Goal: Information Seeking & Learning: Check status

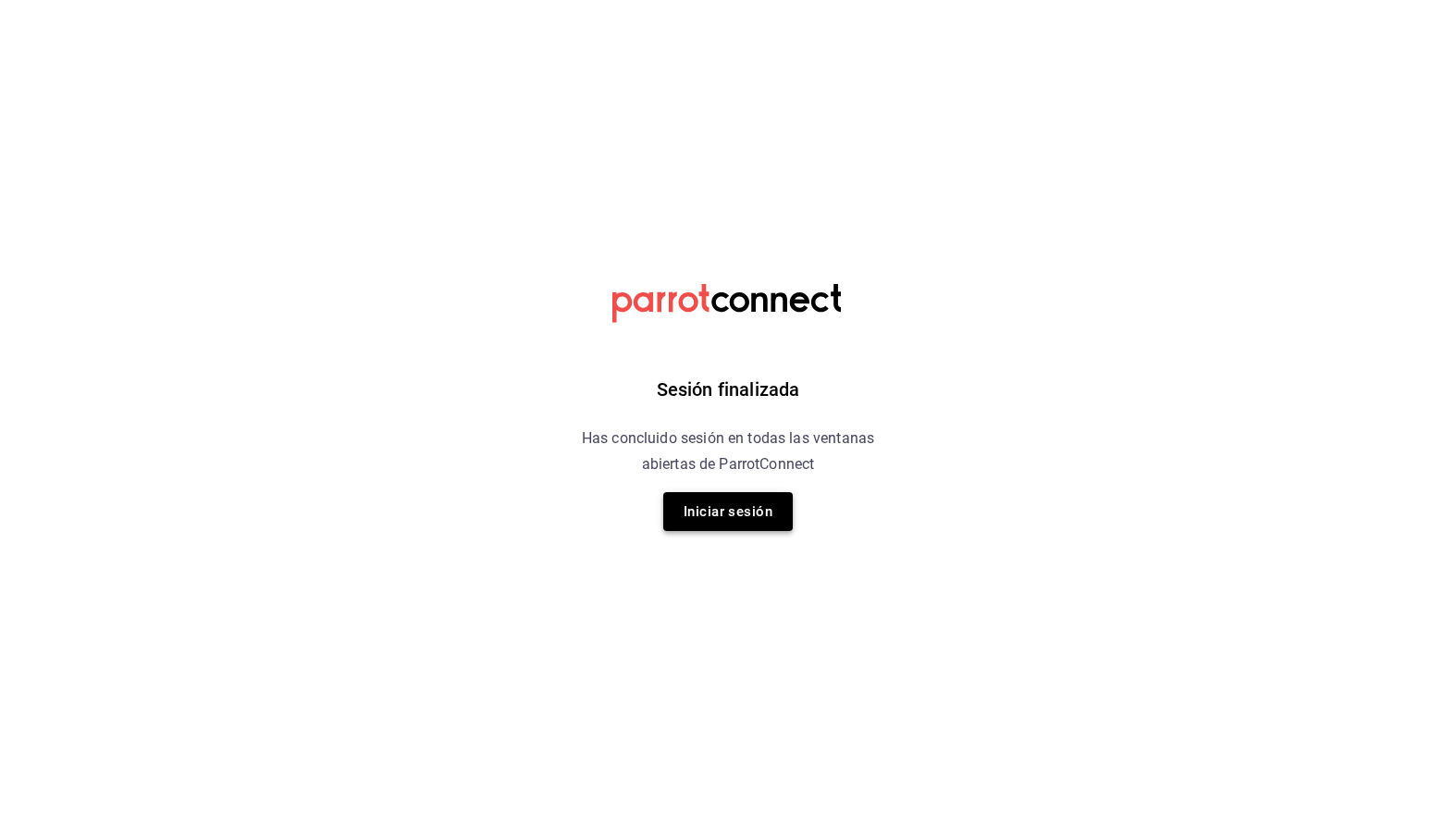
click at [707, 528] on button "Iniciar sesión" at bounding box center [728, 511] width 129 height 39
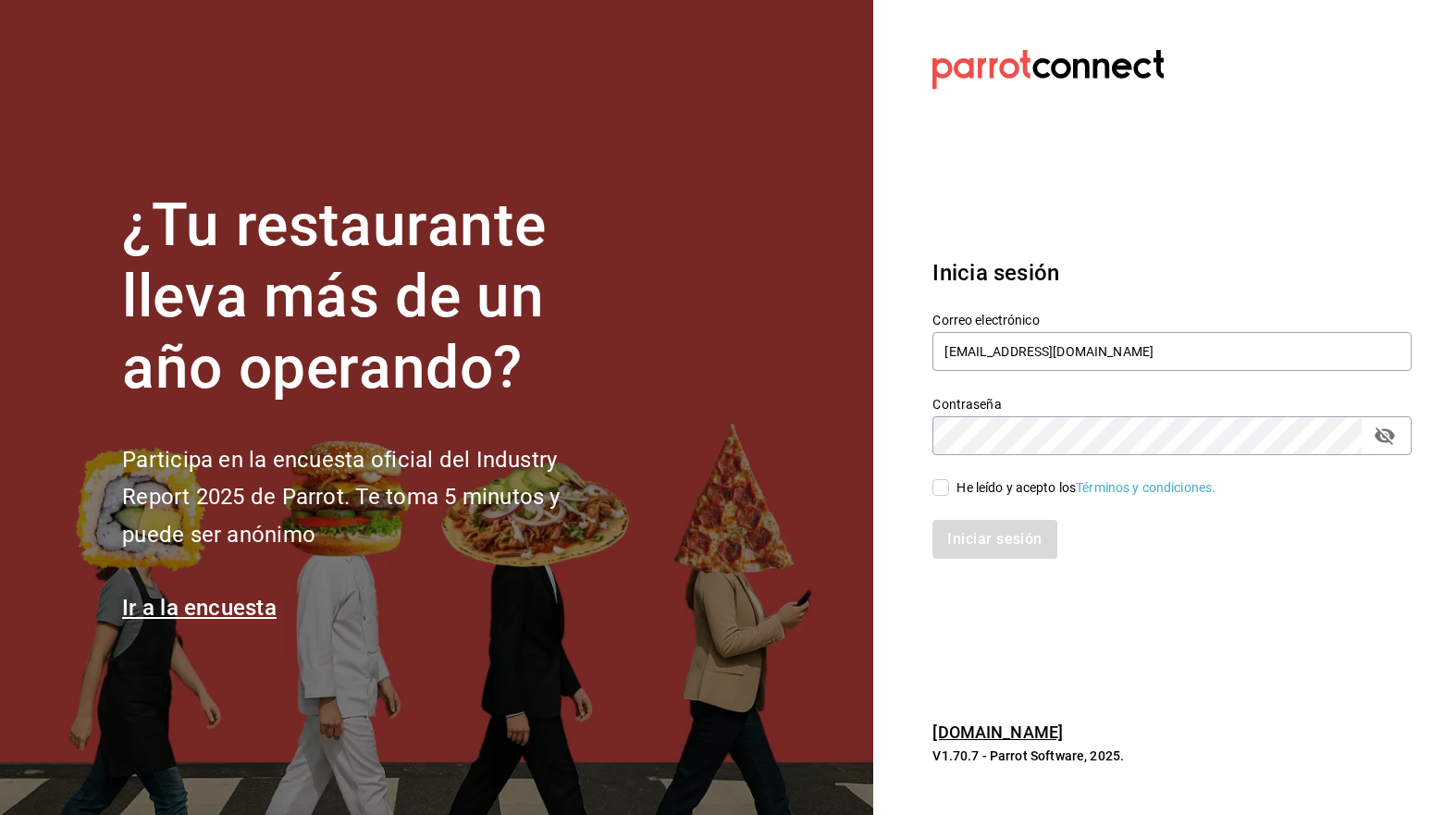
click at [939, 488] on input "He leído y acepto los Términos y condiciones." at bounding box center [941, 488] width 17 height 17
checkbox input "true"
click at [964, 534] on button "Iniciar sesión" at bounding box center [995, 539] width 125 height 39
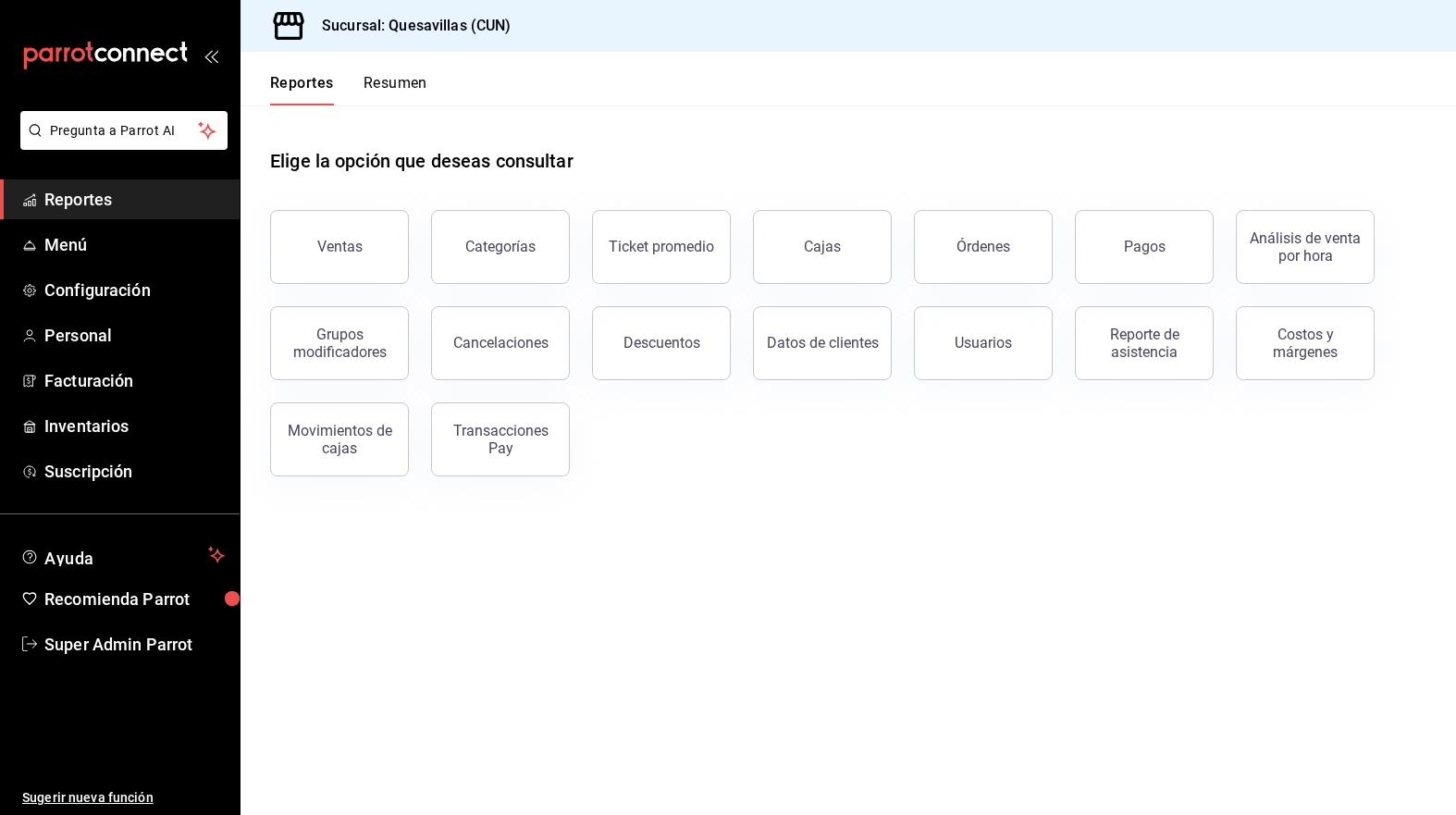
click at [1039, 563] on main "Elige la opción que deseas consultar Ventas Categorías Ticket promedio Cajas Ór…" at bounding box center [848, 460] width 1216 height 710
click at [139, 293] on span "Configuración" at bounding box center [135, 290] width 180 height 25
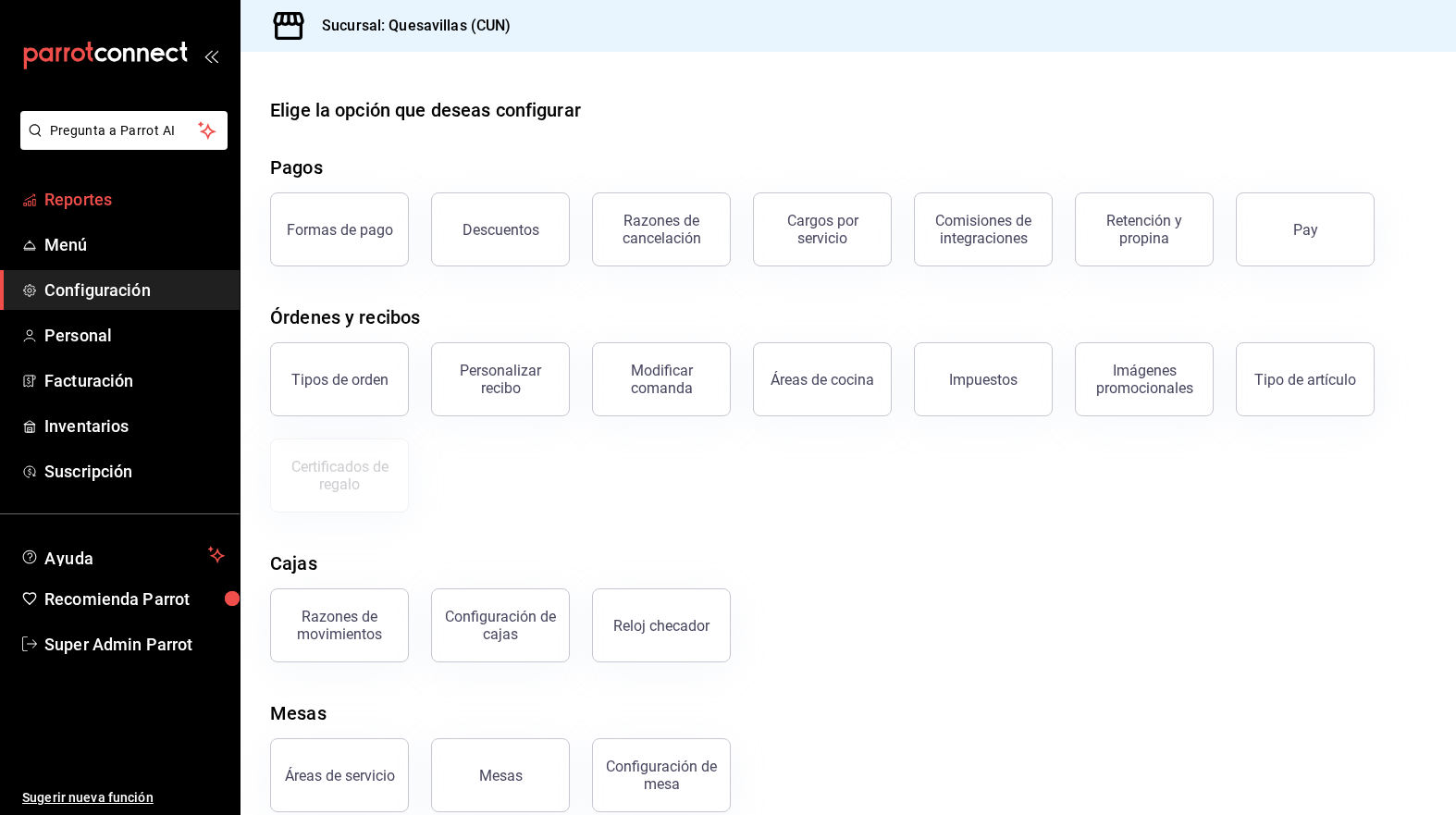
click at [101, 196] on span "Reportes" at bounding box center [135, 199] width 180 height 25
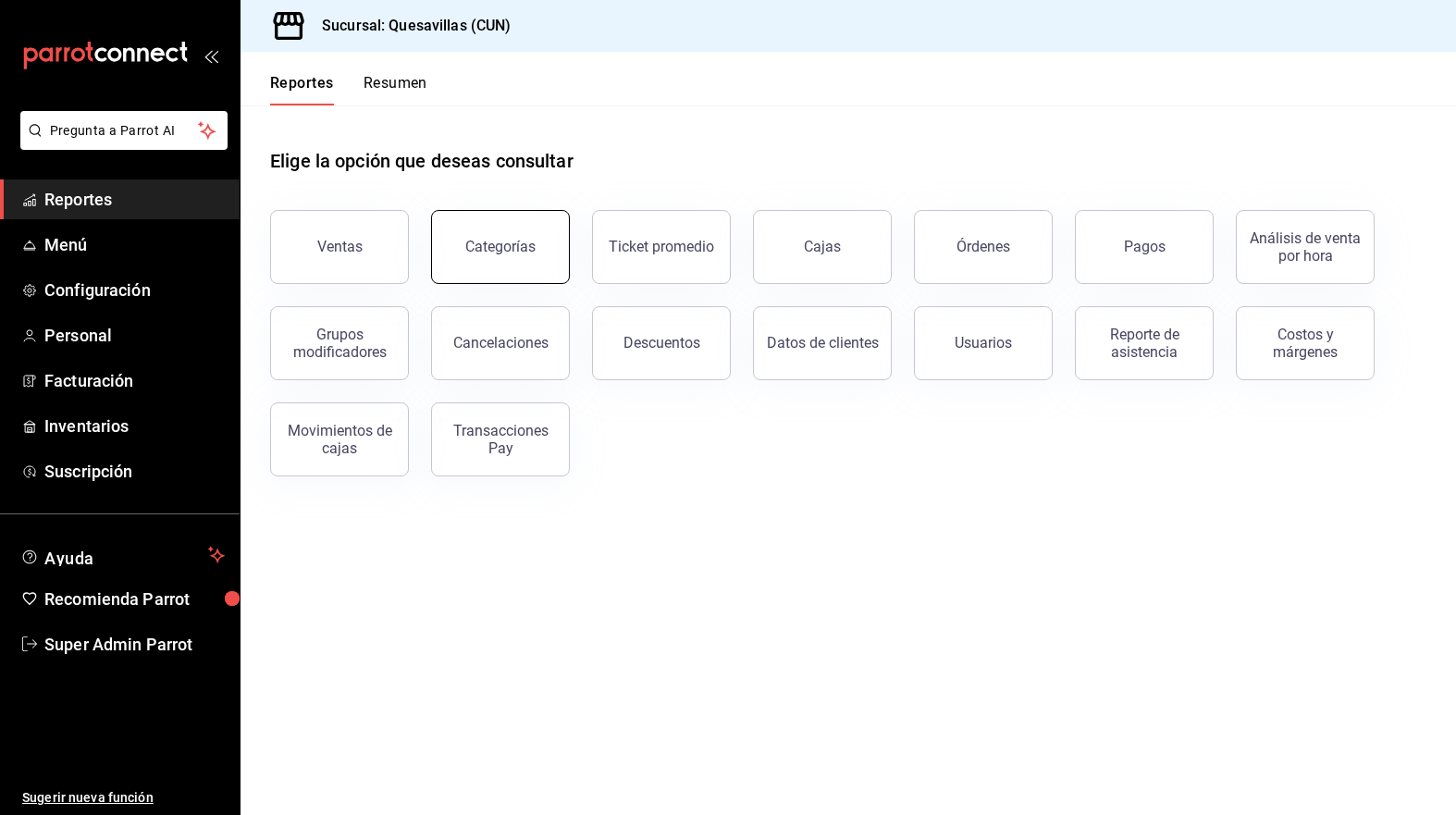
click at [539, 260] on button "Categorías" at bounding box center [501, 247] width 139 height 74
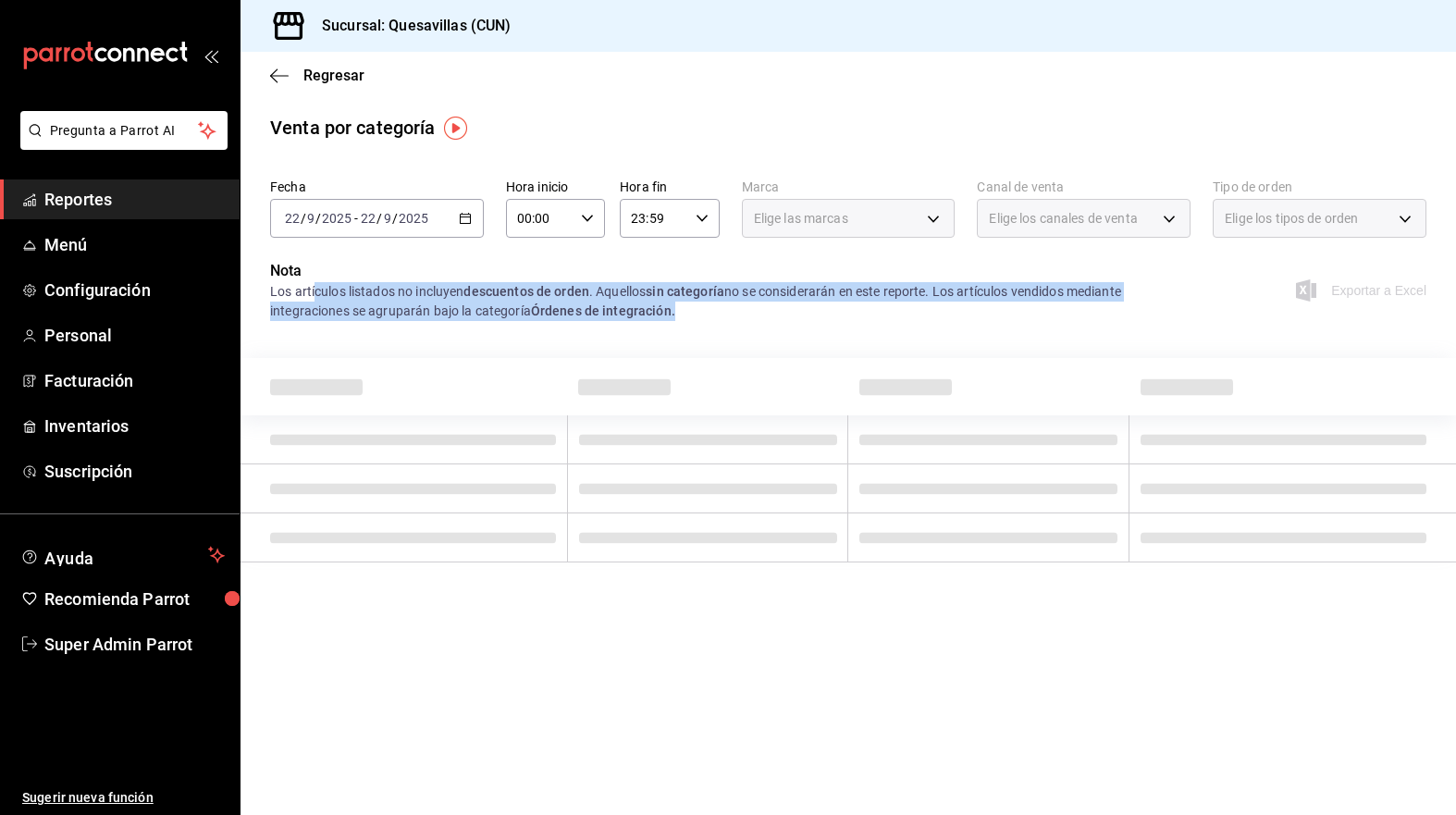
drag, startPoint x: 317, startPoint y: 283, endPoint x: 709, endPoint y: 321, distance: 393.8
click at [709, 321] on div "Nota Los artículos listados no incluyen descuentos de orden . Aquellos sin cate…" at bounding box center [848, 302] width 1216 height 84
click at [699, 324] on div "Nota Los artículos listados no incluyen descuentos de orden . Aquellos sin cate…" at bounding box center [848, 302] width 1216 height 84
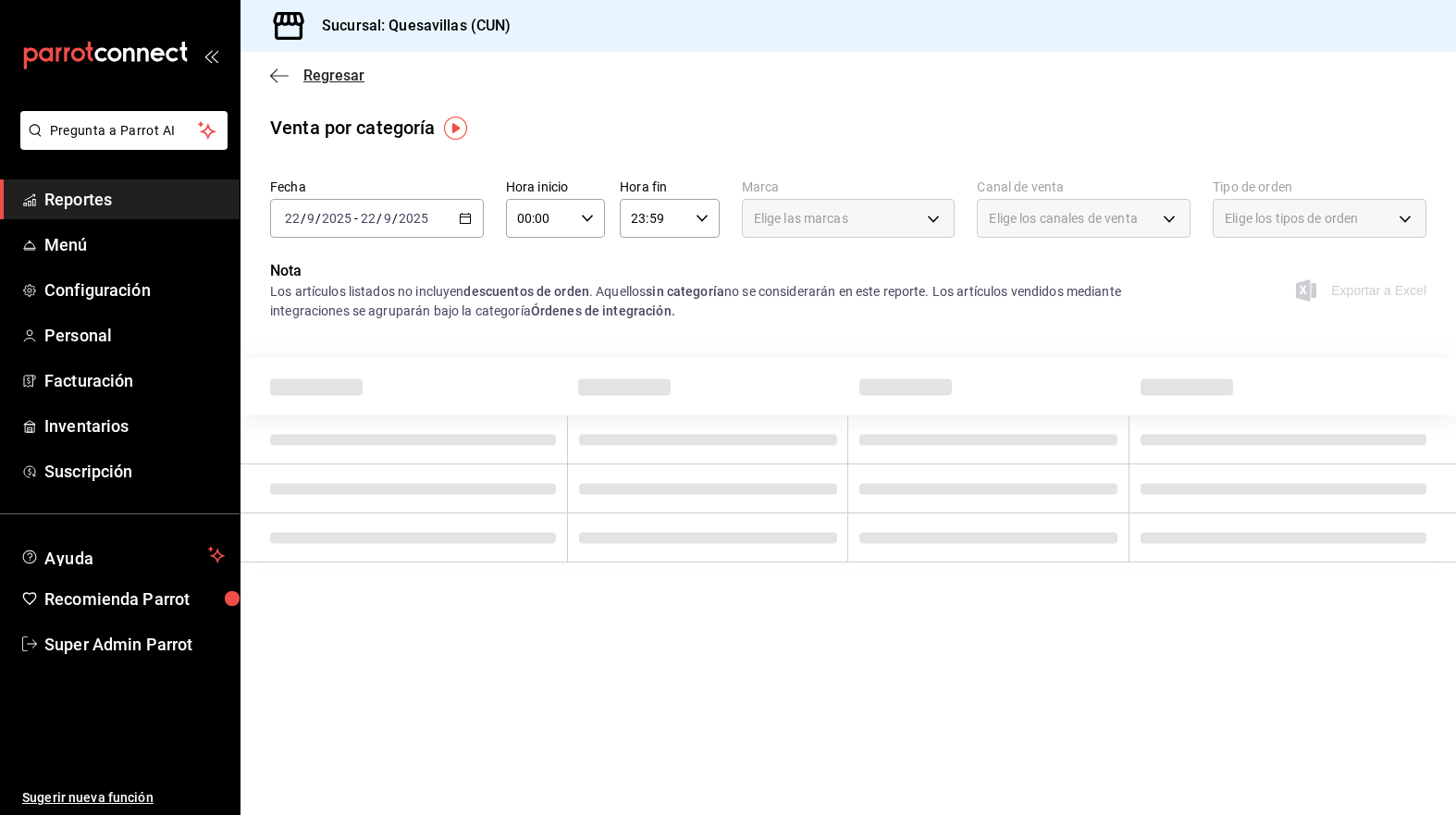
click at [272, 73] on icon "button" at bounding box center [278, 76] width 18 height 17
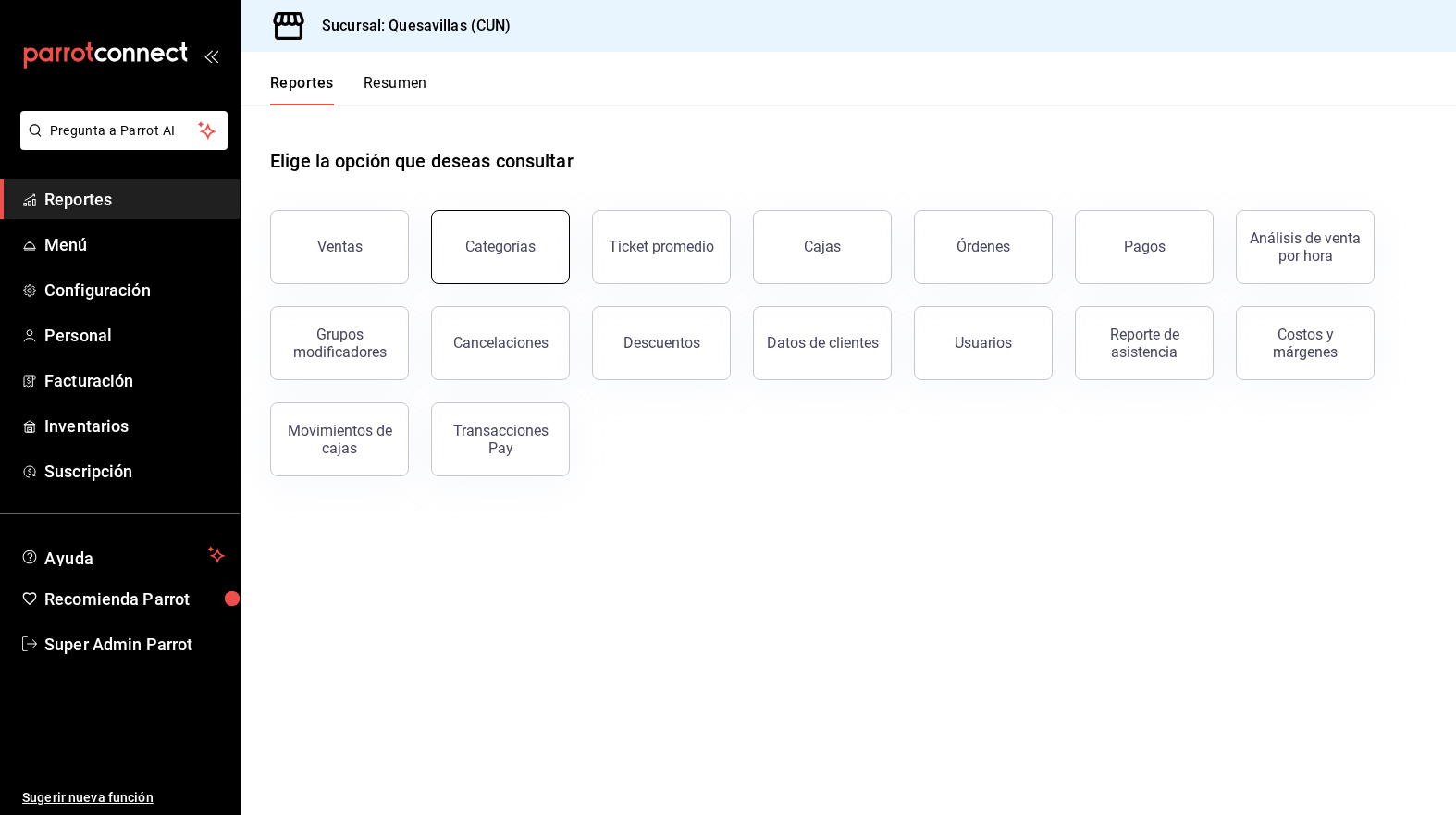
click at [509, 245] on div "Categorías" at bounding box center [501, 246] width 70 height 18
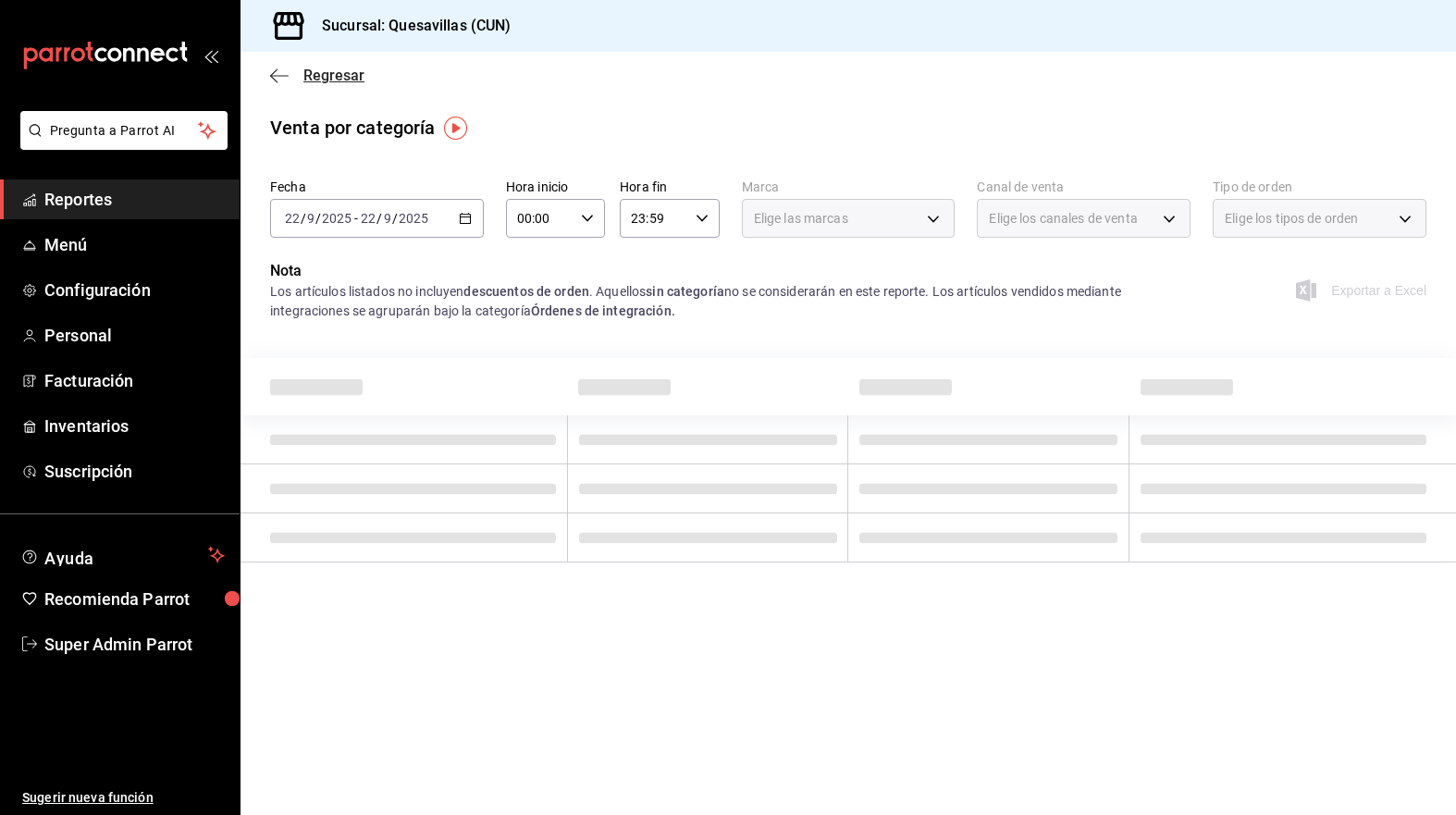
click at [280, 71] on icon "button" at bounding box center [278, 76] width 18 height 17
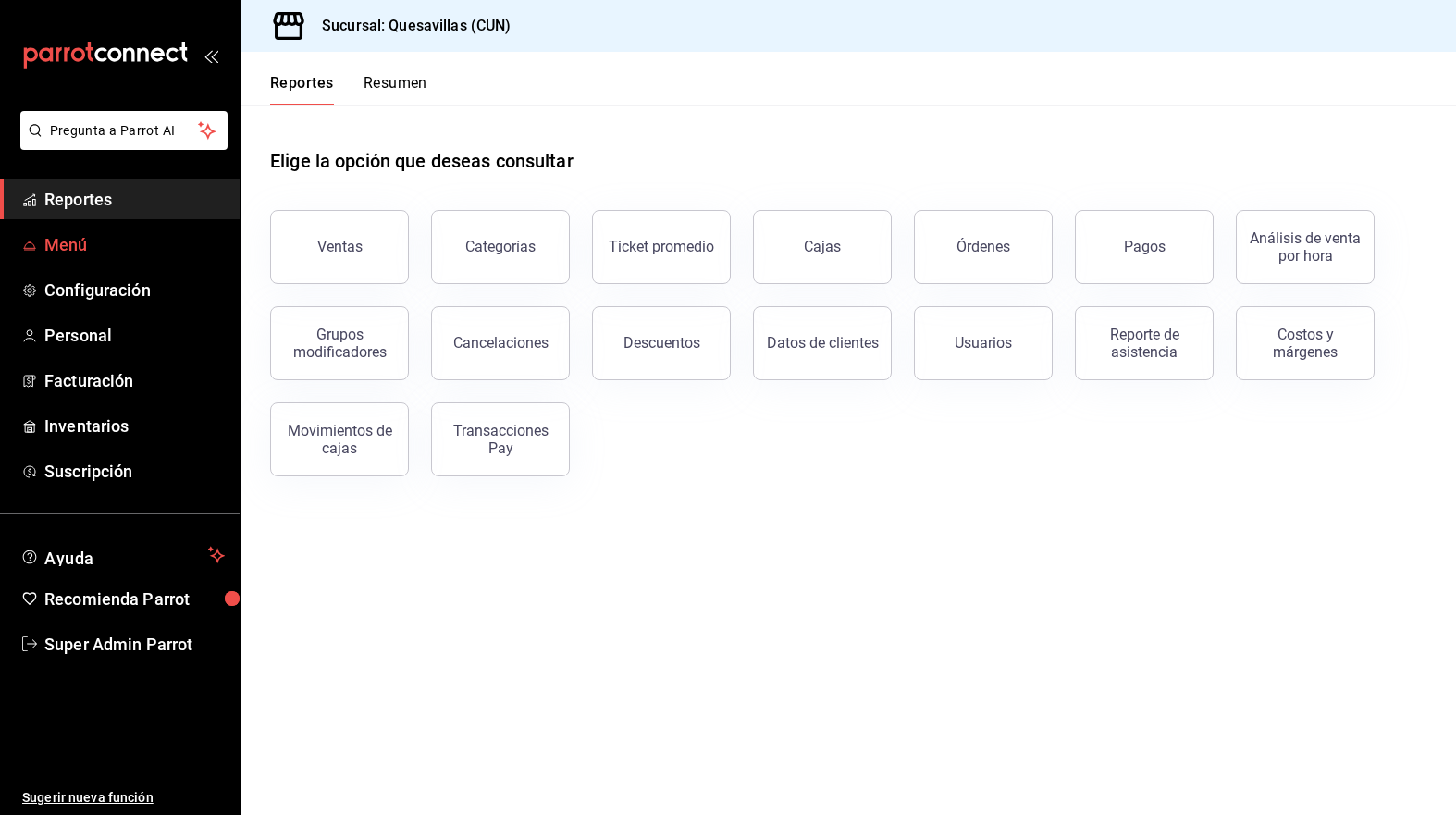
click at [76, 247] on span "Menú" at bounding box center [135, 244] width 180 height 25
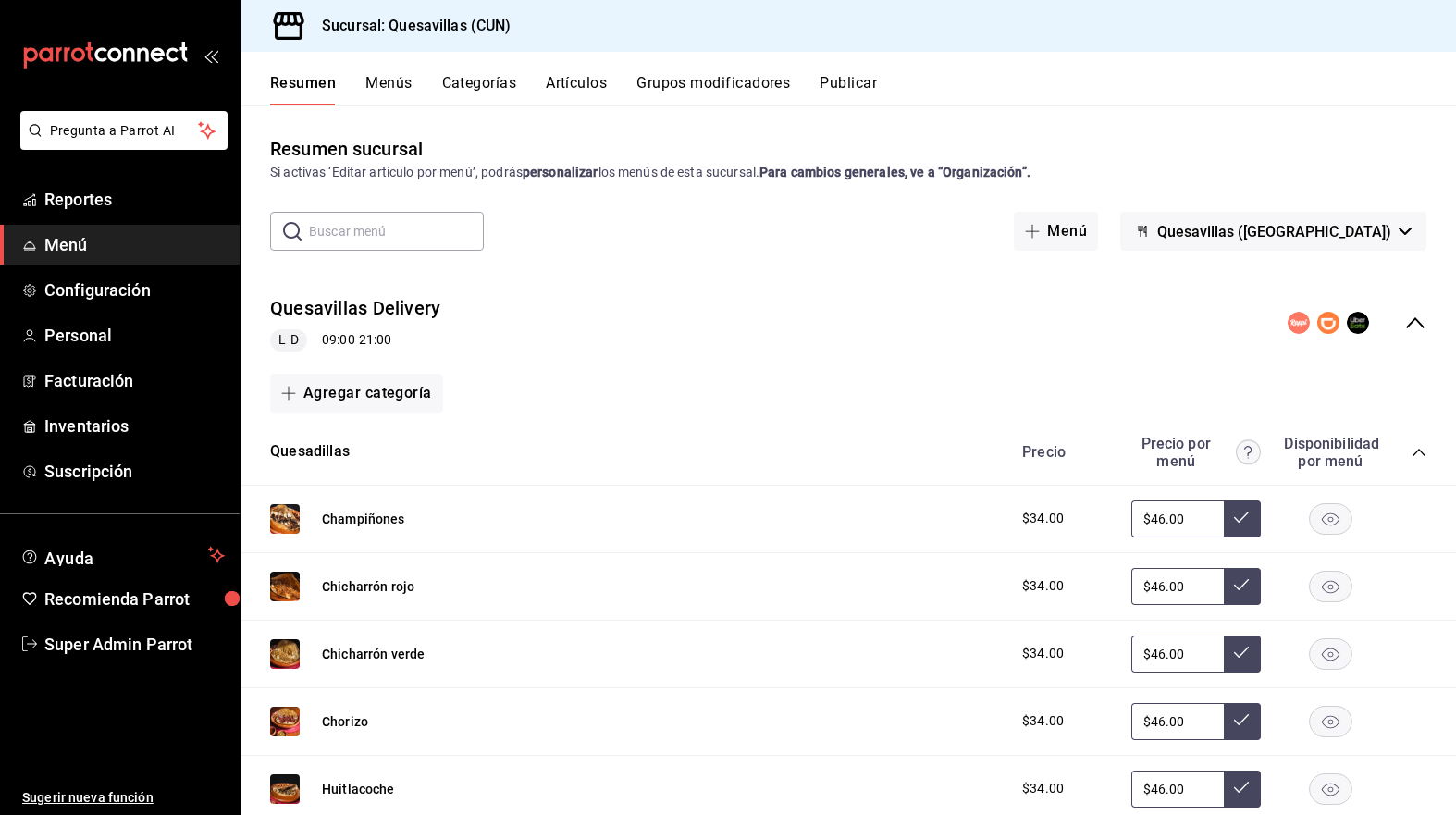
click at [576, 80] on button "Artículos" at bounding box center [577, 89] width 61 height 31
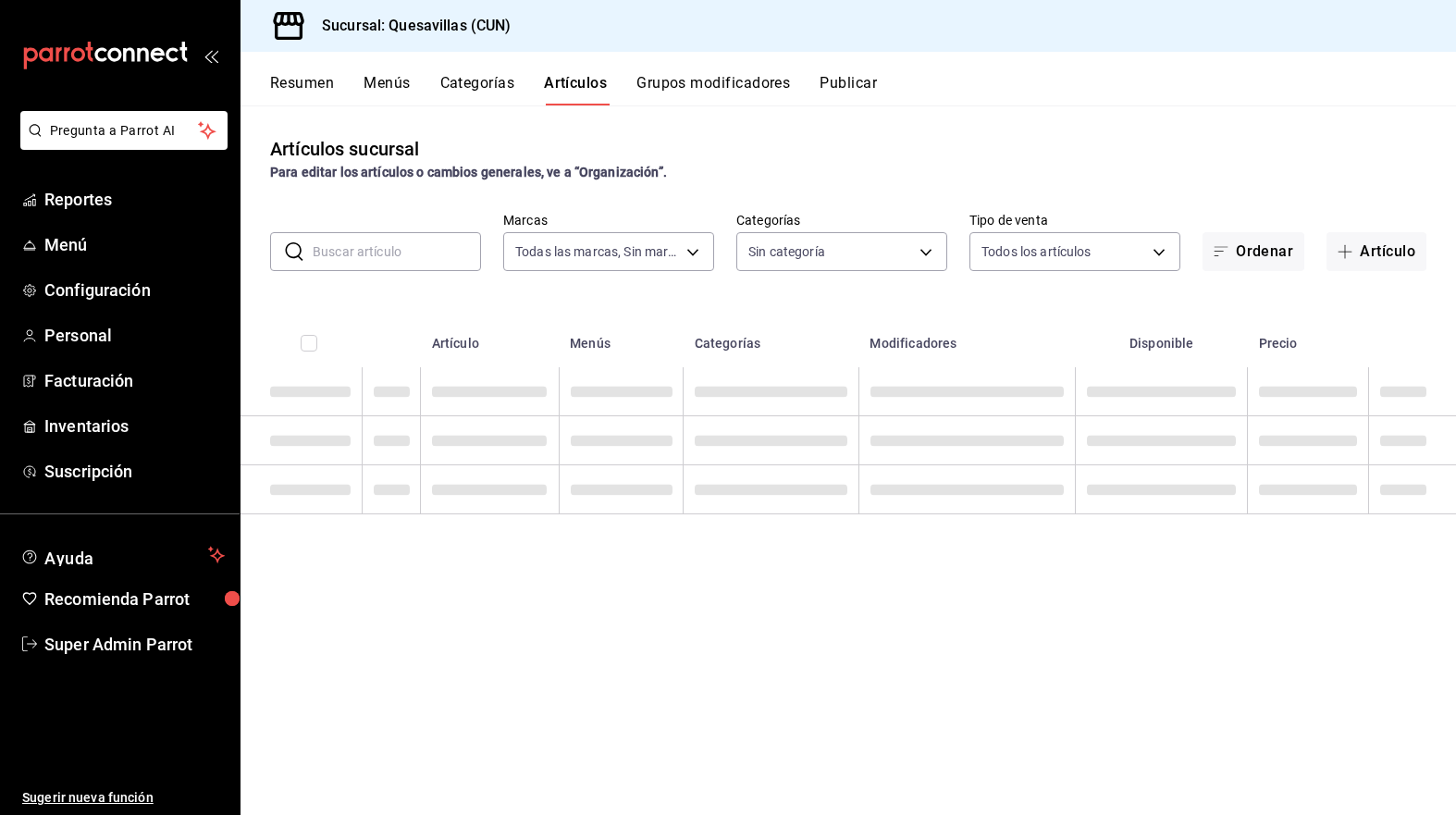
type input "12cbc4e8-8671-42c8-a4d3-05d54242c4bd"
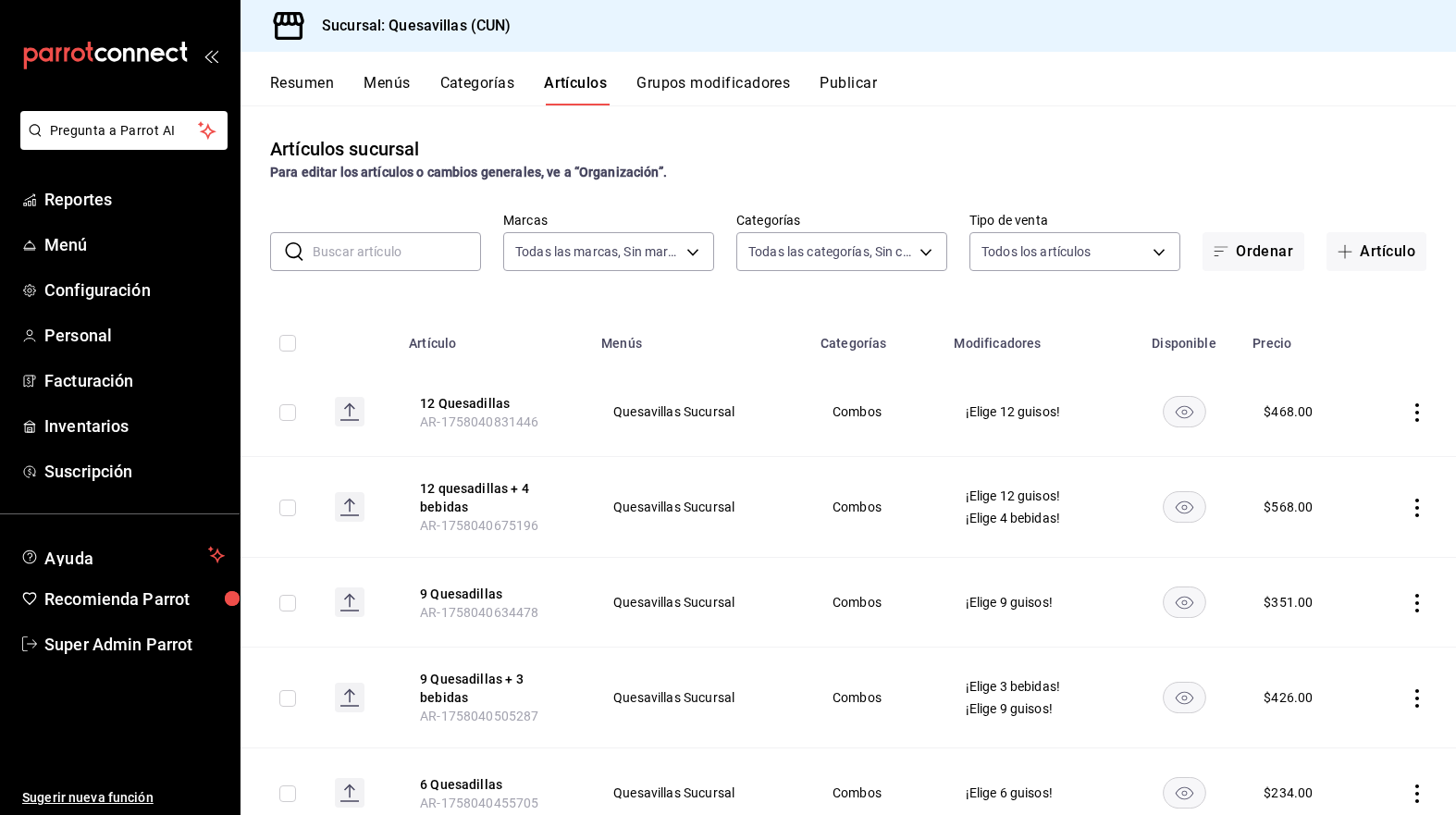
type input "3687d1e2-58f3-4537-937d-6b1f7469d4e5,d7e99031-79dd-44a2-82f0-3ba224b2c224,d9c7b…"
click at [472, 400] on button "12 Quesadillas" at bounding box center [494, 403] width 148 height 18
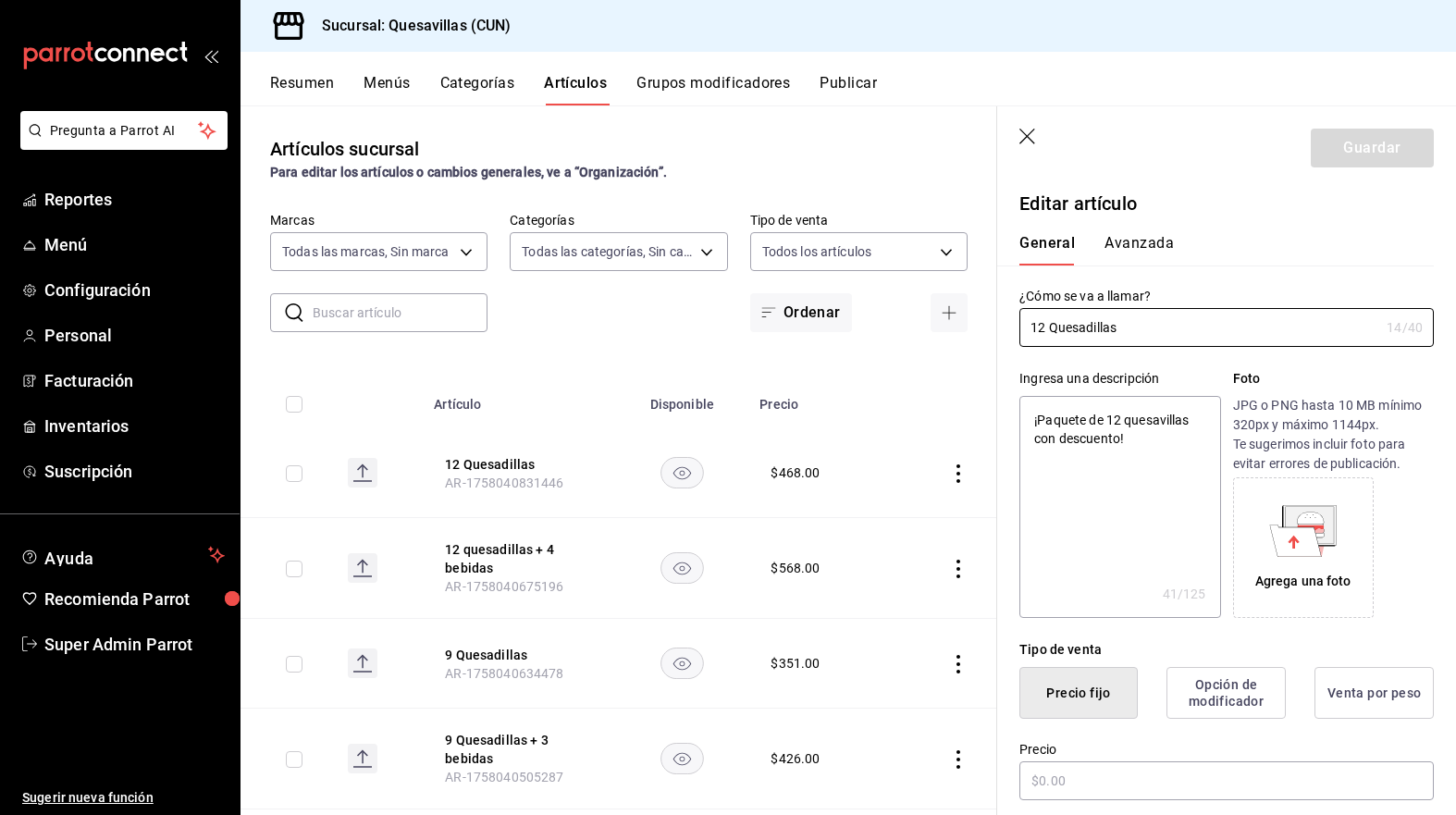
type textarea "x"
type input "$468.00"
click at [1154, 238] on button "Avanzada" at bounding box center [1139, 249] width 69 height 31
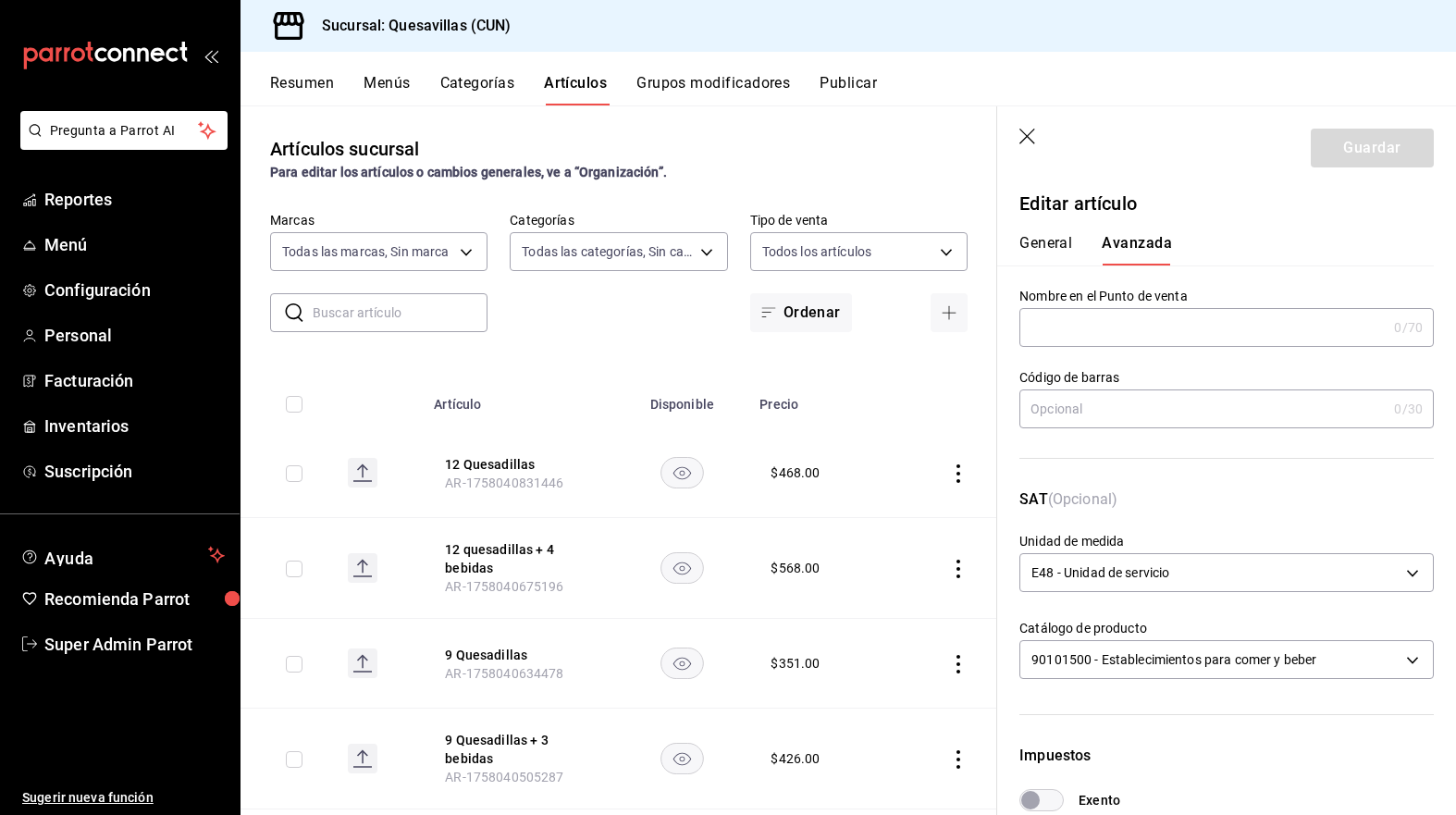
click at [1026, 142] on icon "button" at bounding box center [1028, 137] width 18 height 18
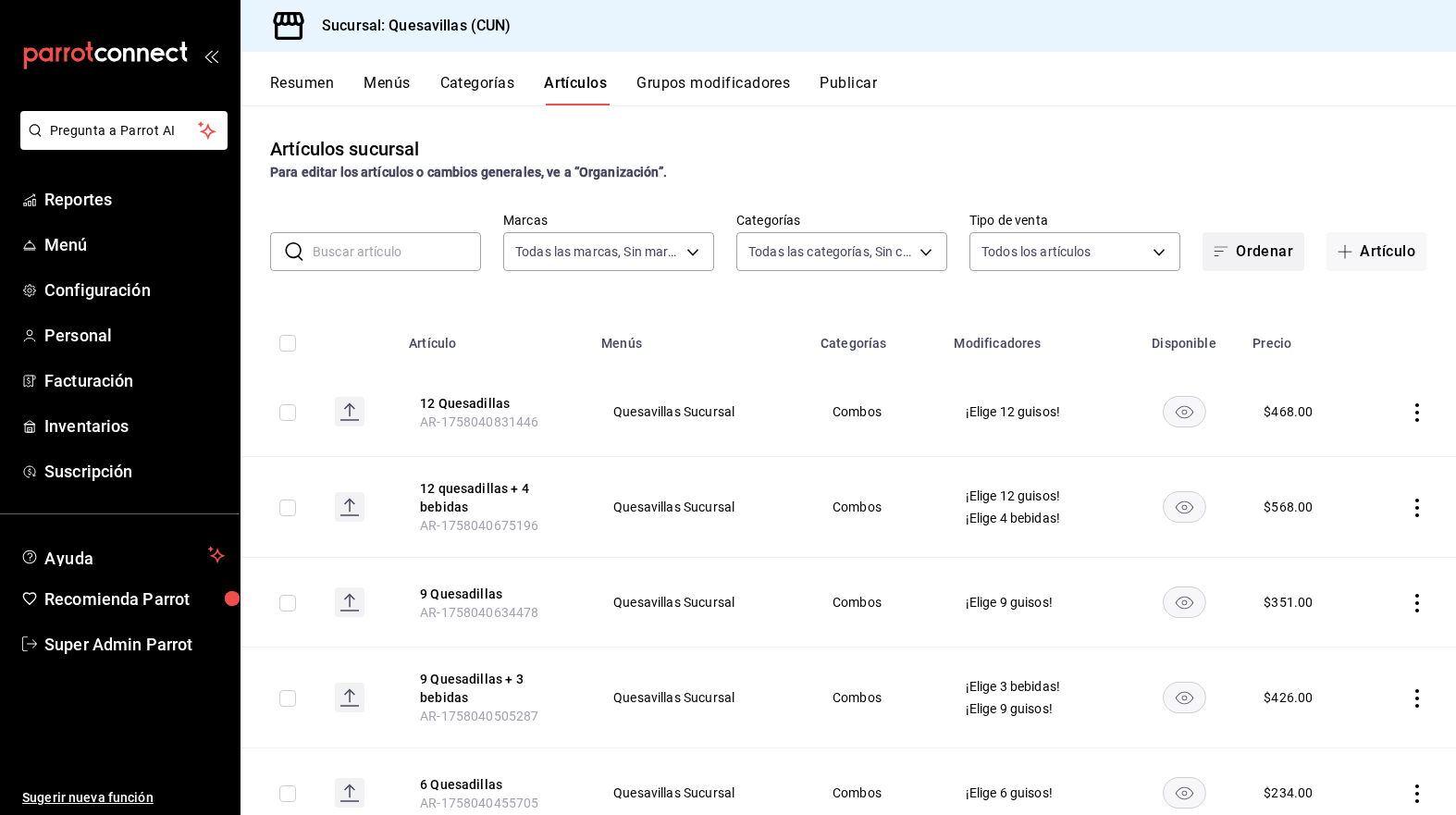
click at [1227, 245] on button "Ordenar" at bounding box center [1253, 251] width 102 height 39
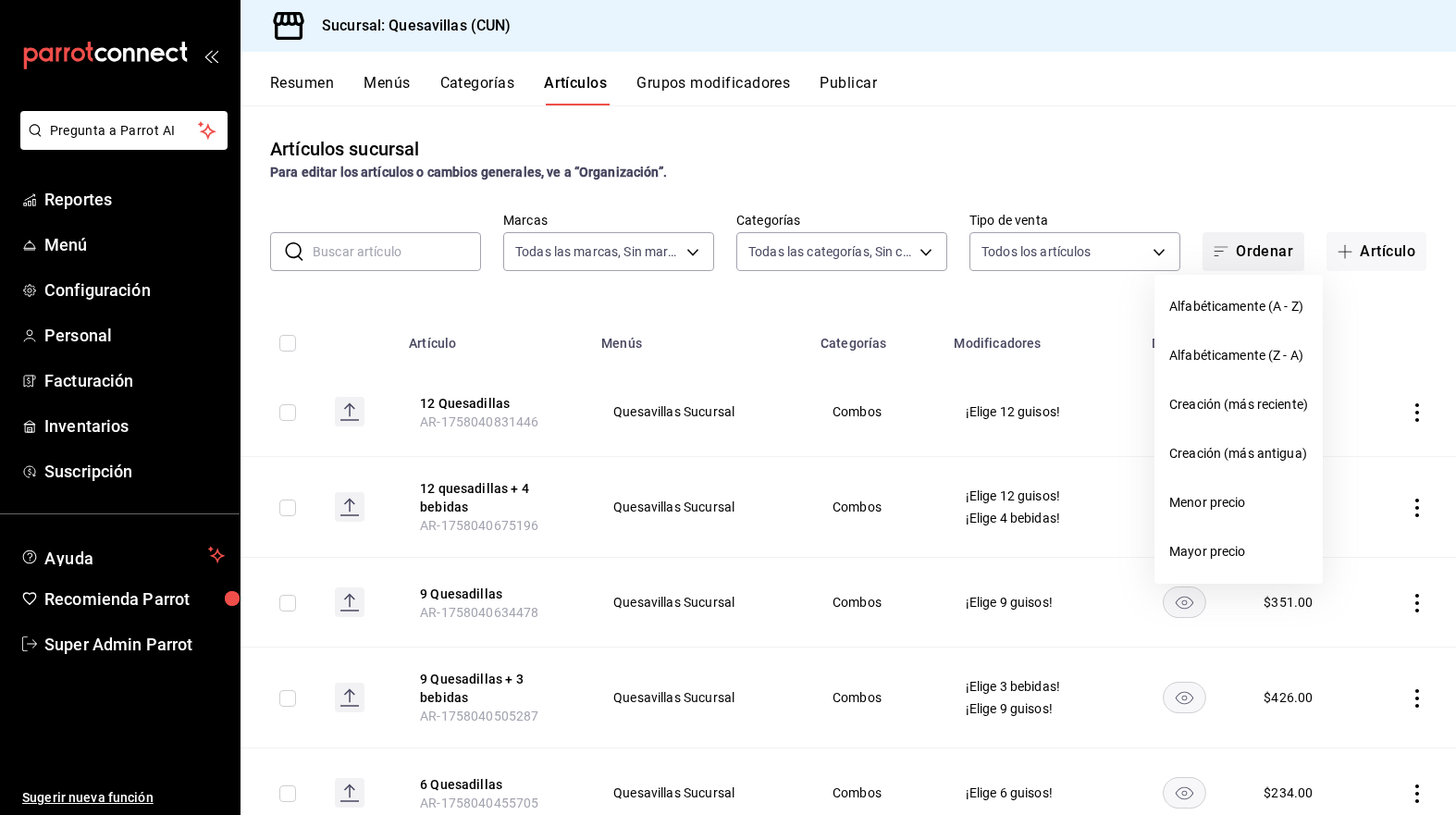
click at [1227, 245] on div at bounding box center [728, 408] width 1456 height 815
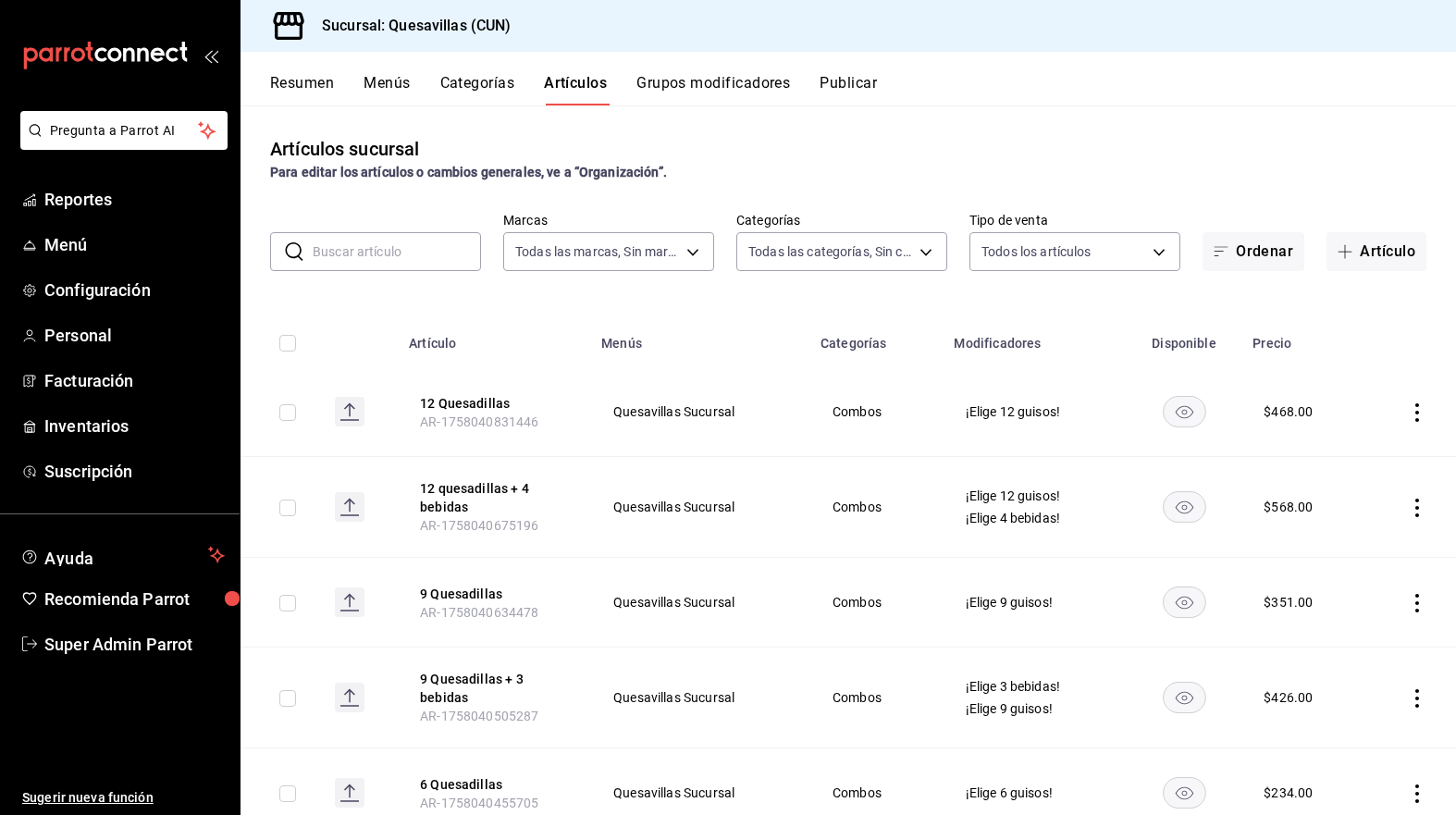
click at [720, 79] on button "Grupos modificadores" at bounding box center [713, 89] width 154 height 31
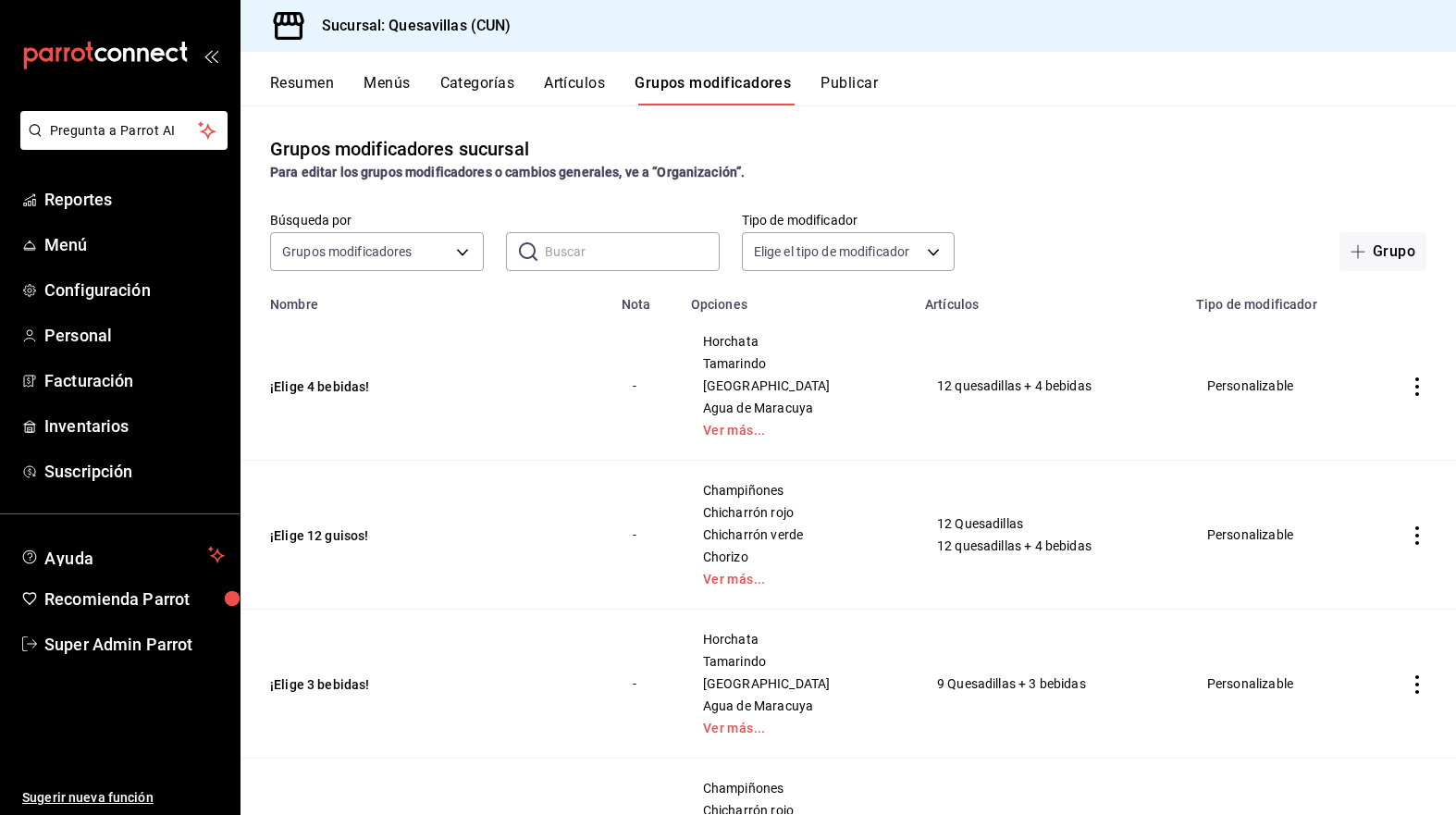
click at [398, 84] on button "Menús" at bounding box center [387, 89] width 47 height 31
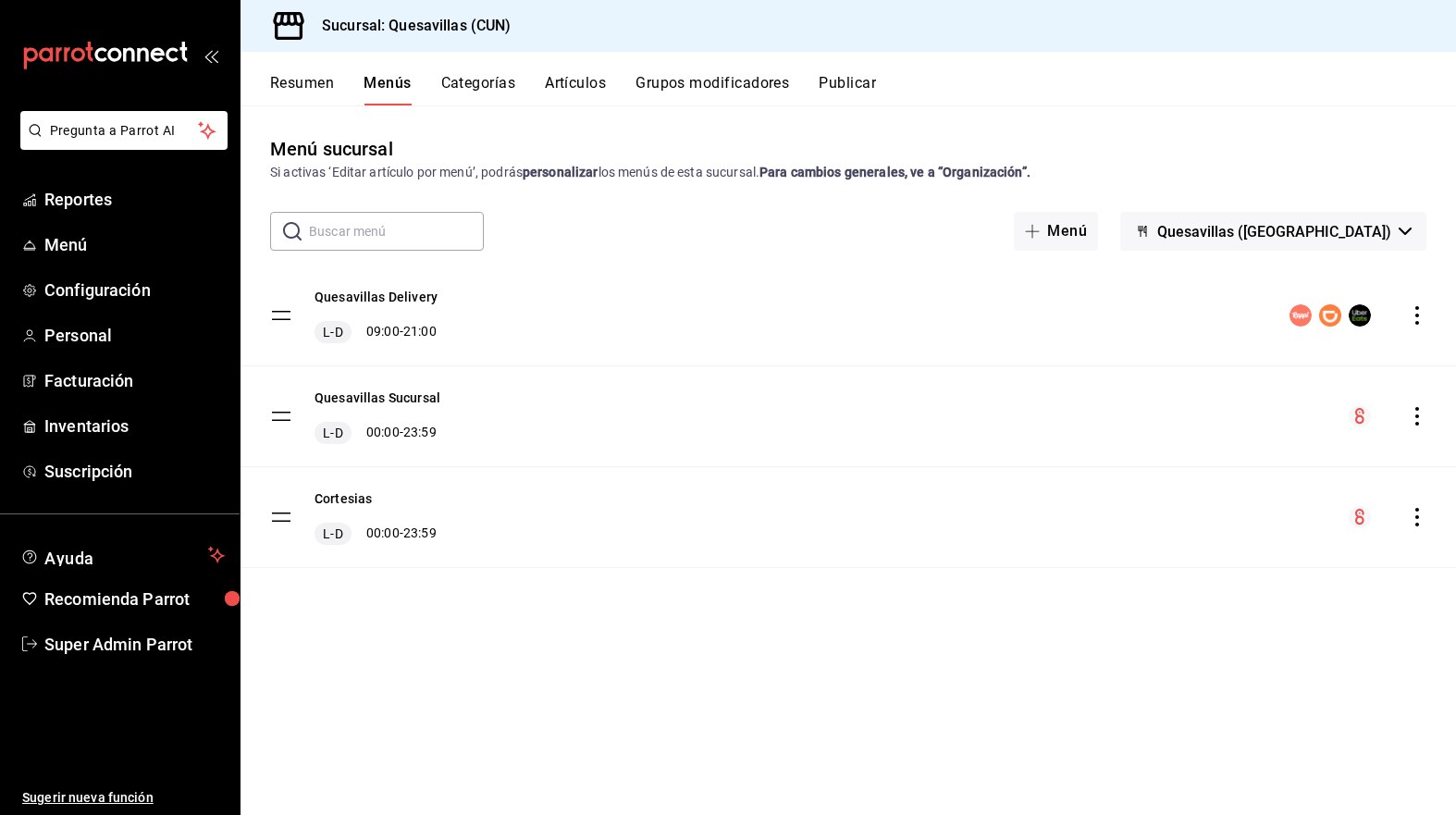
click at [714, 658] on div "Menú sucursal Si activas ‘Editar artículo por menú’, podrás personalizar los me…" at bounding box center [848, 474] width 1216 height 679
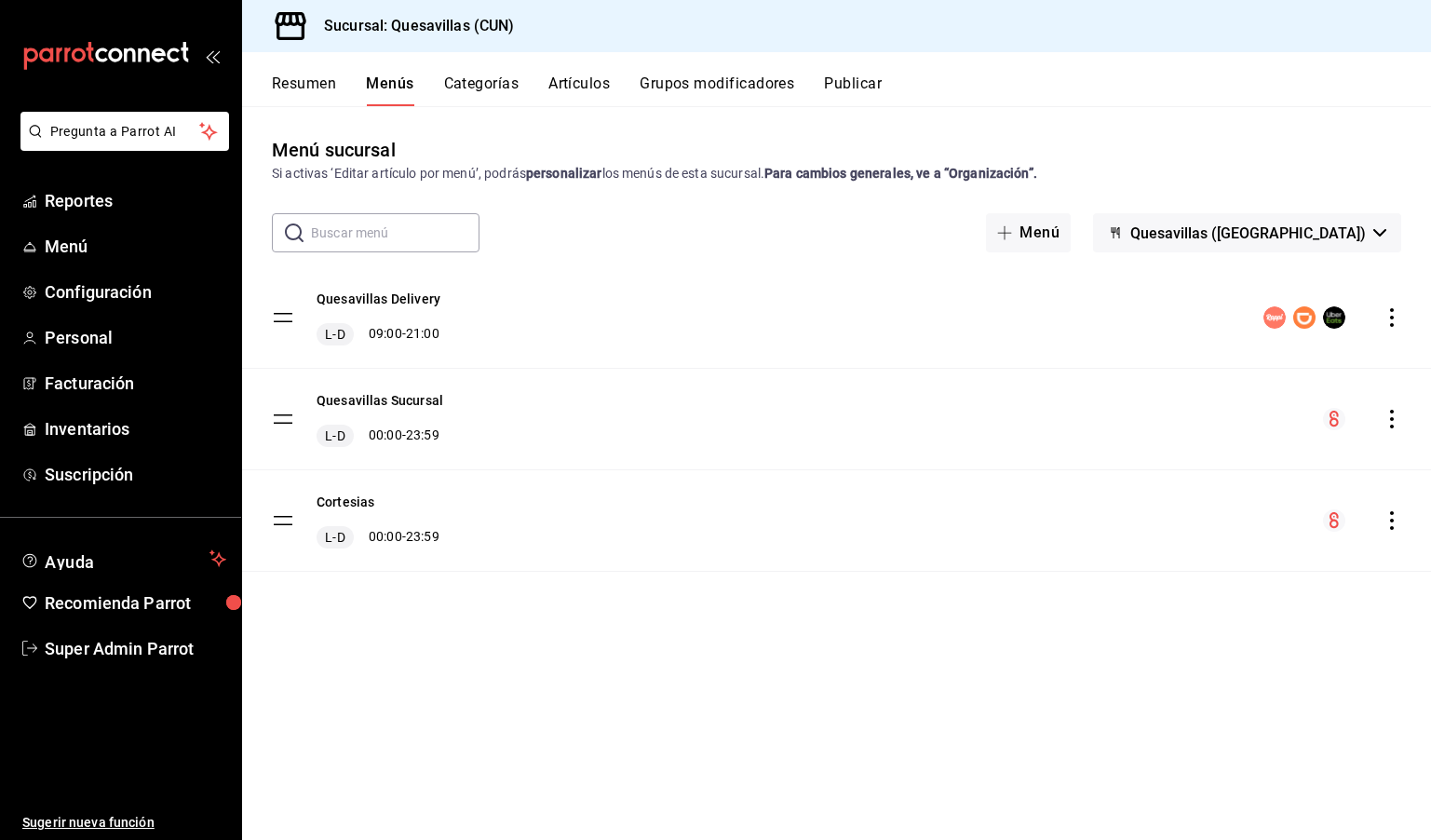
click at [1107, 714] on div "Menú sucursal Si activas ‘Editar artículo por menú’, podrás personalizar los me…" at bounding box center [836, 486] width 1189 height 702
click at [129, 205] on span "Reportes" at bounding box center [136, 201] width 182 height 25
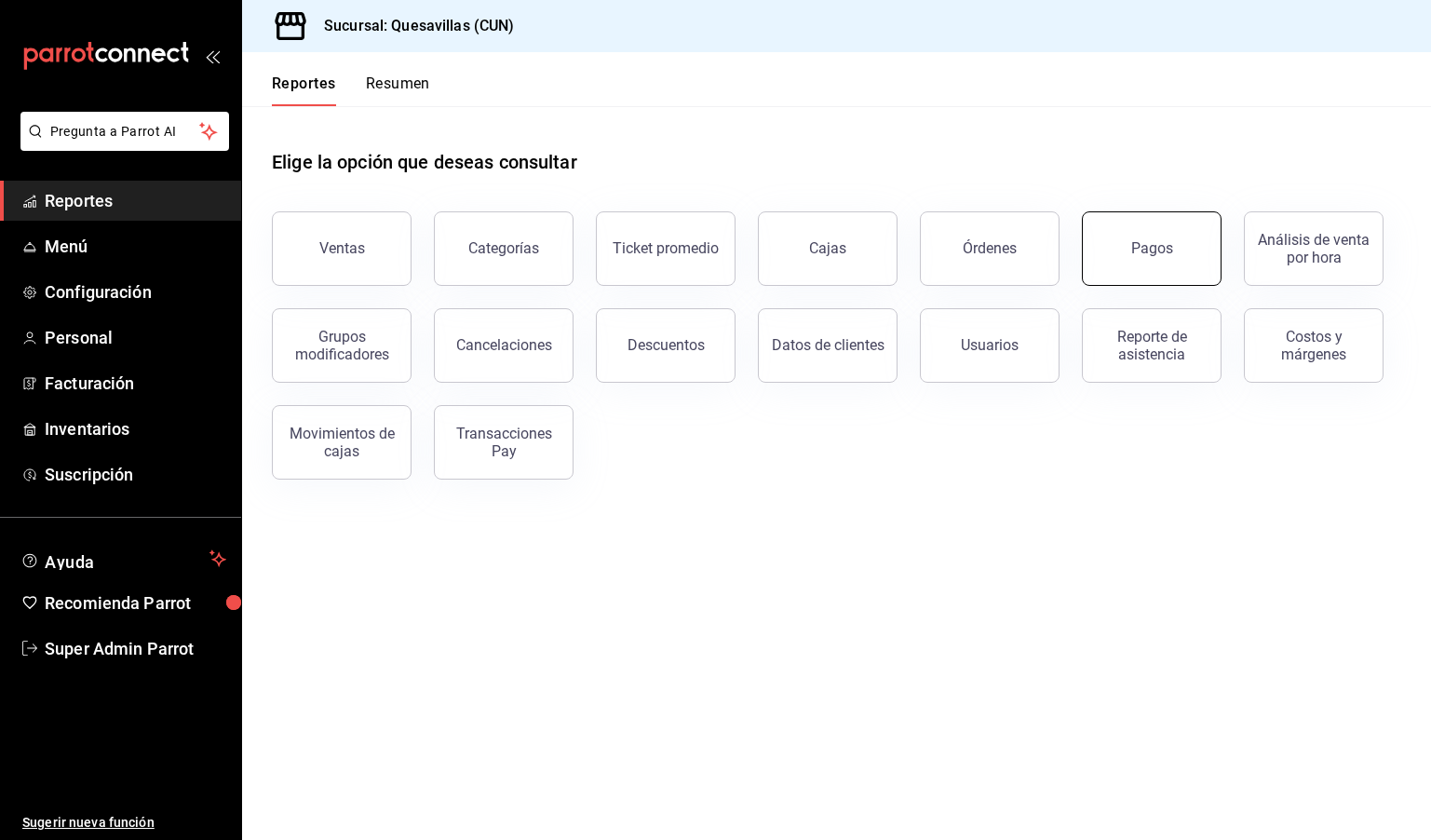
click at [1118, 280] on button "Pagos" at bounding box center [1152, 248] width 140 height 75
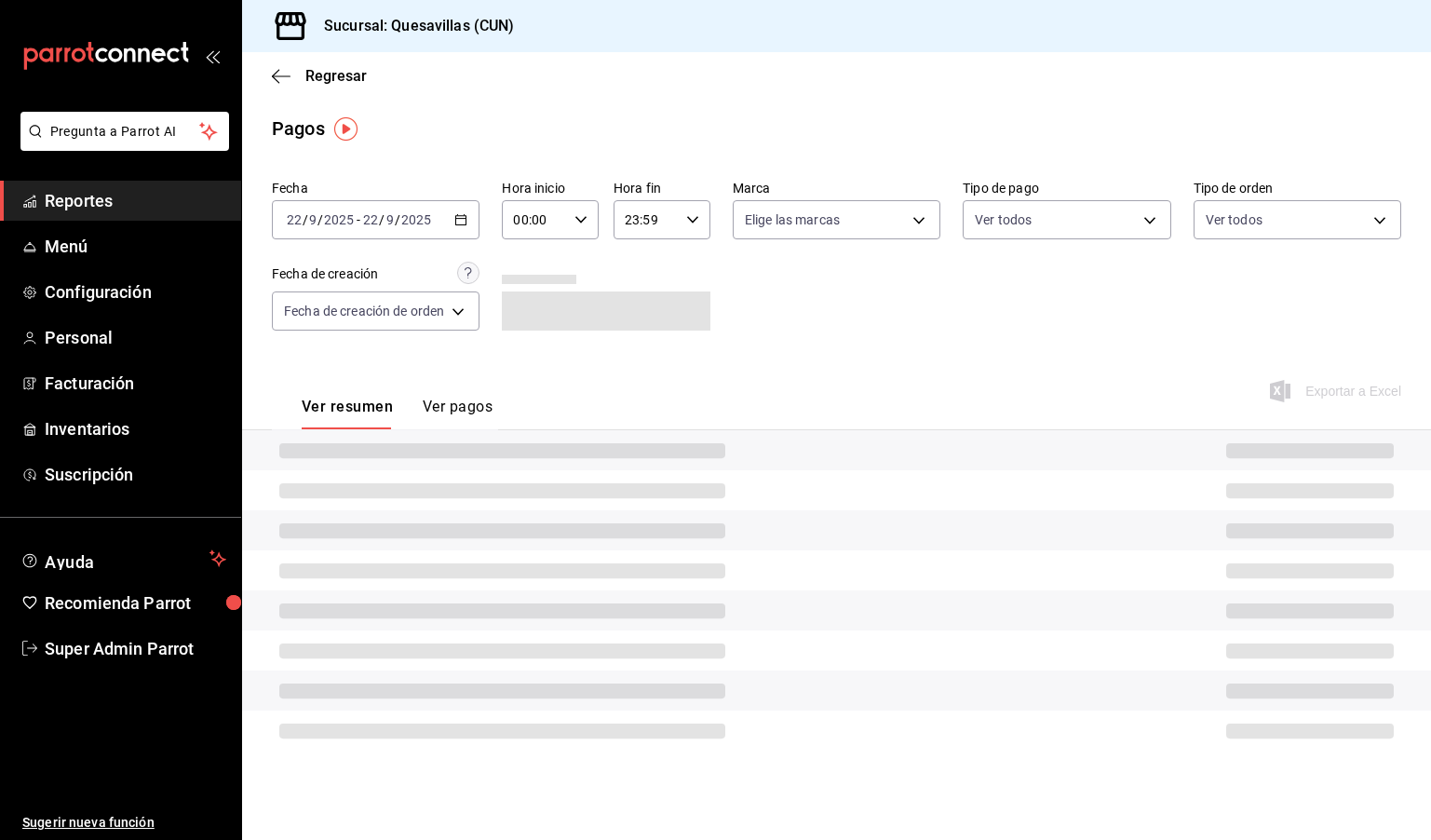
click at [452, 212] on div "[DATE] [DATE] - [DATE] [DATE]" at bounding box center [375, 219] width 207 height 39
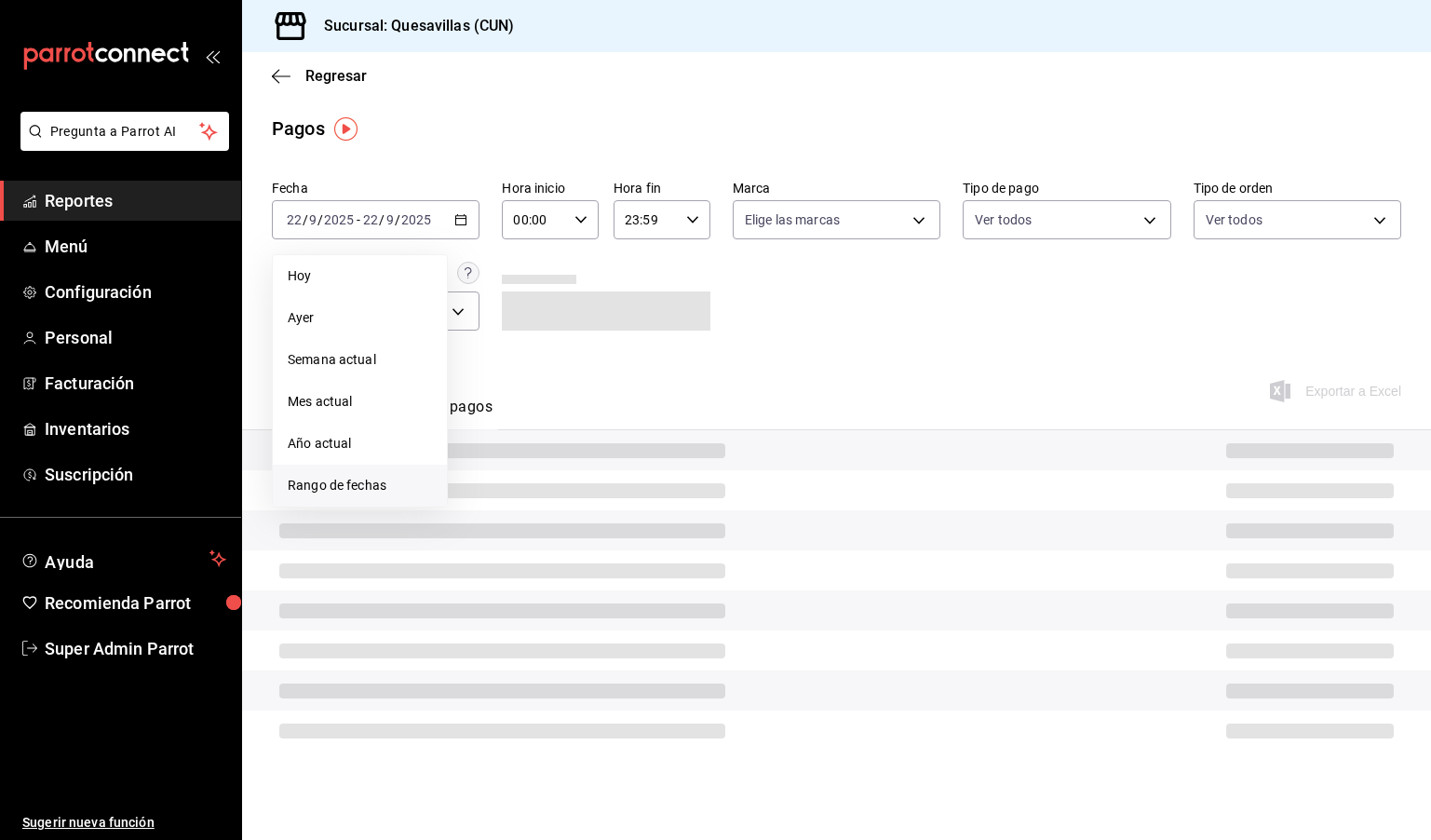
click at [381, 503] on li "Rango de fechas" at bounding box center [359, 485] width 174 height 42
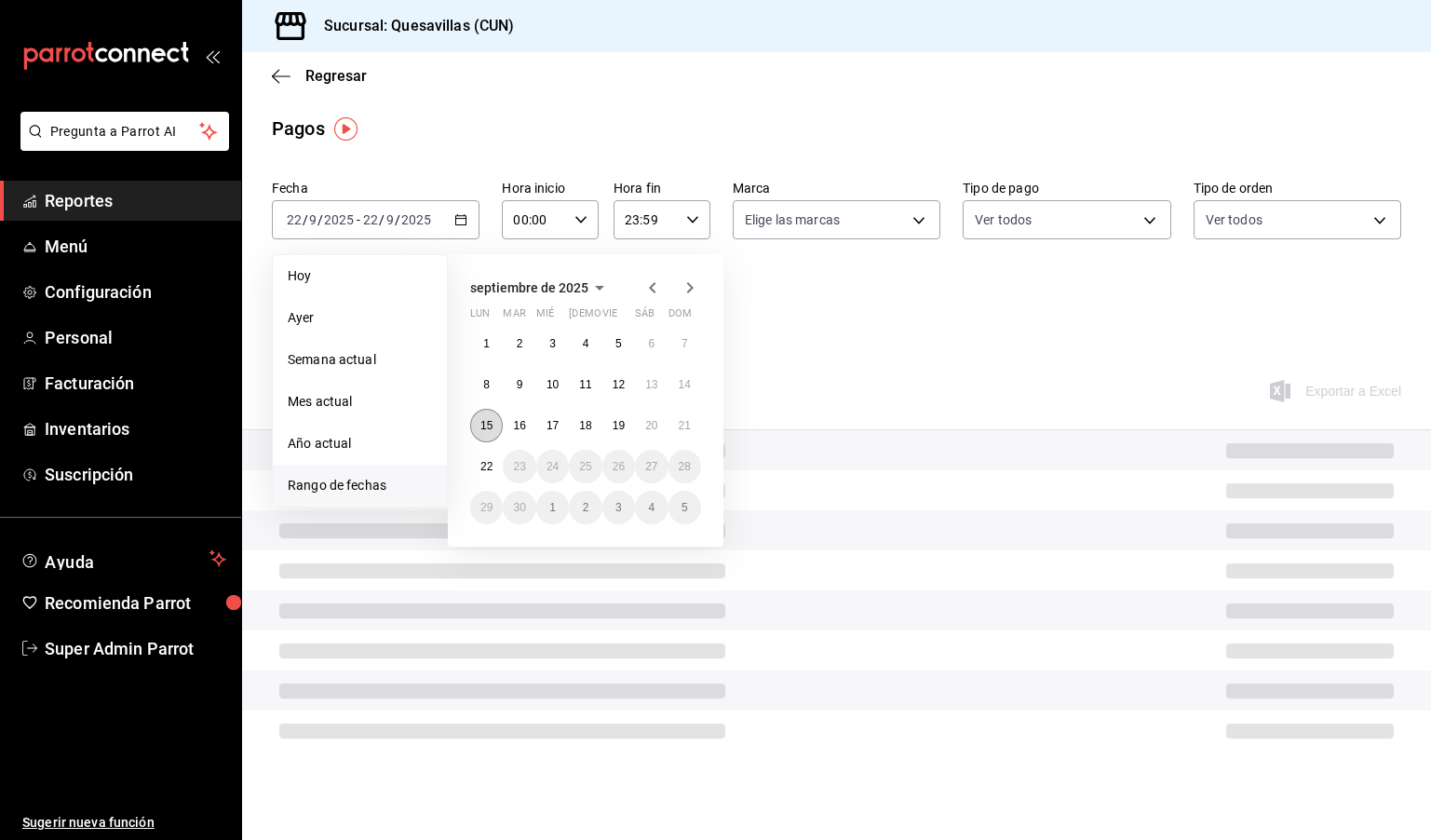
click at [476, 419] on button "15" at bounding box center [487, 425] width 33 height 33
click at [488, 417] on button "15" at bounding box center [487, 425] width 33 height 33
click at [683, 434] on button "21" at bounding box center [684, 425] width 33 height 33
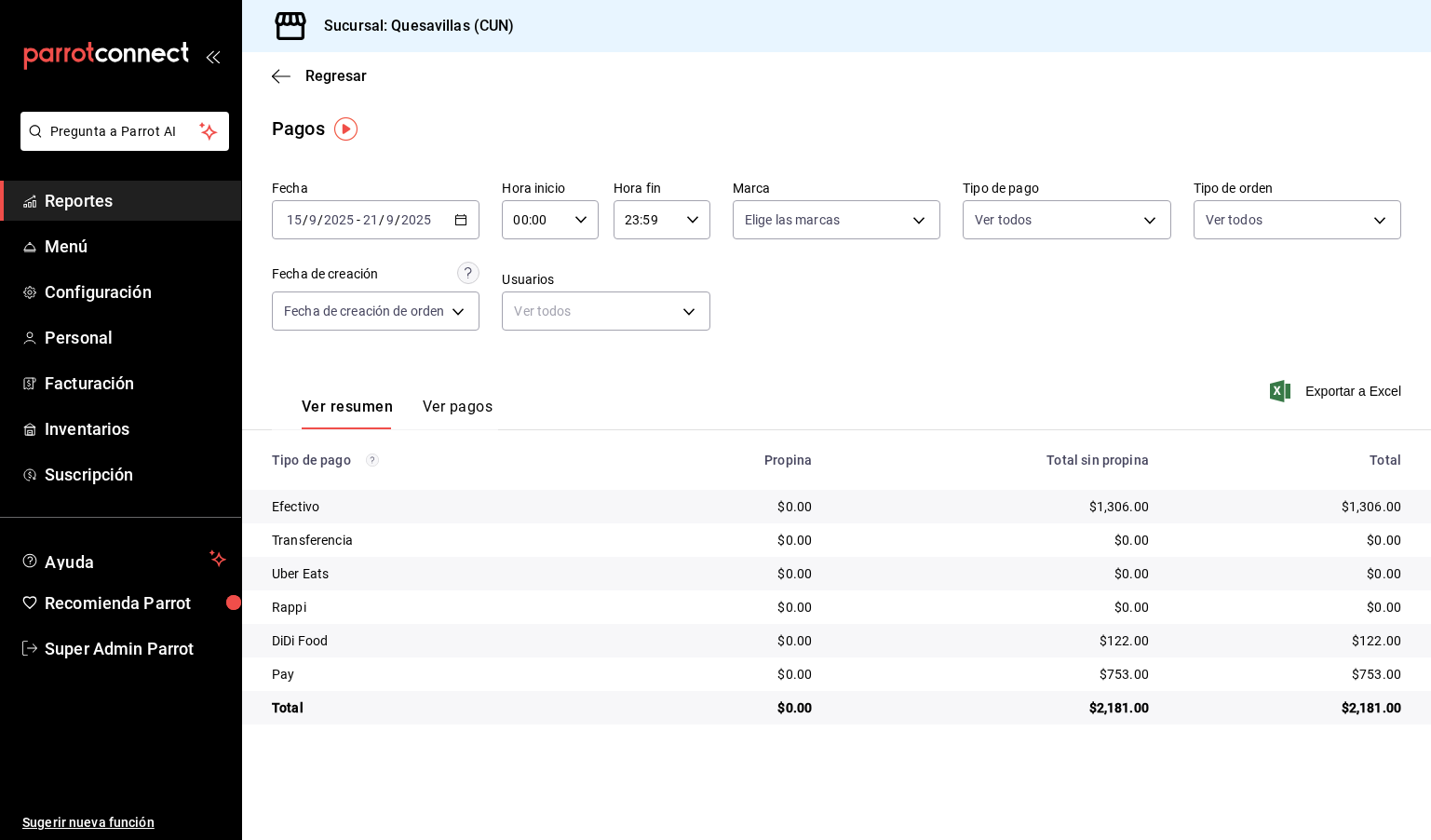
click at [467, 215] on icon "button" at bounding box center [461, 220] width 13 height 13
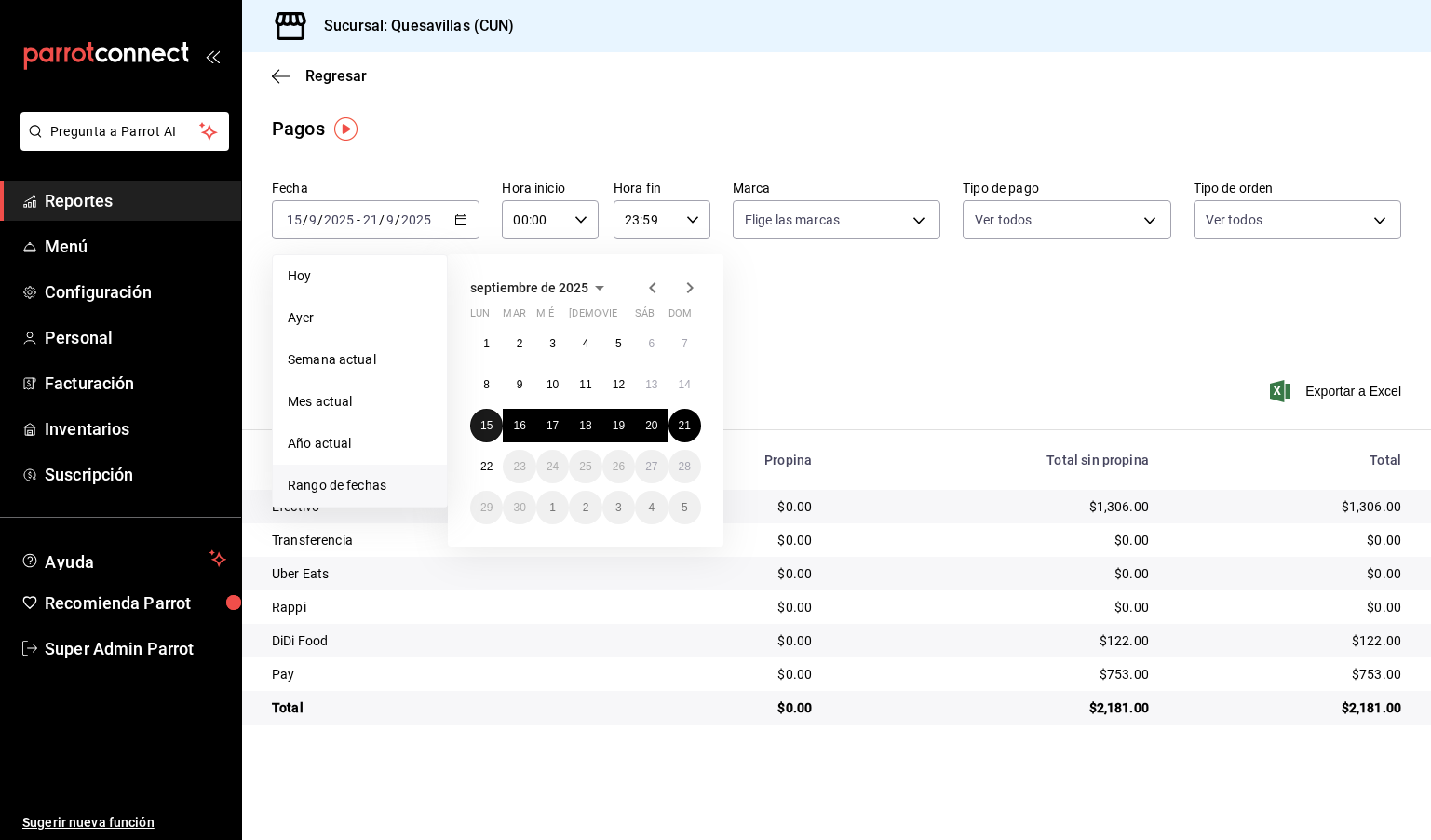
click at [481, 412] on button "15" at bounding box center [487, 425] width 33 height 33
click at [684, 414] on button "21" at bounding box center [684, 425] width 33 height 33
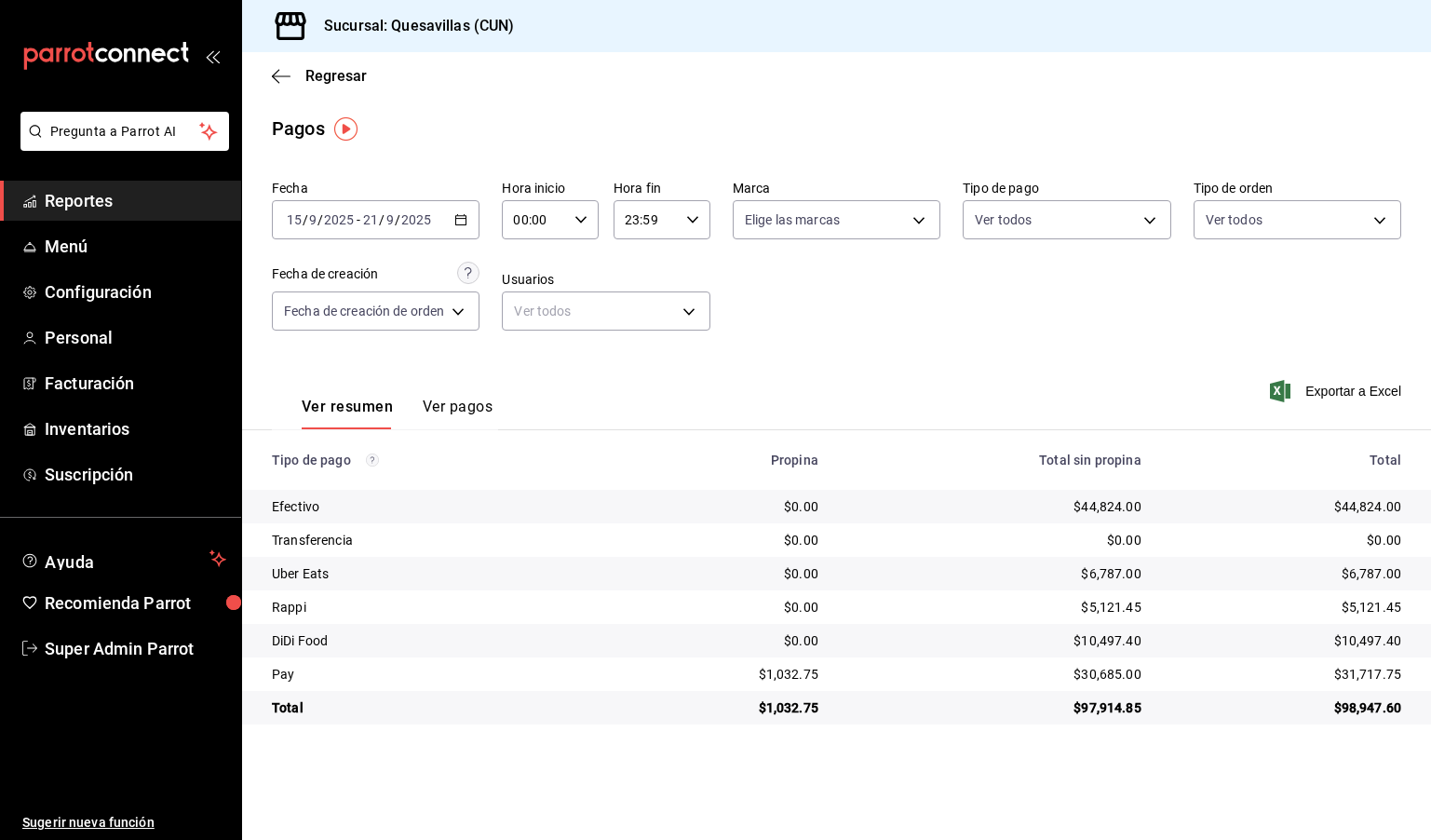
click at [386, 226] on input "9" at bounding box center [390, 220] width 10 height 15
click at [827, 365] on div "Ver resumen Ver pagos Exportar a Excel" at bounding box center [836, 401] width 1189 height 98
click at [1318, 86] on div "Regresar" at bounding box center [836, 76] width 1189 height 48
click at [524, 100] on main "Regresar Pagos Fecha [DATE] [DATE] - [DATE] [DATE] Hora inicio 00:00 Hora inici…" at bounding box center [836, 446] width 1189 height 787
click at [1422, 274] on div "Fecha [DATE] [DATE] - [DATE] [DATE] Hora inicio 00:00 Hora inicio Hora fin 23:5…" at bounding box center [836, 448] width 1189 height 552
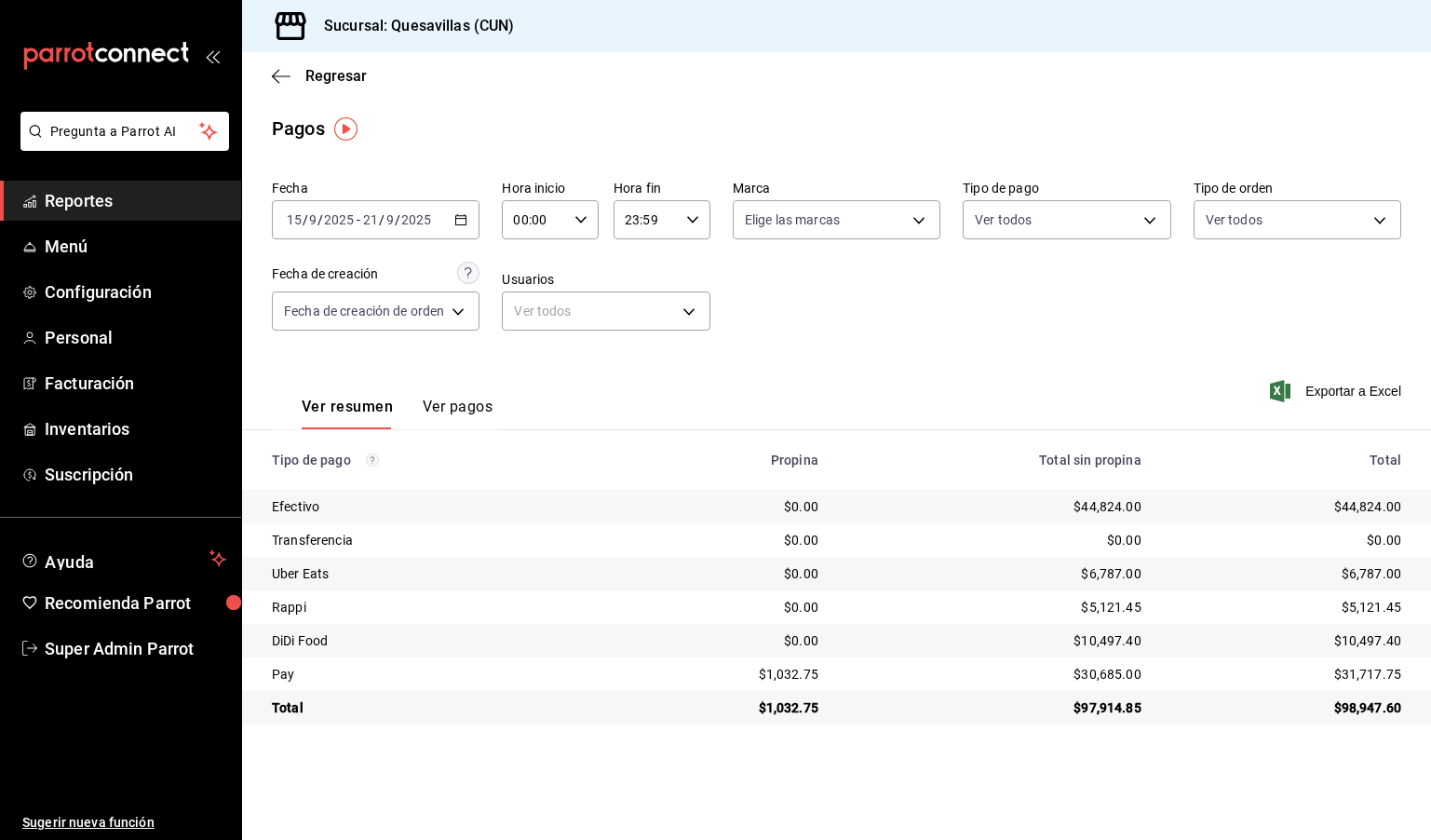
click at [134, 201] on span "Reportes" at bounding box center [136, 201] width 182 height 25
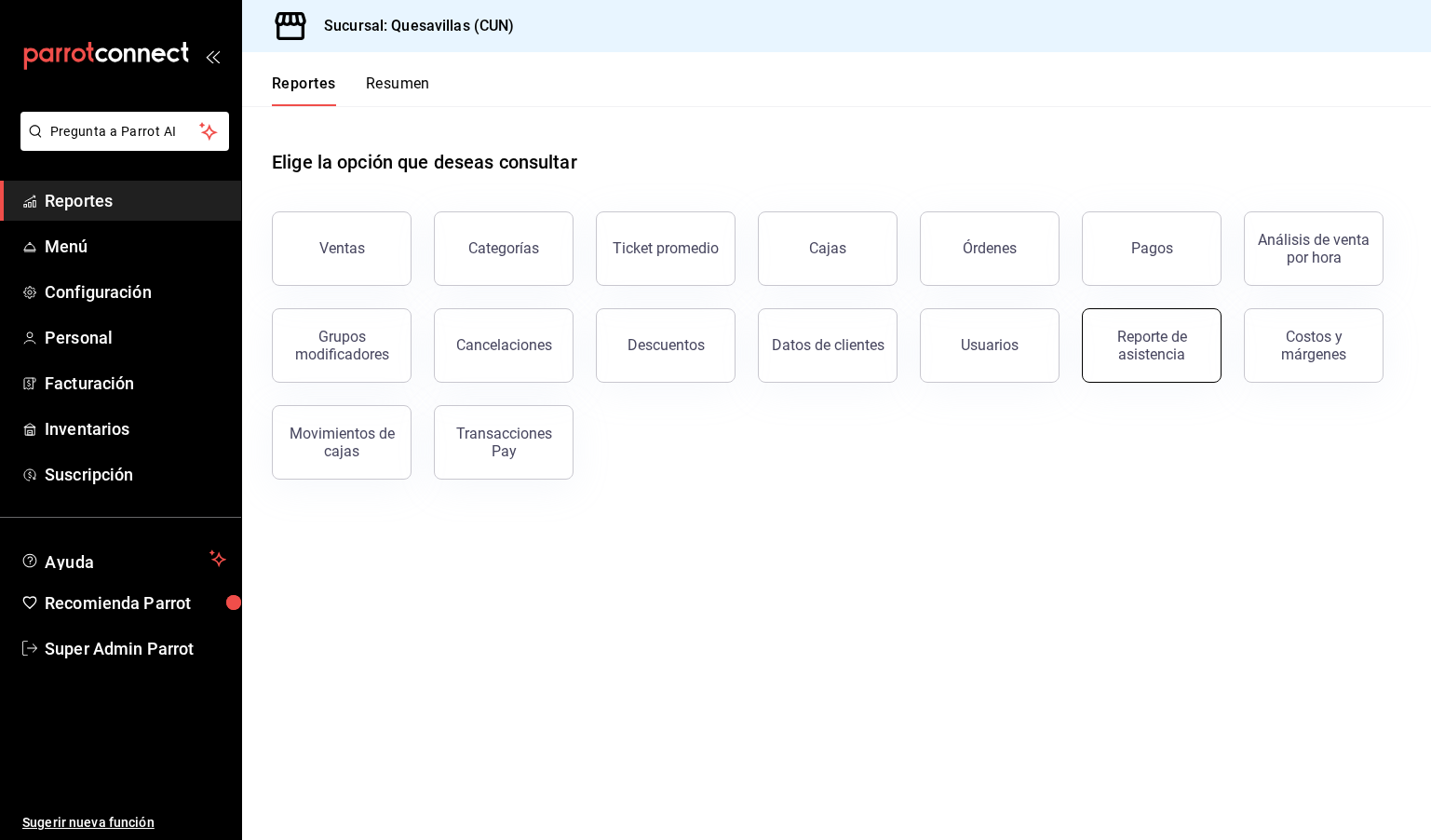
click at [1195, 377] on button "Reporte de asistencia" at bounding box center [1152, 345] width 140 height 75
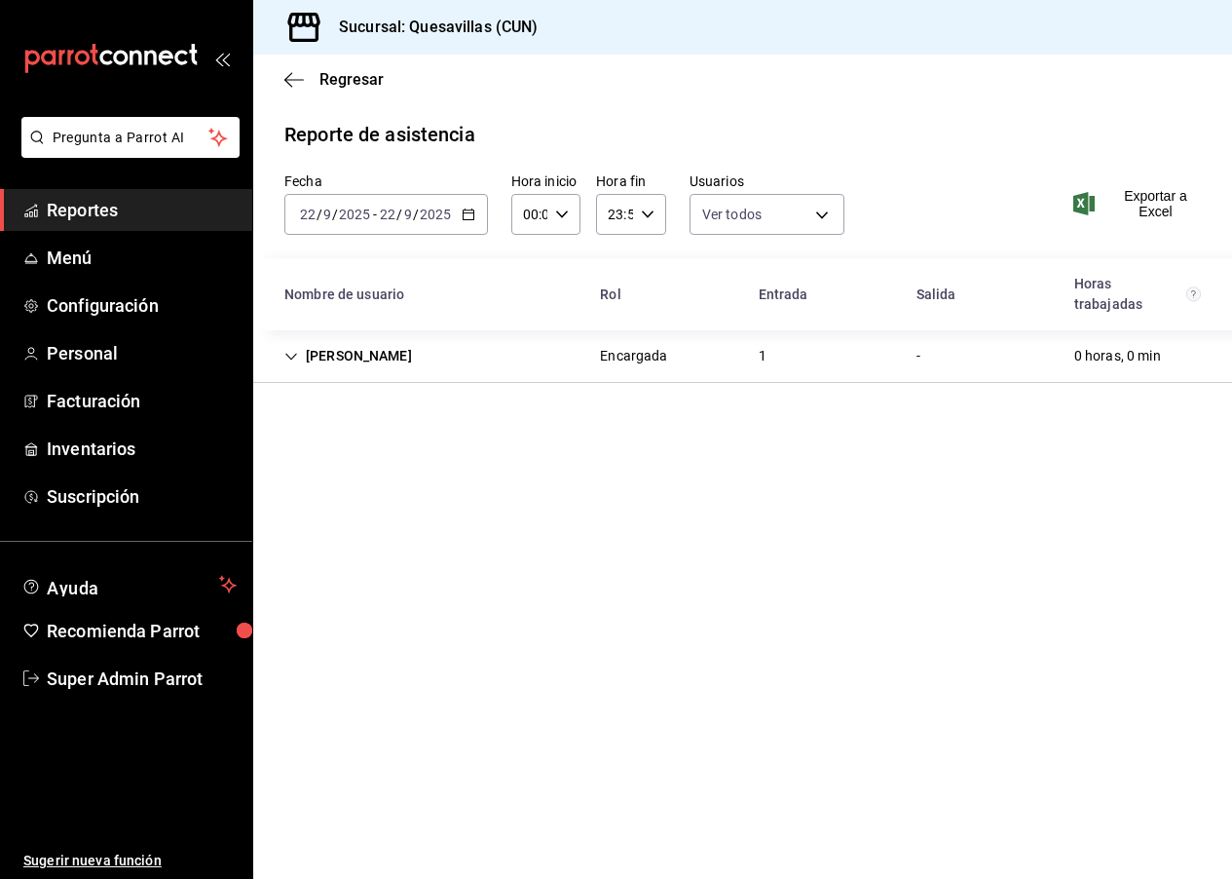
click at [429, 210] on input "2025" at bounding box center [435, 215] width 33 height 16
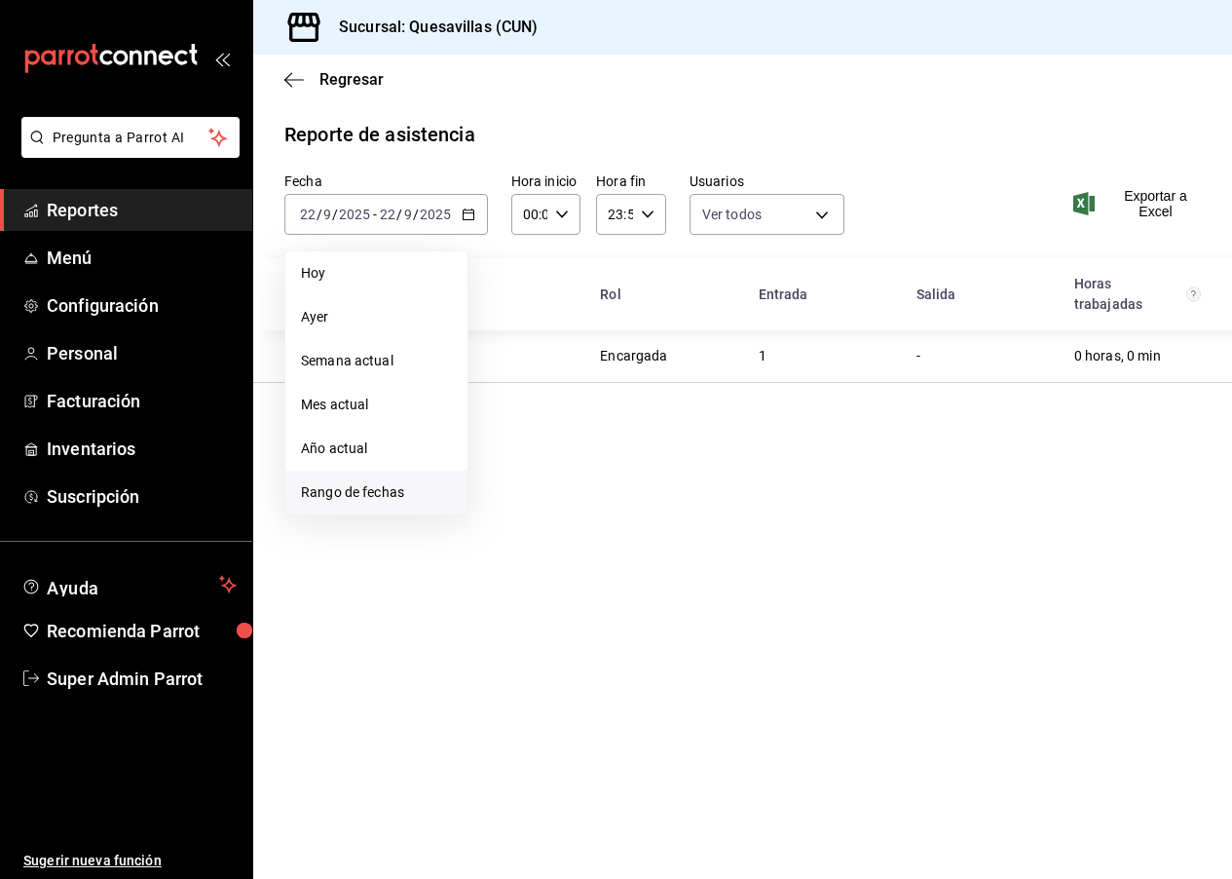
click at [358, 482] on span "Rango de fechas" at bounding box center [376, 492] width 151 height 20
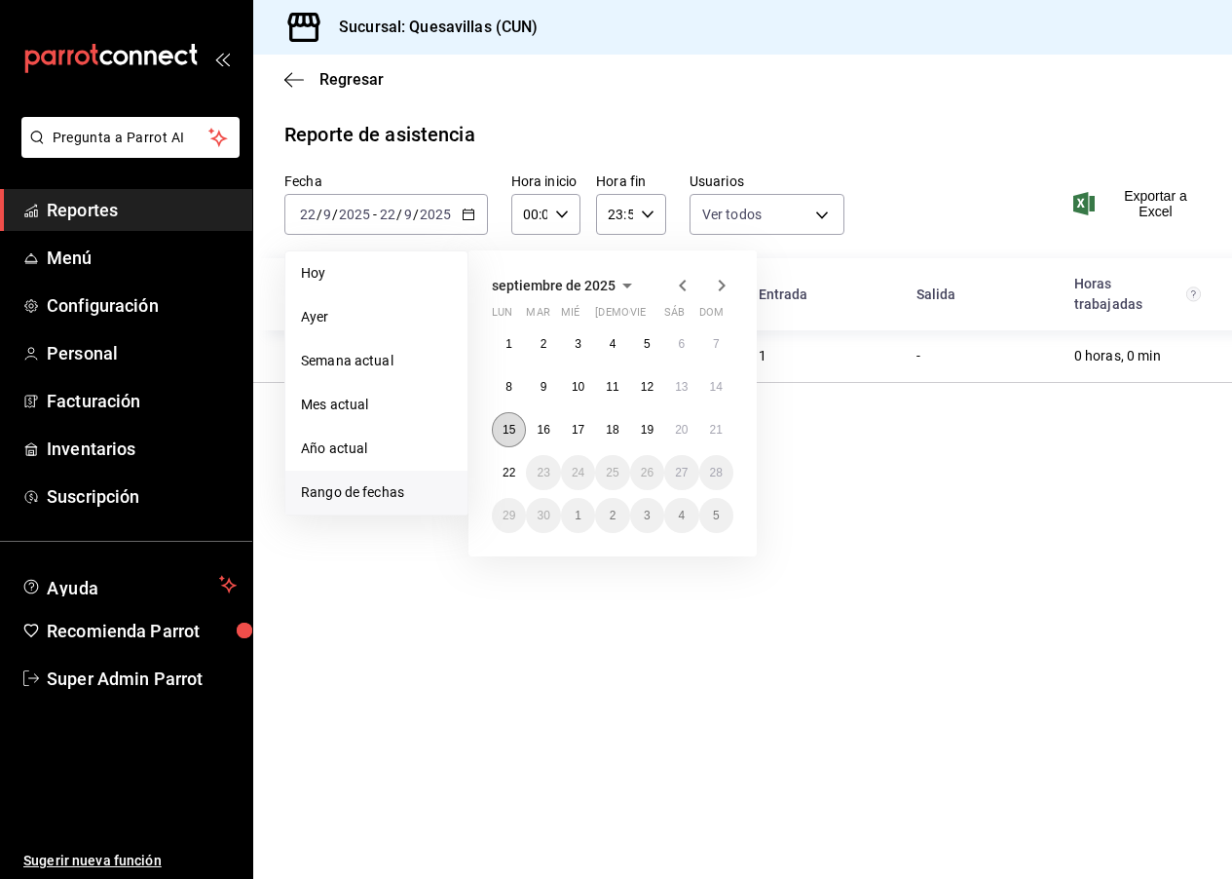
click at [516, 428] on button "15" at bounding box center [509, 429] width 34 height 35
click at [720, 427] on abbr "21" at bounding box center [716, 430] width 13 height 14
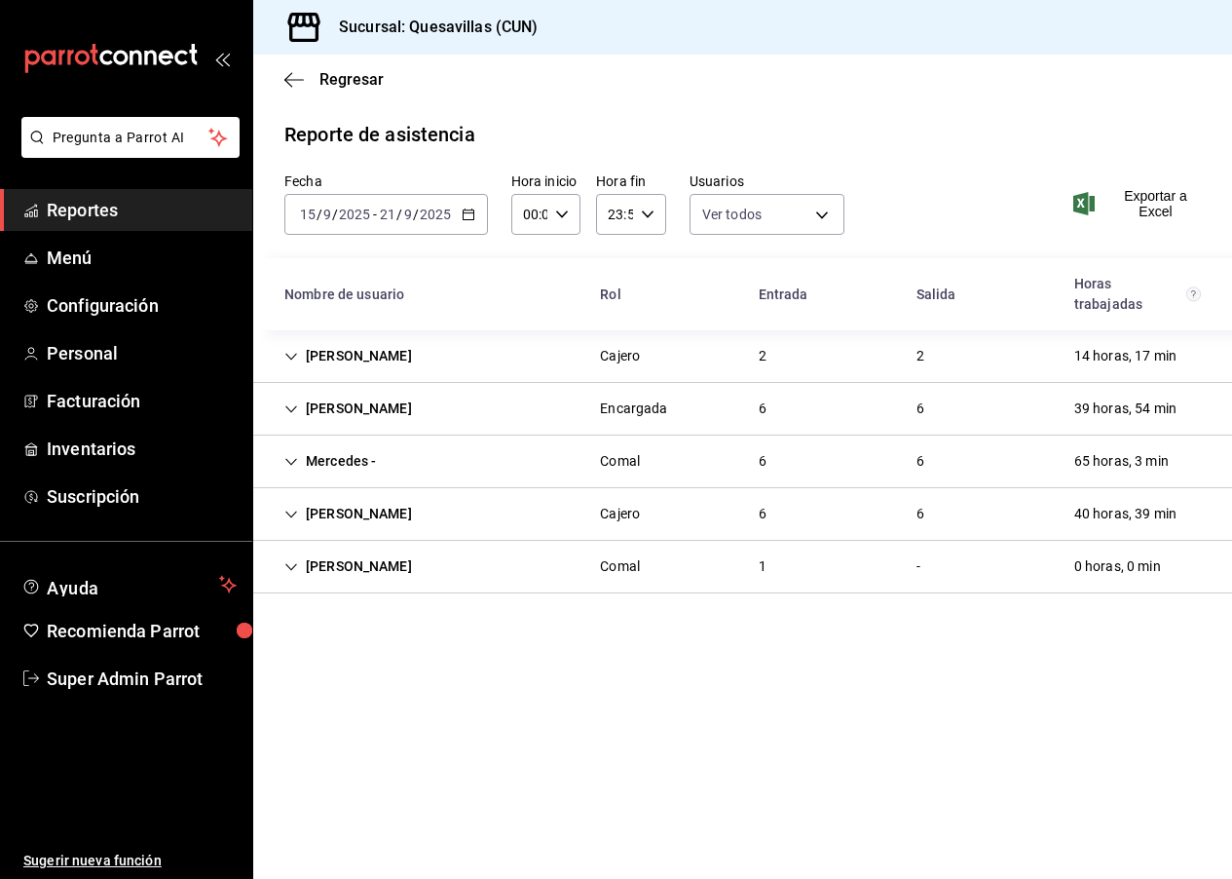
click at [1048, 517] on div "[PERSON_NAME] 6 6 40 horas, 39 min" at bounding box center [742, 514] width 979 height 53
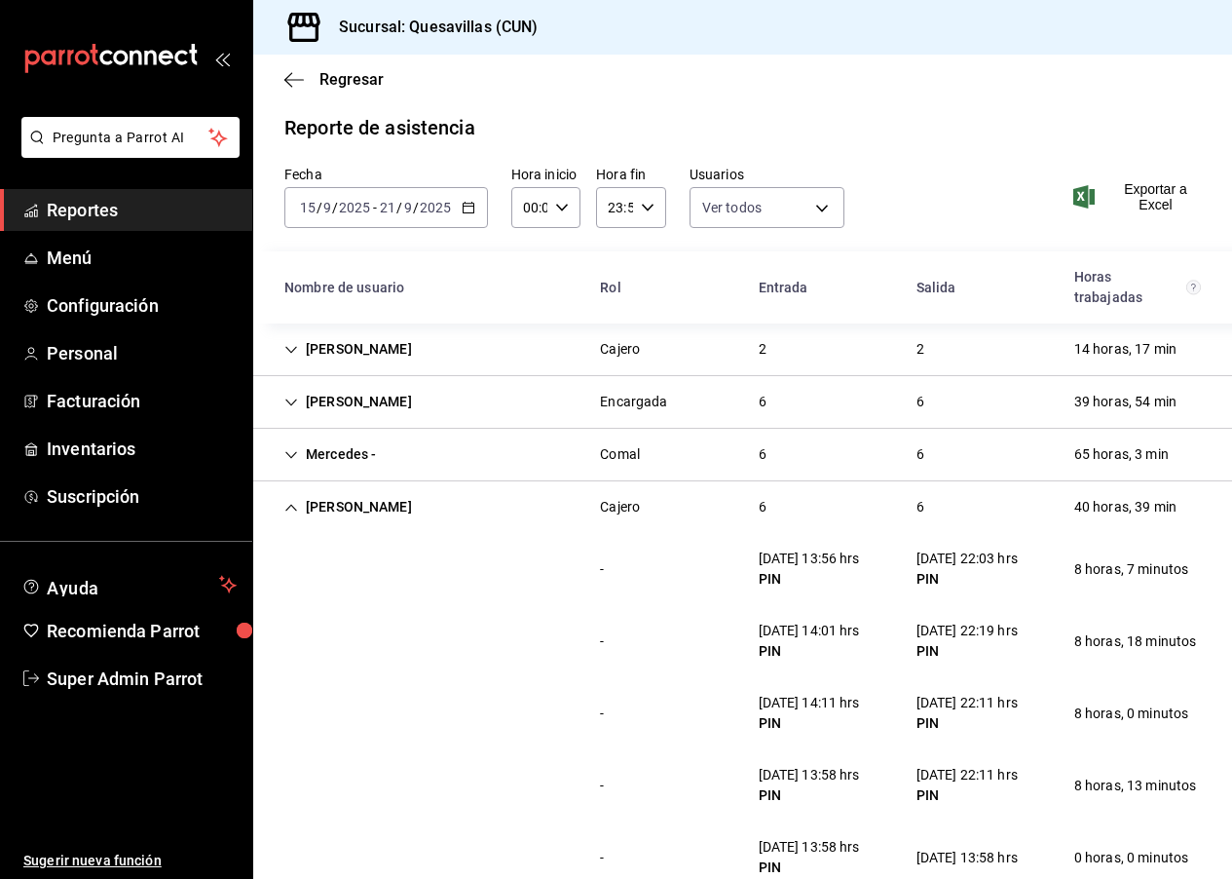
scroll to position [6, 0]
click at [1028, 510] on div "[PERSON_NAME] 6 6 40 horas, 39 min" at bounding box center [742, 508] width 979 height 52
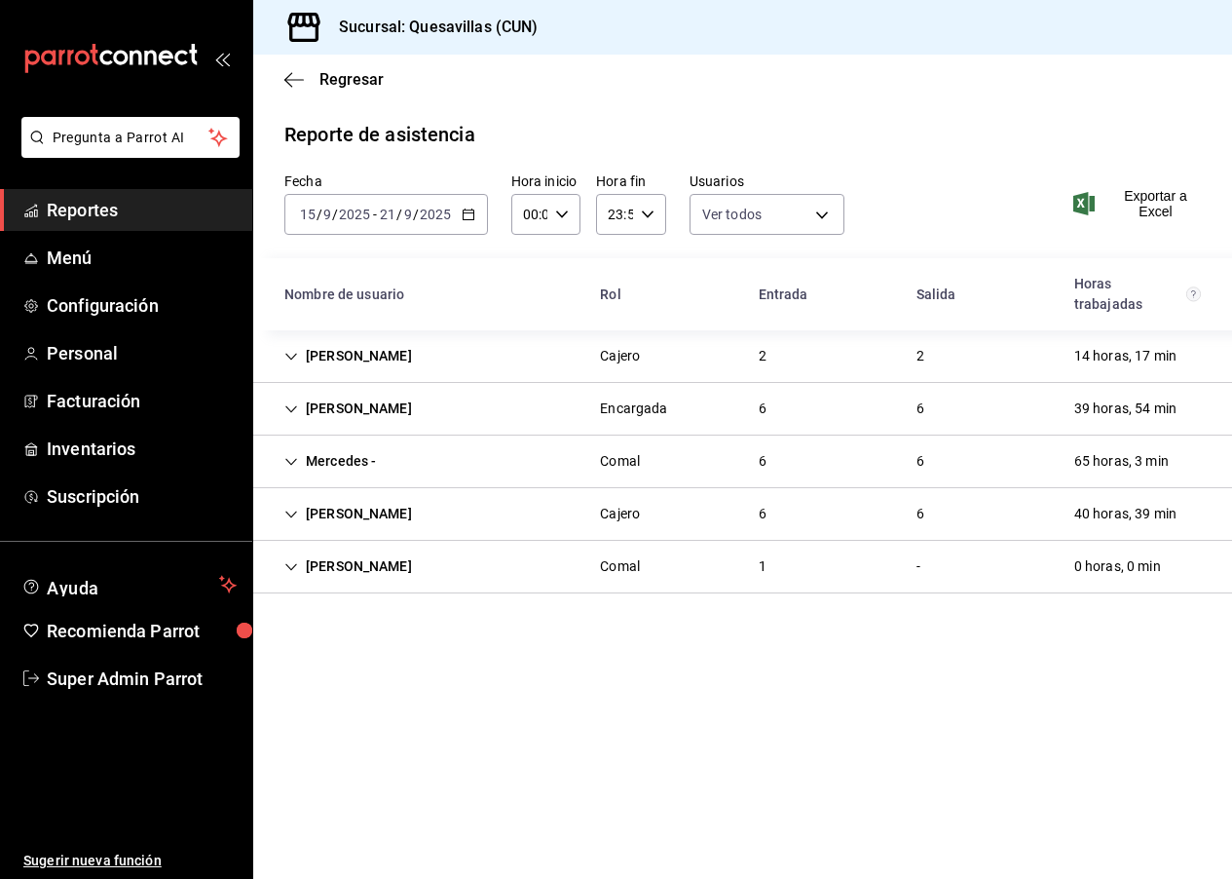
scroll to position [0, 0]
click at [1028, 510] on div "[PERSON_NAME] 6 6 40 horas, 39 min" at bounding box center [742, 514] width 979 height 53
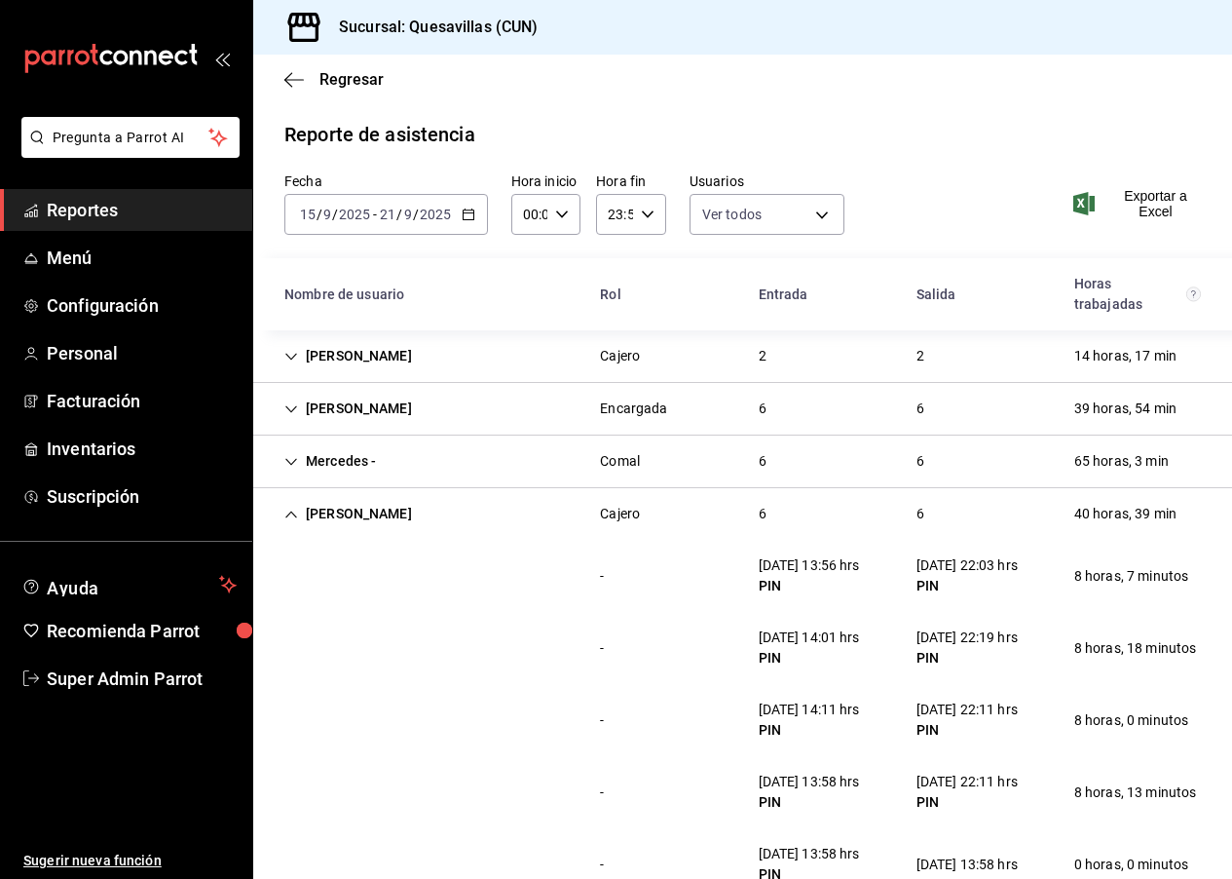
scroll to position [177, 0]
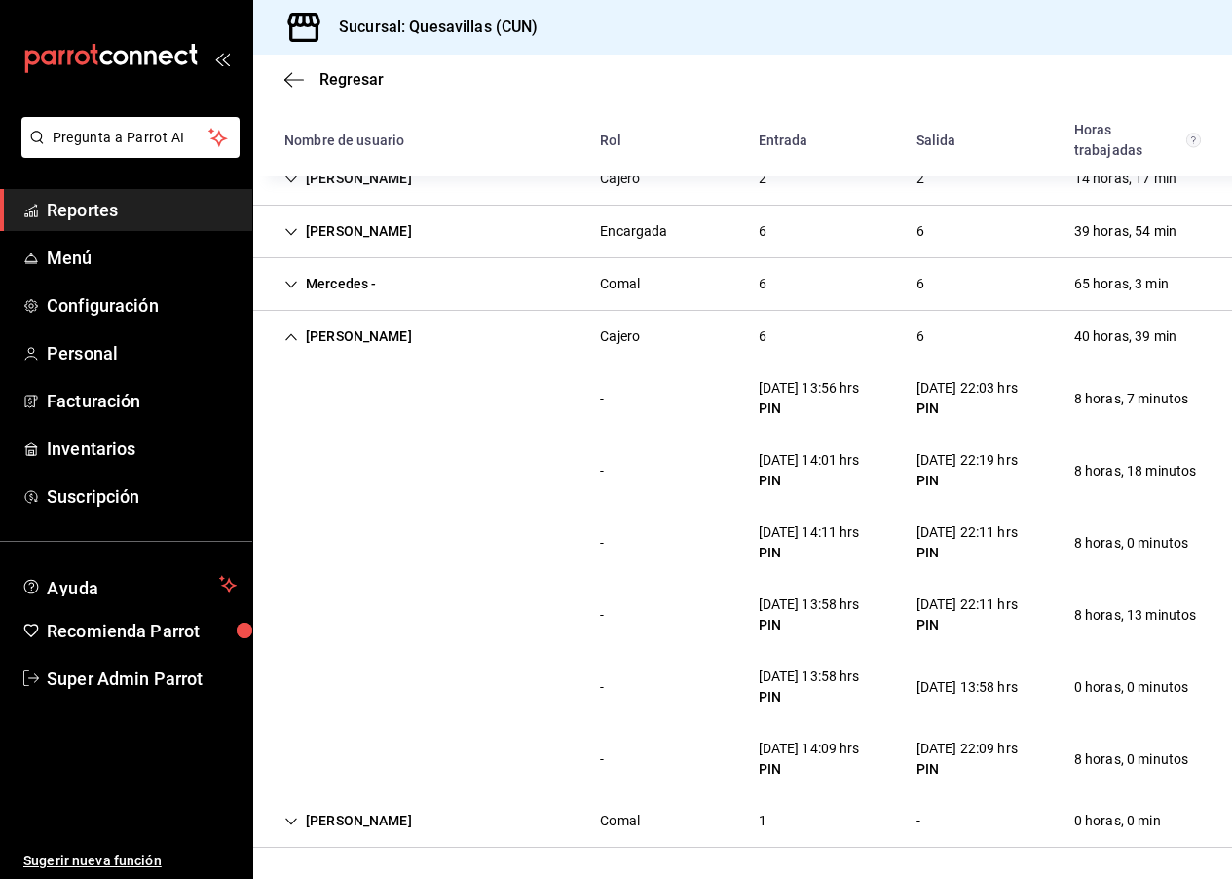
click at [1032, 283] on div "Mercedes - Comal 6 6 65 horas, 3 min" at bounding box center [742, 284] width 979 height 53
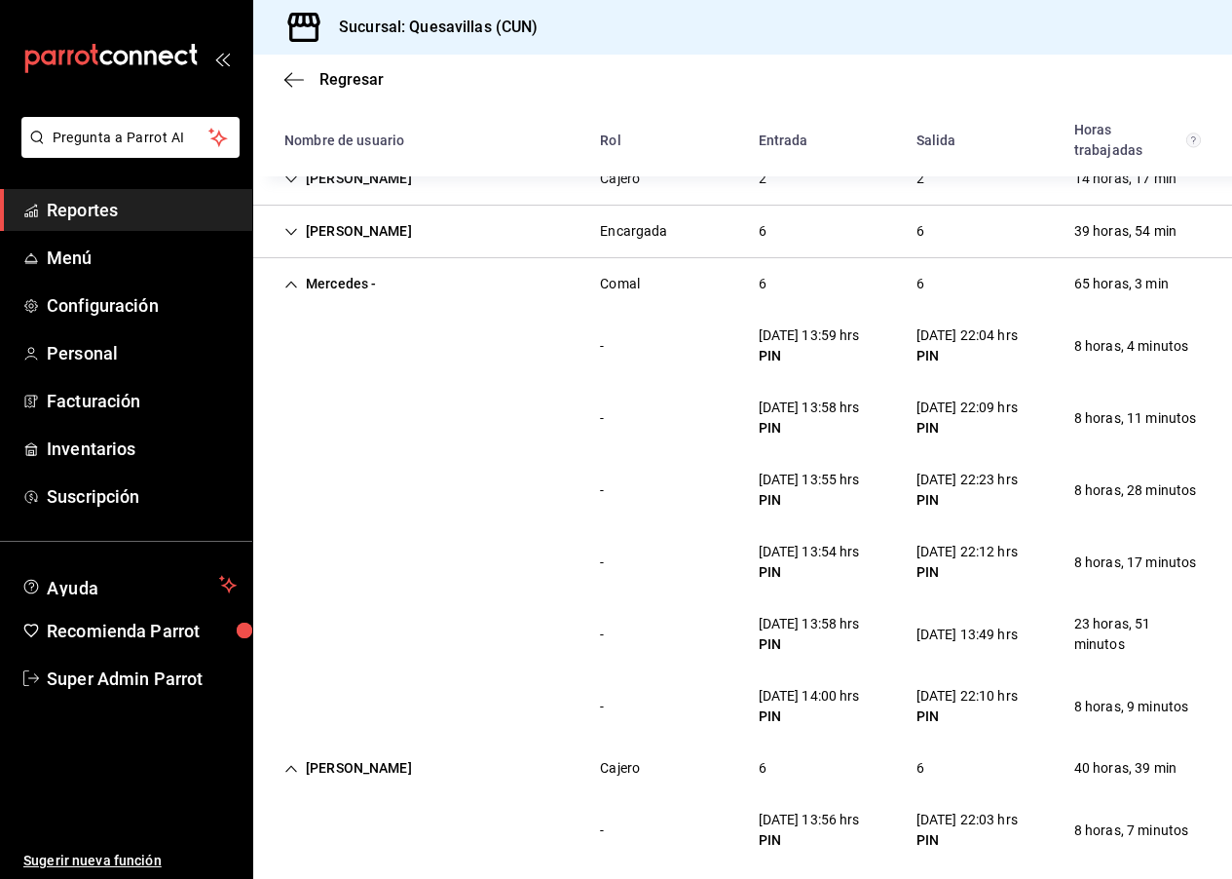
click at [1032, 283] on div "Mercedes - Comal 6 6 65 horas, 3 min" at bounding box center [742, 284] width 979 height 52
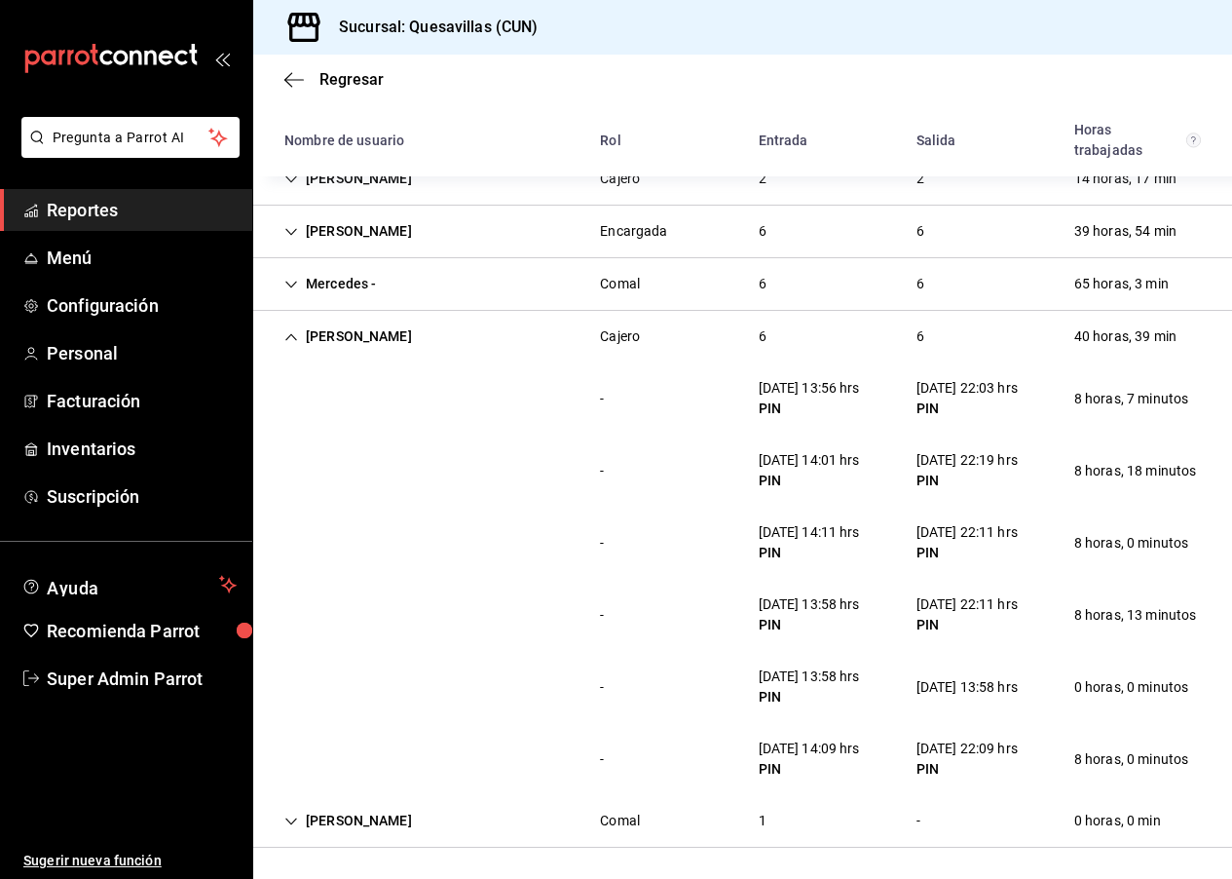
click at [758, 282] on div "6" at bounding box center [762, 284] width 39 height 36
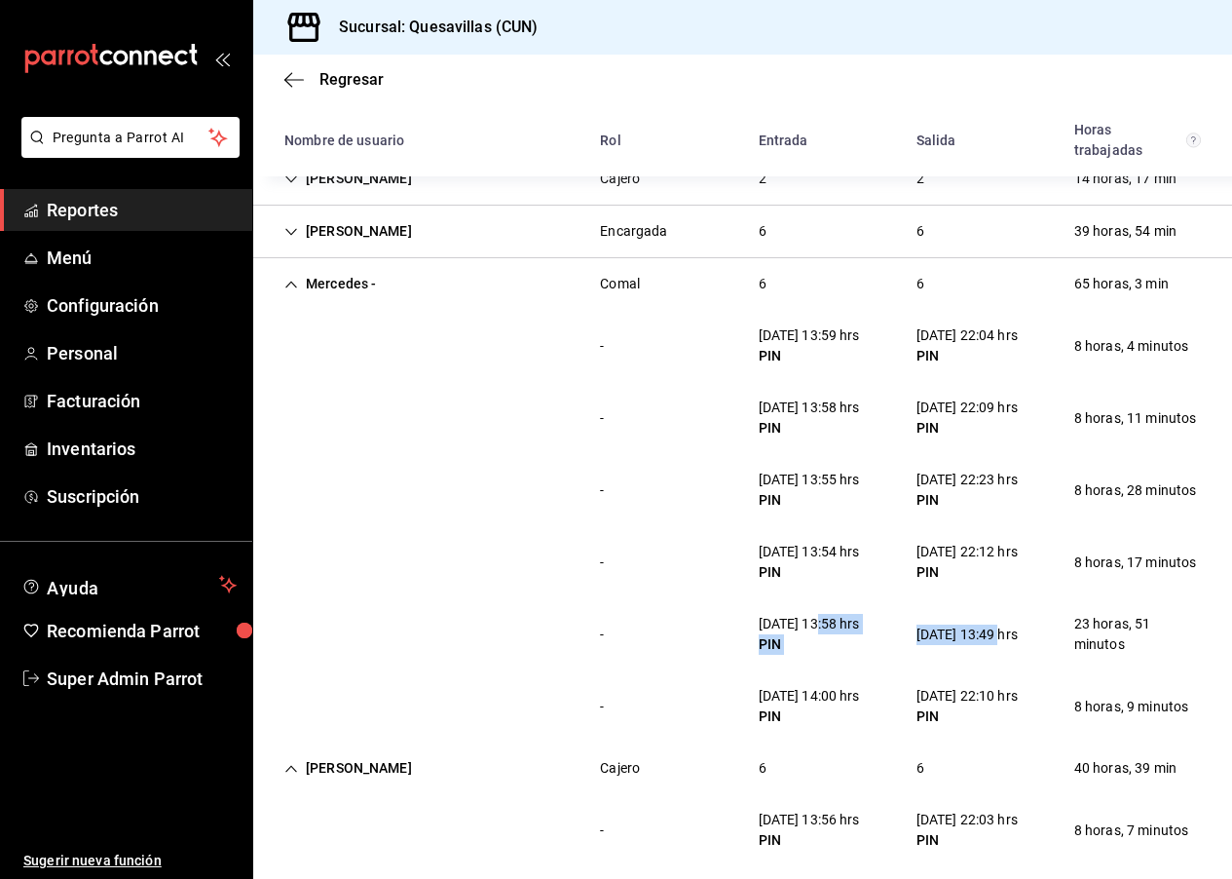
drag, startPoint x: 813, startPoint y: 626, endPoint x: 1007, endPoint y: 620, distance: 194.0
click at [1007, 620] on div "- [DATE] 13:58 hrs PIN [DATE] 13:49 hrs 23 horas, 51 minutos" at bounding box center [742, 634] width 979 height 72
click at [1016, 593] on div "- [DATE] 13:54 hrs PIN [DATE] 22:12 hrs PIN 8 horas, 17 minutos" at bounding box center [742, 562] width 979 height 72
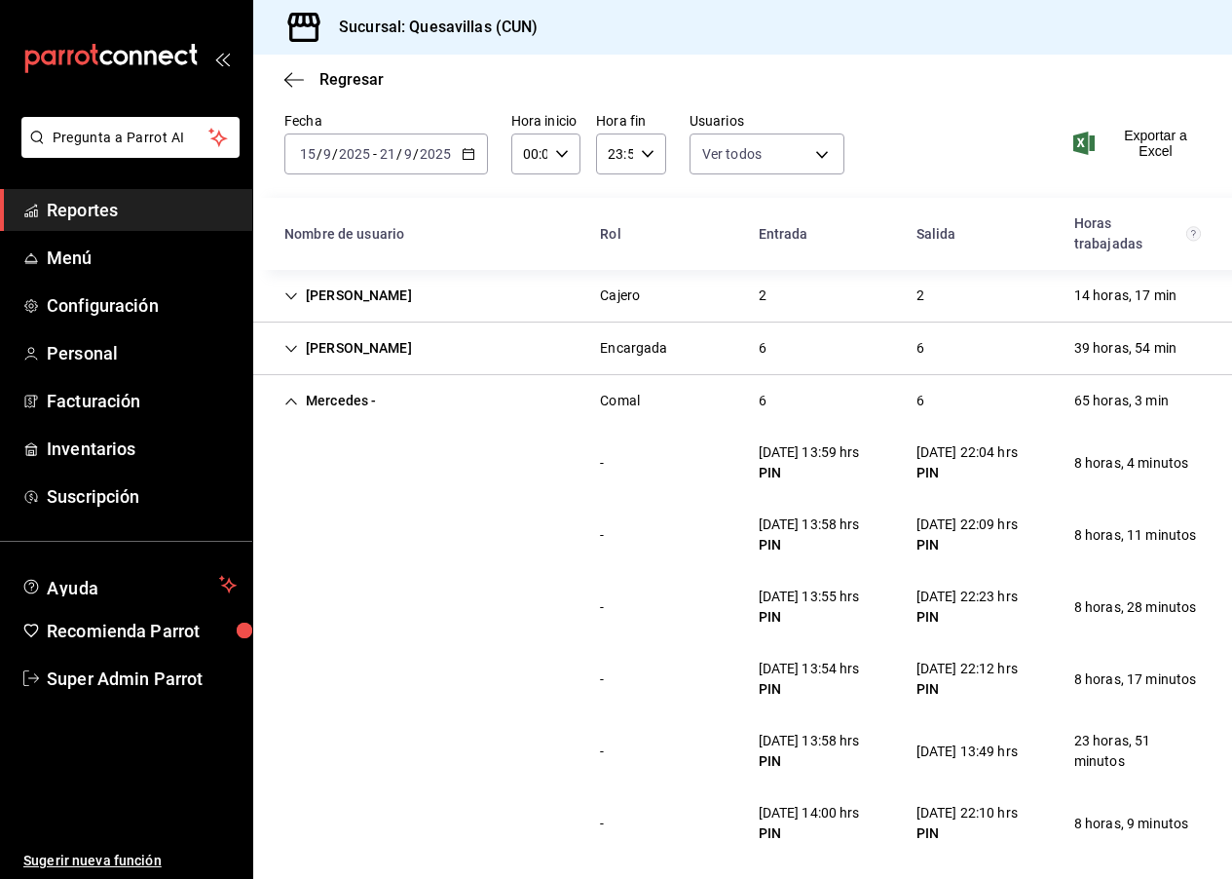
scroll to position [59, 0]
click at [1040, 357] on div "[PERSON_NAME] Encargada 6 6 39 horas, 54 min" at bounding box center [742, 349] width 979 height 53
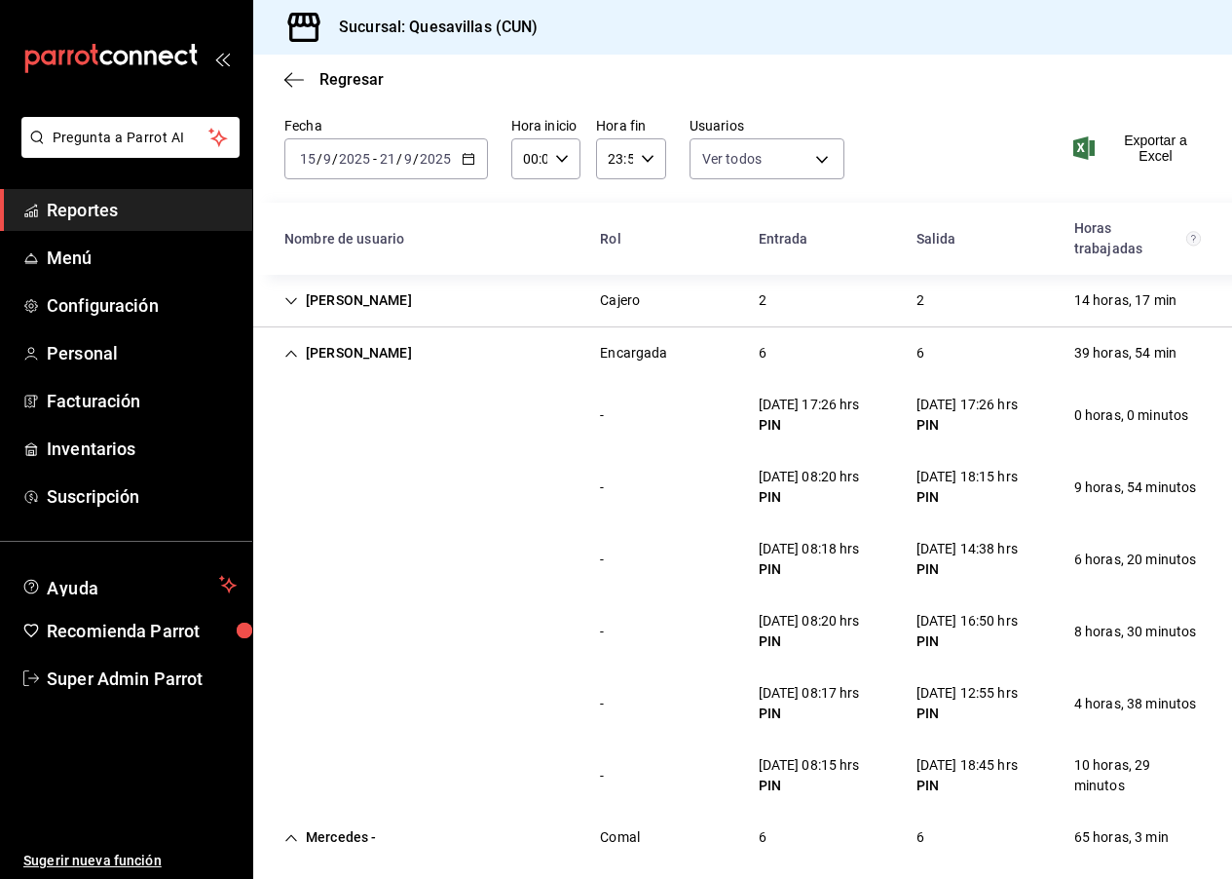
scroll to position [0, 0]
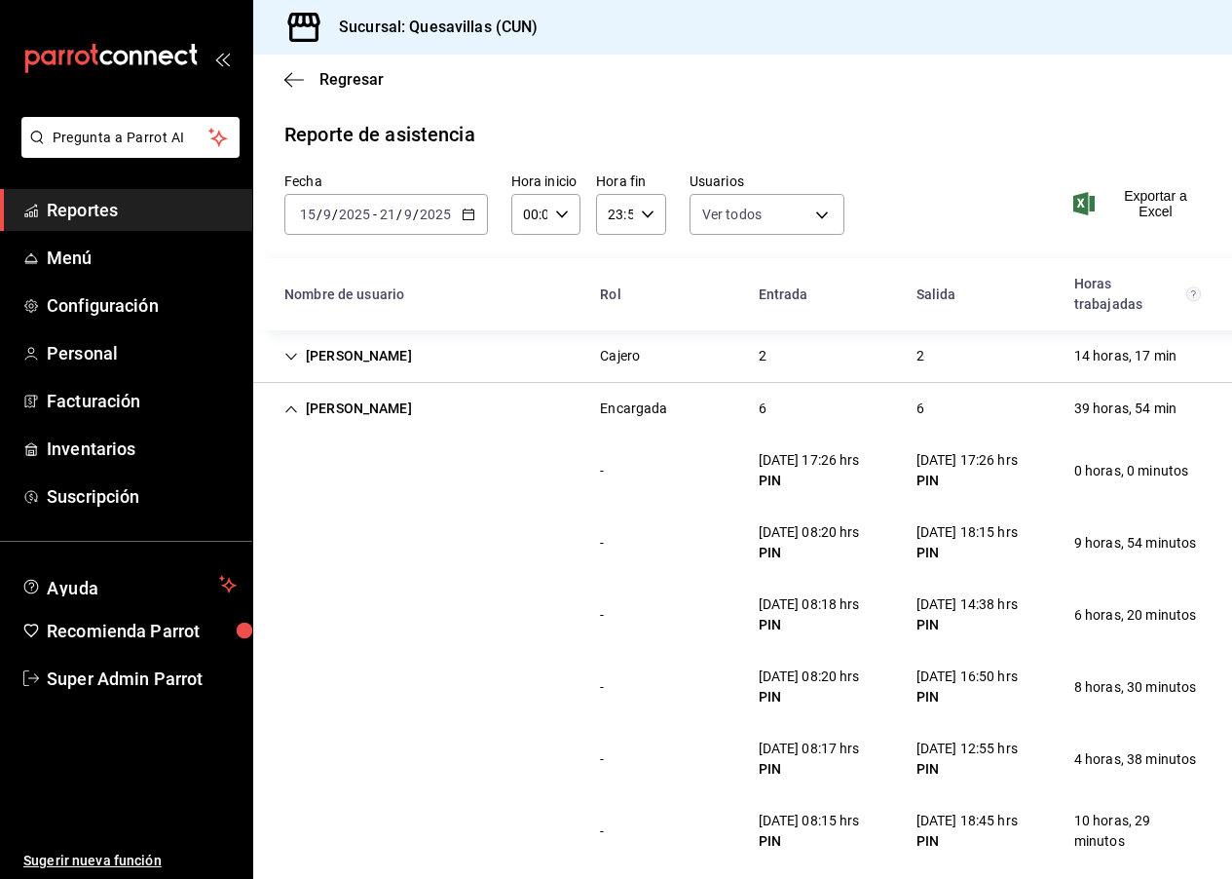
click at [775, 405] on div "[PERSON_NAME] Encargada 6 6 39 horas, 54 min" at bounding box center [742, 409] width 979 height 52
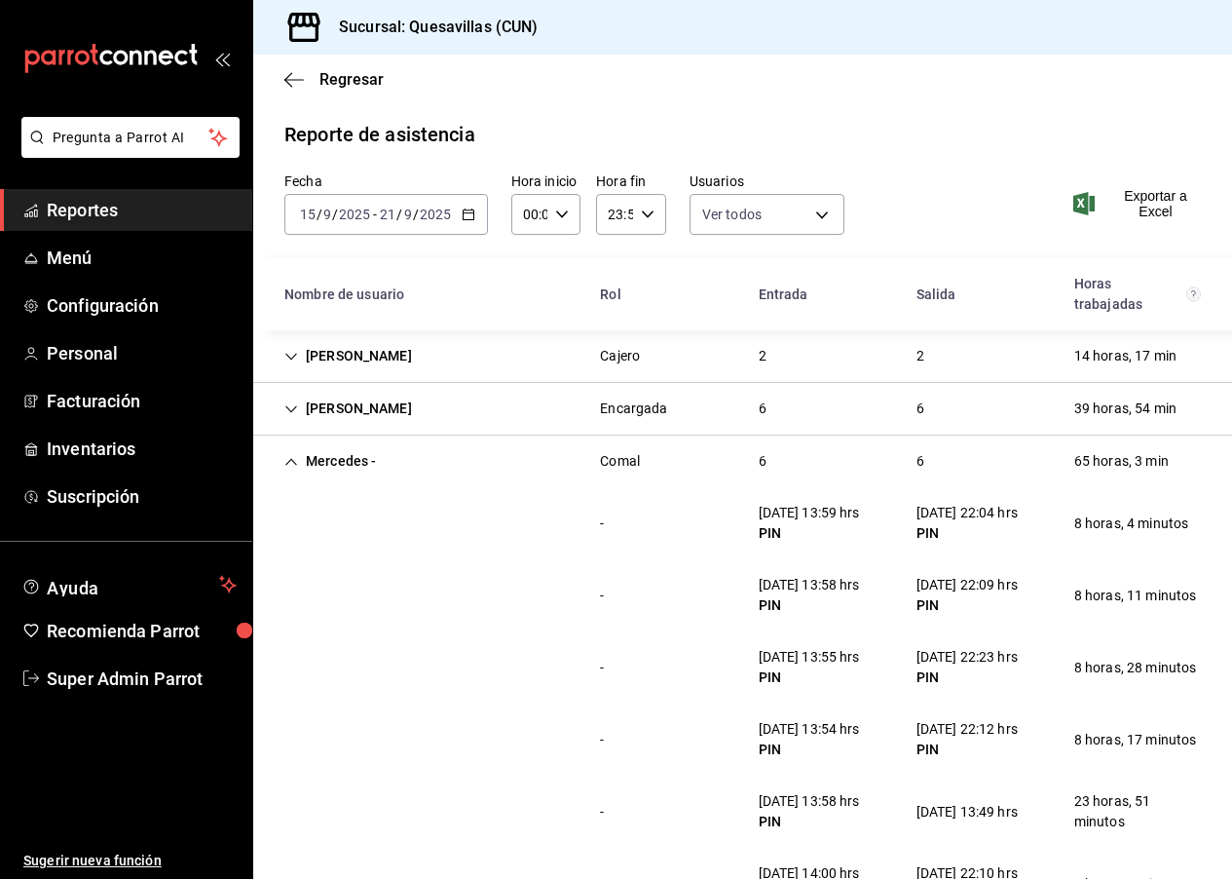
click at [775, 405] on div "[PERSON_NAME] Encargada 6 6 39 horas, 54 min" at bounding box center [742, 409] width 979 height 53
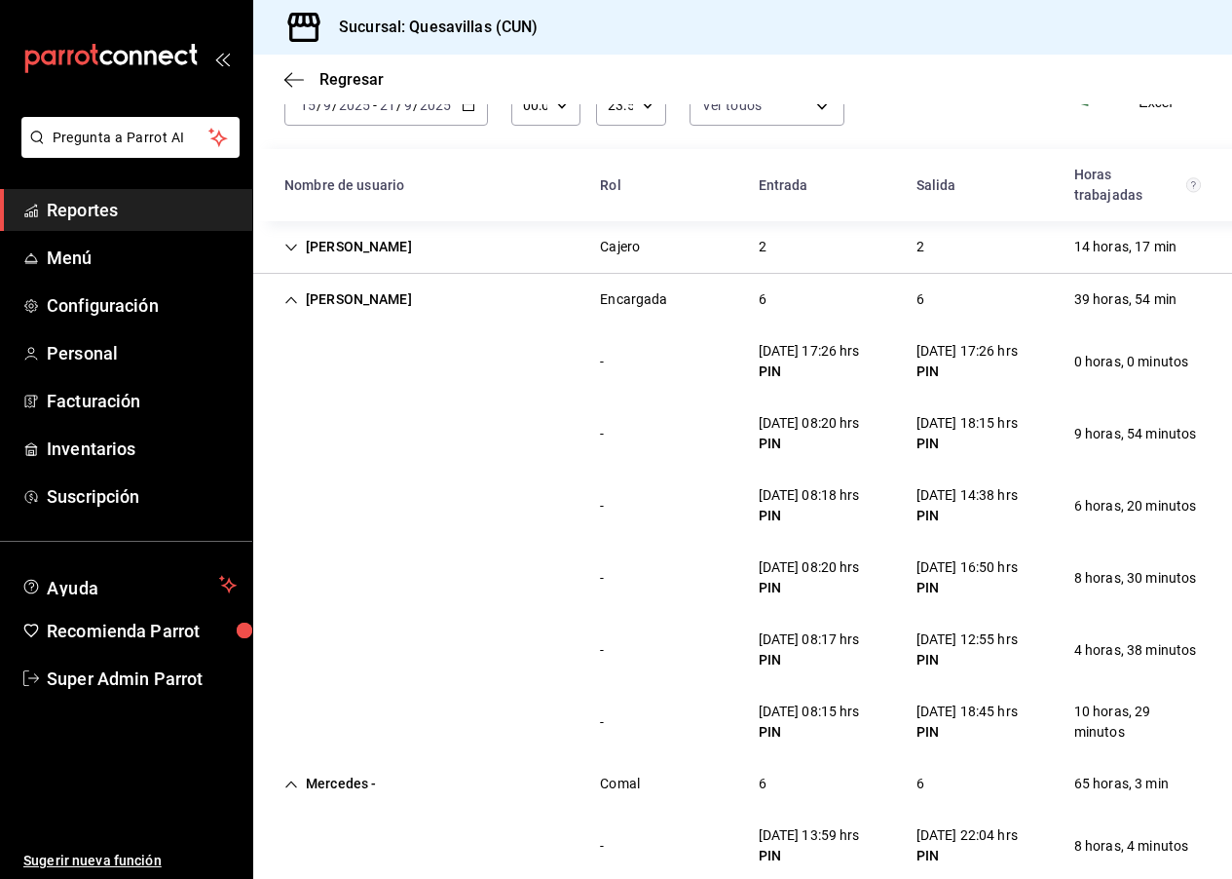
scroll to position [84, 0]
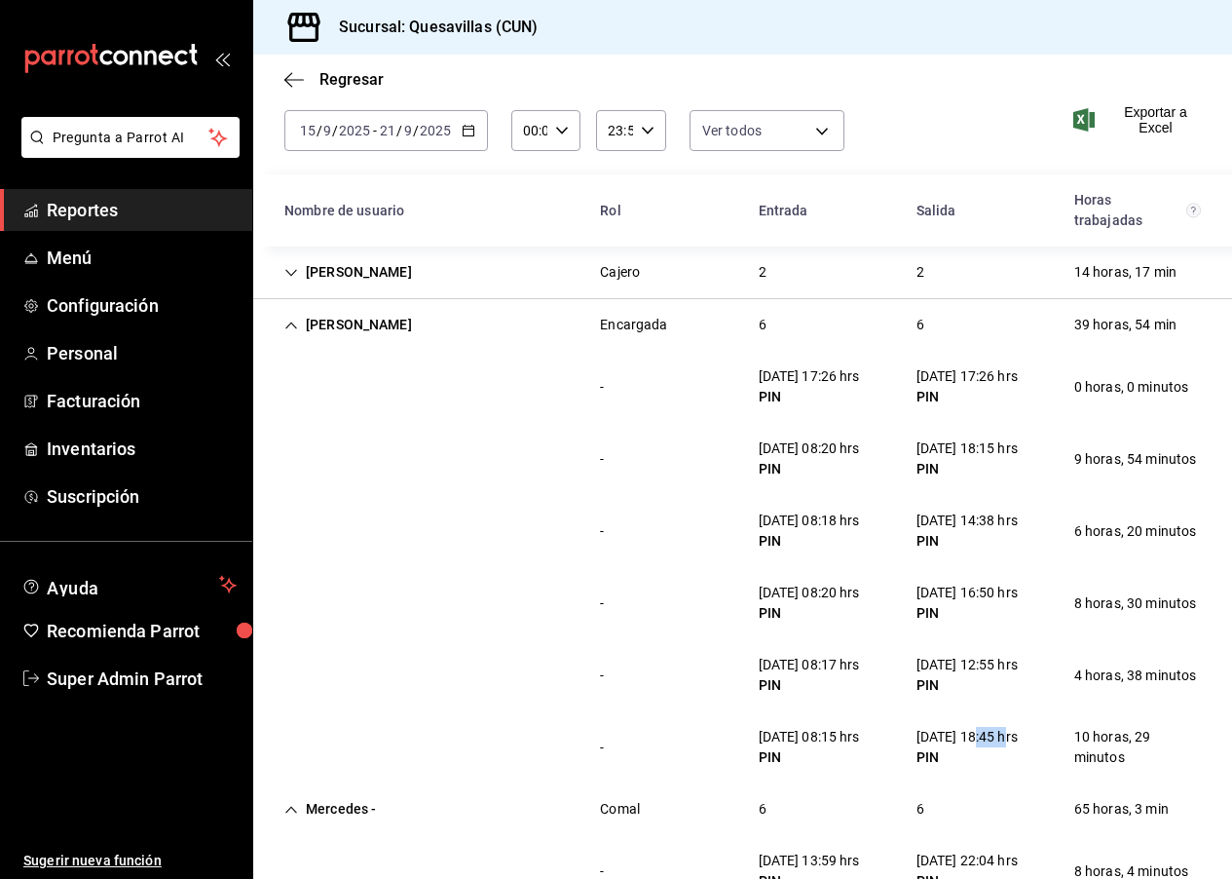
drag, startPoint x: 967, startPoint y: 739, endPoint x: 1013, endPoint y: 739, distance: 45.8
click at [1013, 739] on div "[DATE] 18:45 hrs" at bounding box center [967, 737] width 101 height 20
click at [914, 167] on div "Fecha [DATE] [DATE] - [DATE] [DATE] Hora inicio 00:00 Hora inicio Hora fin 23:5…" at bounding box center [742, 132] width 979 height 86
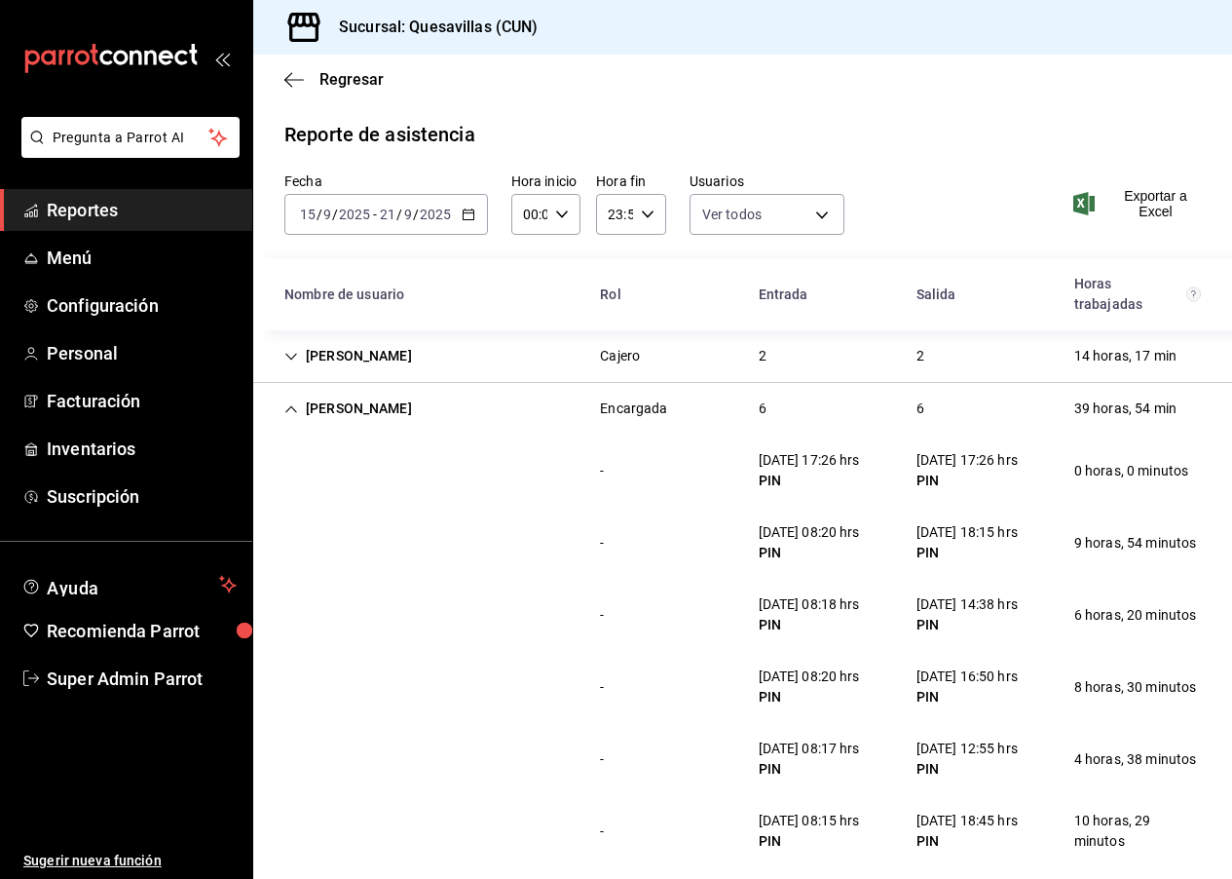
scroll to position [10, 0]
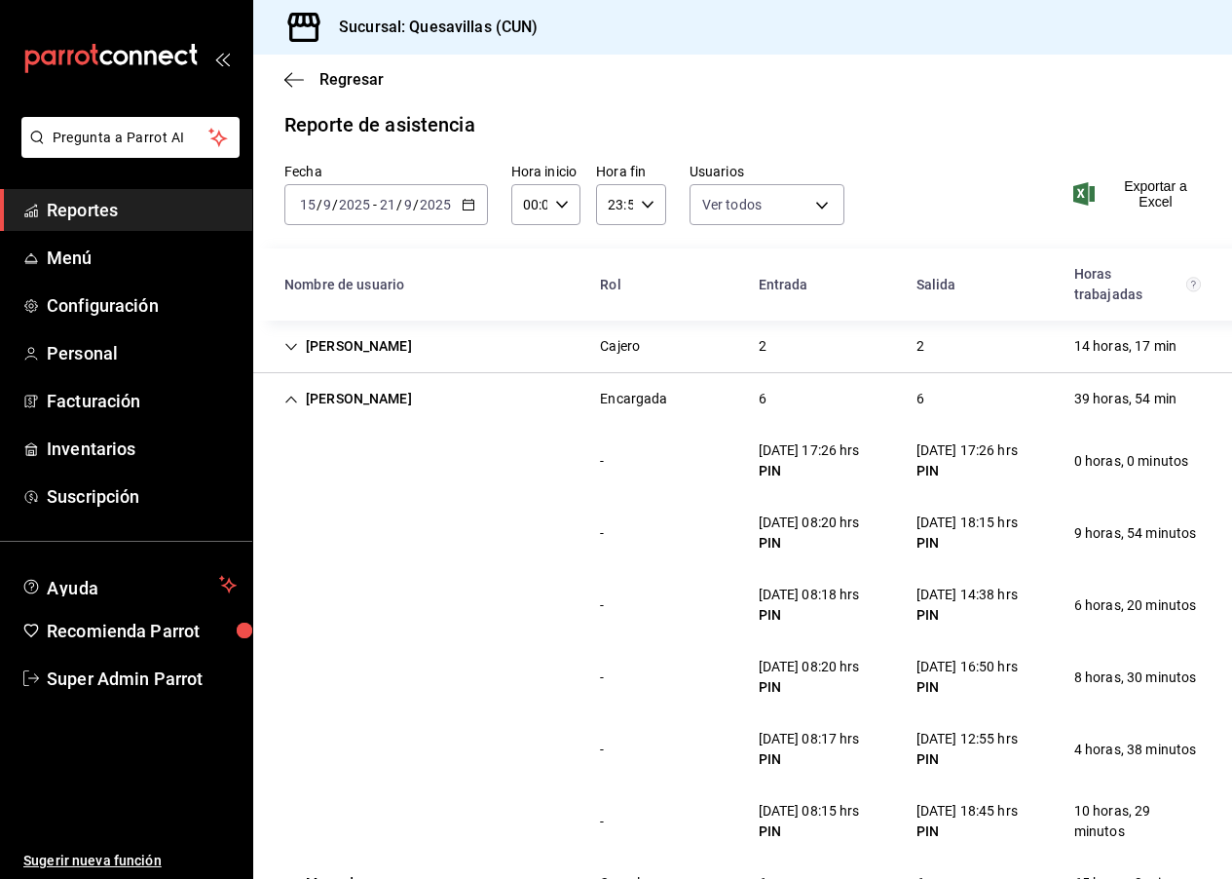
click at [959, 185] on div "Fecha [DATE] [DATE] - [DATE] [DATE] Hora inicio 00:00 Hora inicio Hora fin 23:5…" at bounding box center [742, 206] width 979 height 86
click at [403, 395] on div "[PERSON_NAME]" at bounding box center [348, 399] width 159 height 36
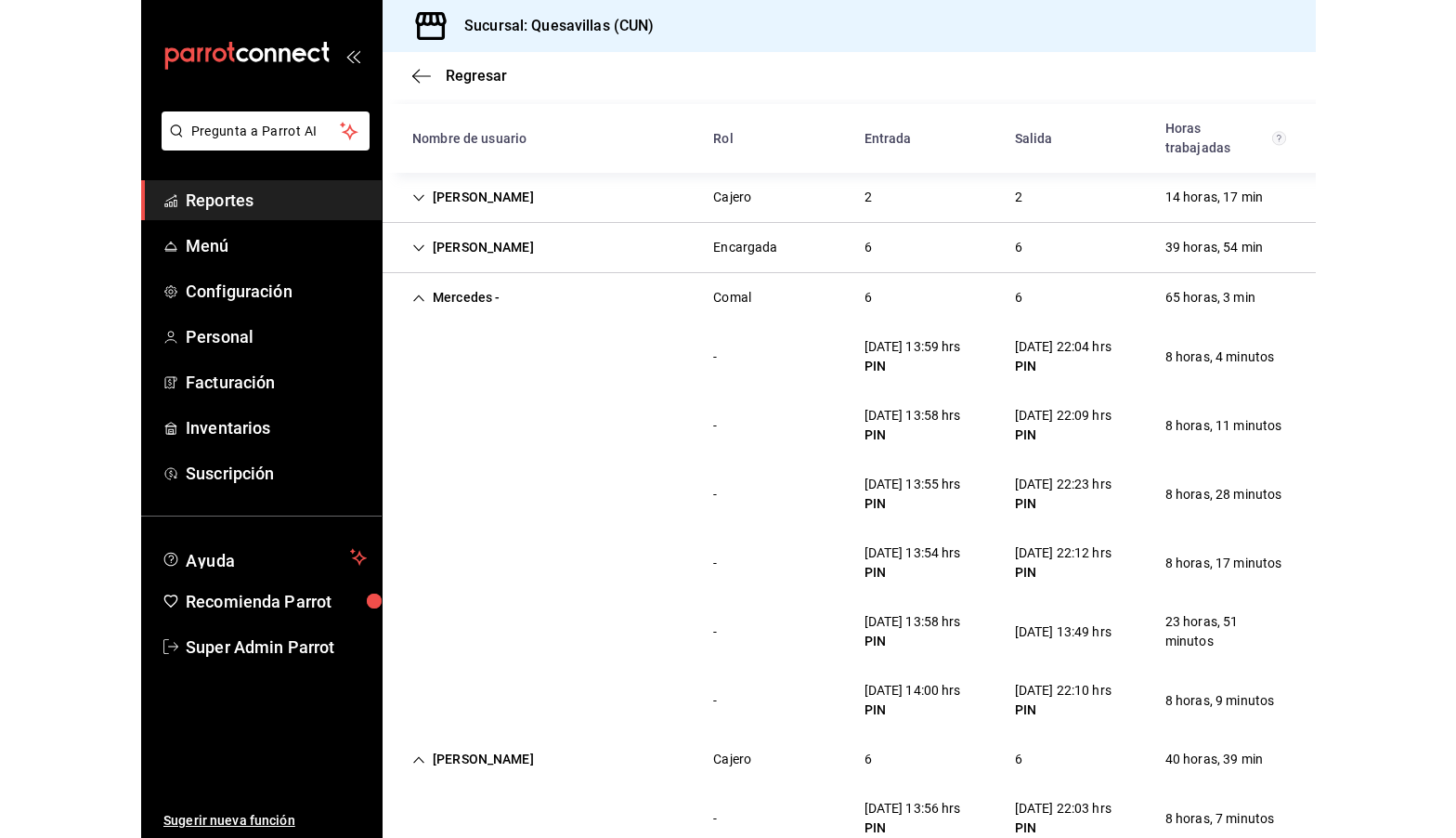
scroll to position [148, 0]
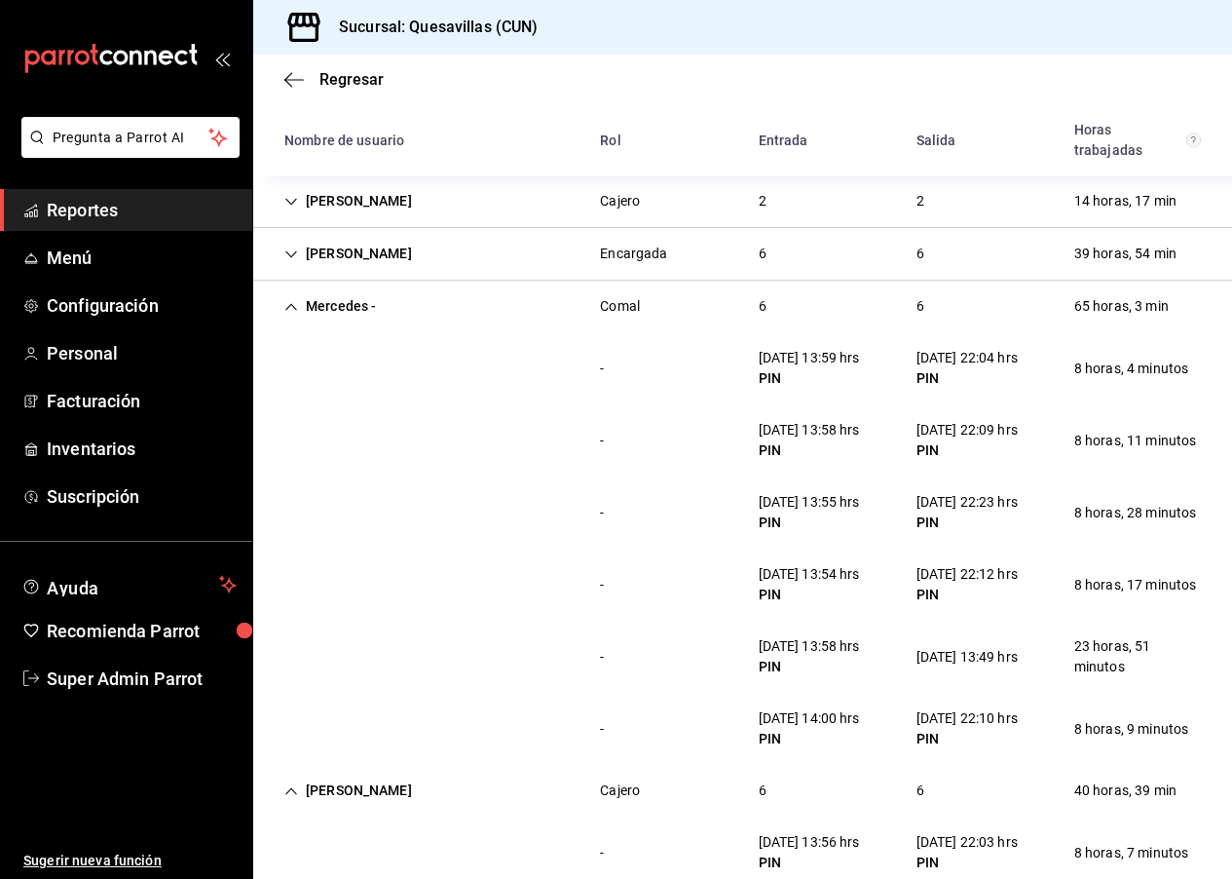
click at [690, 307] on div "Mercedes - Comal 6 6 65 horas, 3 min" at bounding box center [742, 307] width 979 height 52
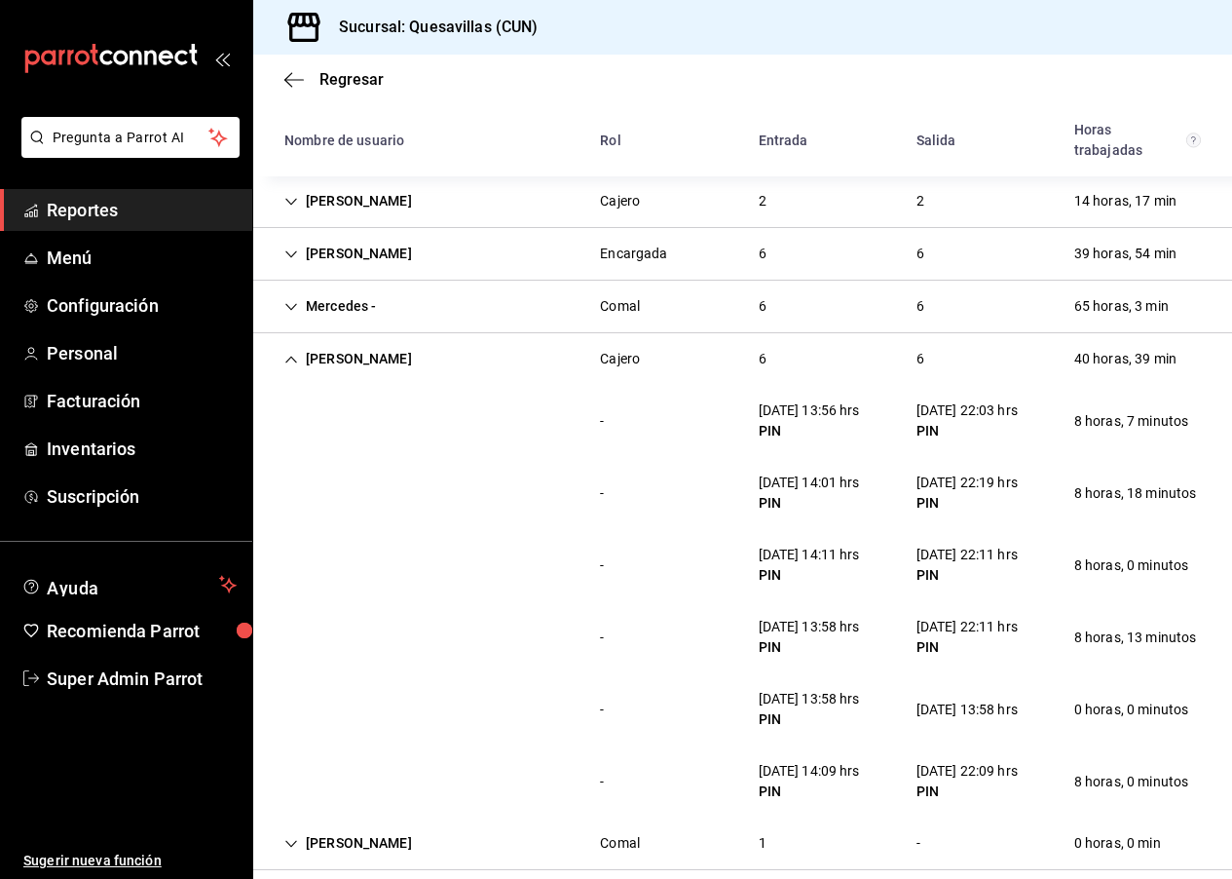
click at [753, 260] on div "6" at bounding box center [762, 254] width 39 height 36
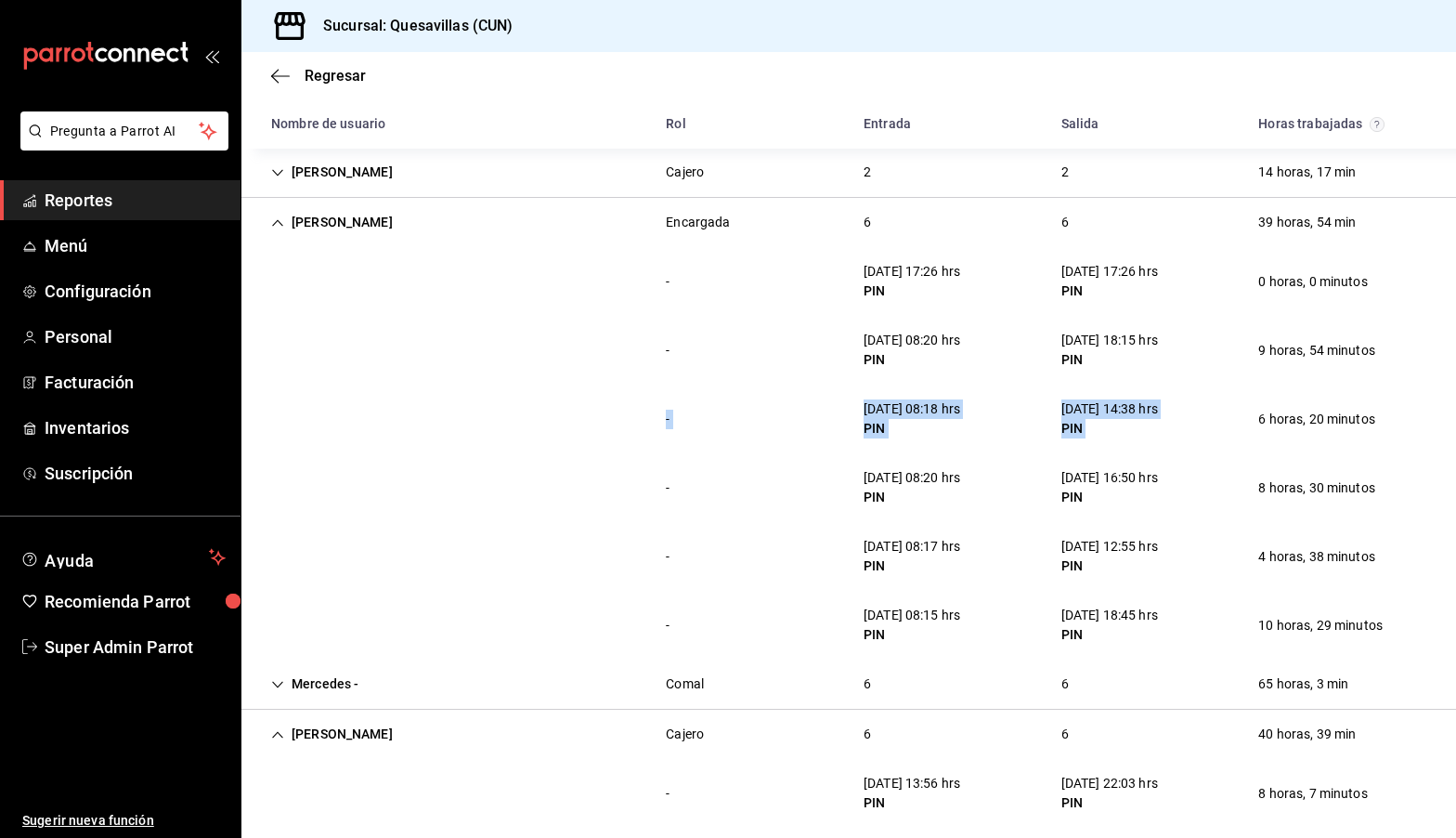
drag, startPoint x: 1224, startPoint y: 421, endPoint x: 1362, endPoint y: 374, distance: 145.8
click at [1362, 374] on div "- [DATE] 17:26 hrs PIN [DATE] 17:26 hrs PIN 0 horas, 0 minutos - [DATE] 08:20 h…" at bounding box center [849, 453] width 1215 height 412
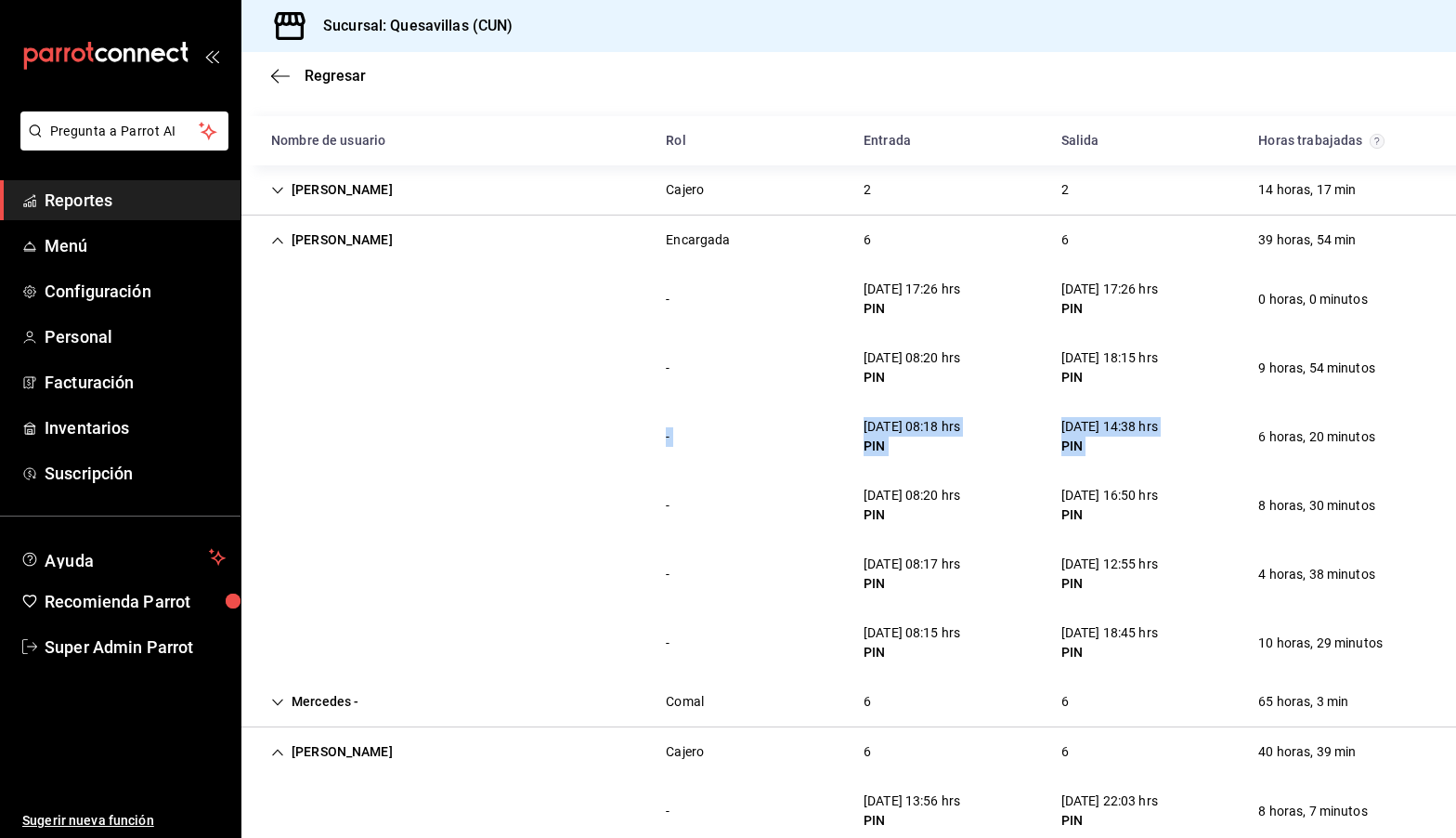
scroll to position [129, 0]
click at [1160, 95] on div "Regresar" at bounding box center [849, 76] width 1215 height 48
click at [278, 235] on icon "Cell" at bounding box center [277, 241] width 13 height 13
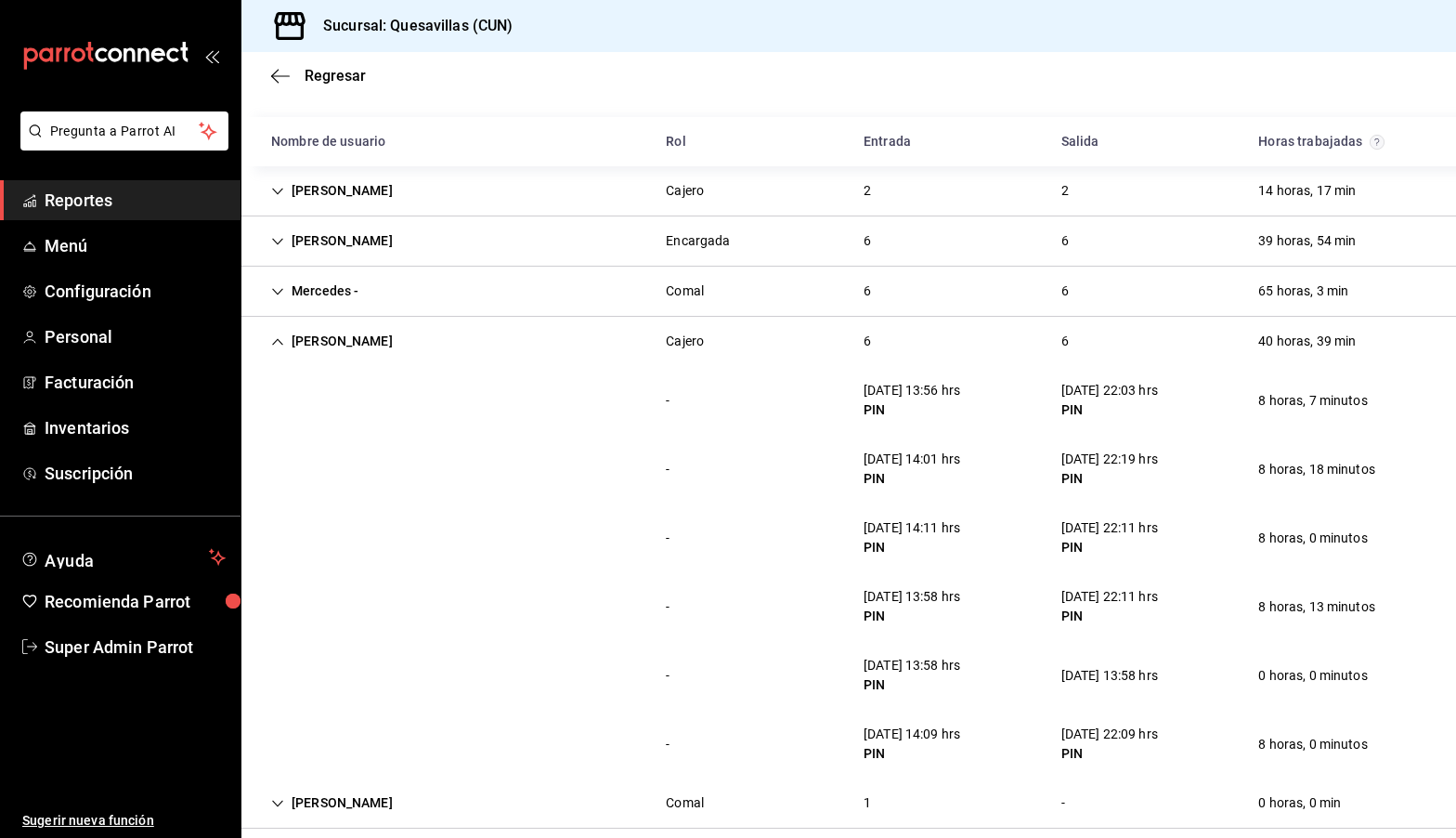
click at [1147, 332] on div "[PERSON_NAME] 6 6 40 horas, 39 min" at bounding box center [849, 341] width 1215 height 50
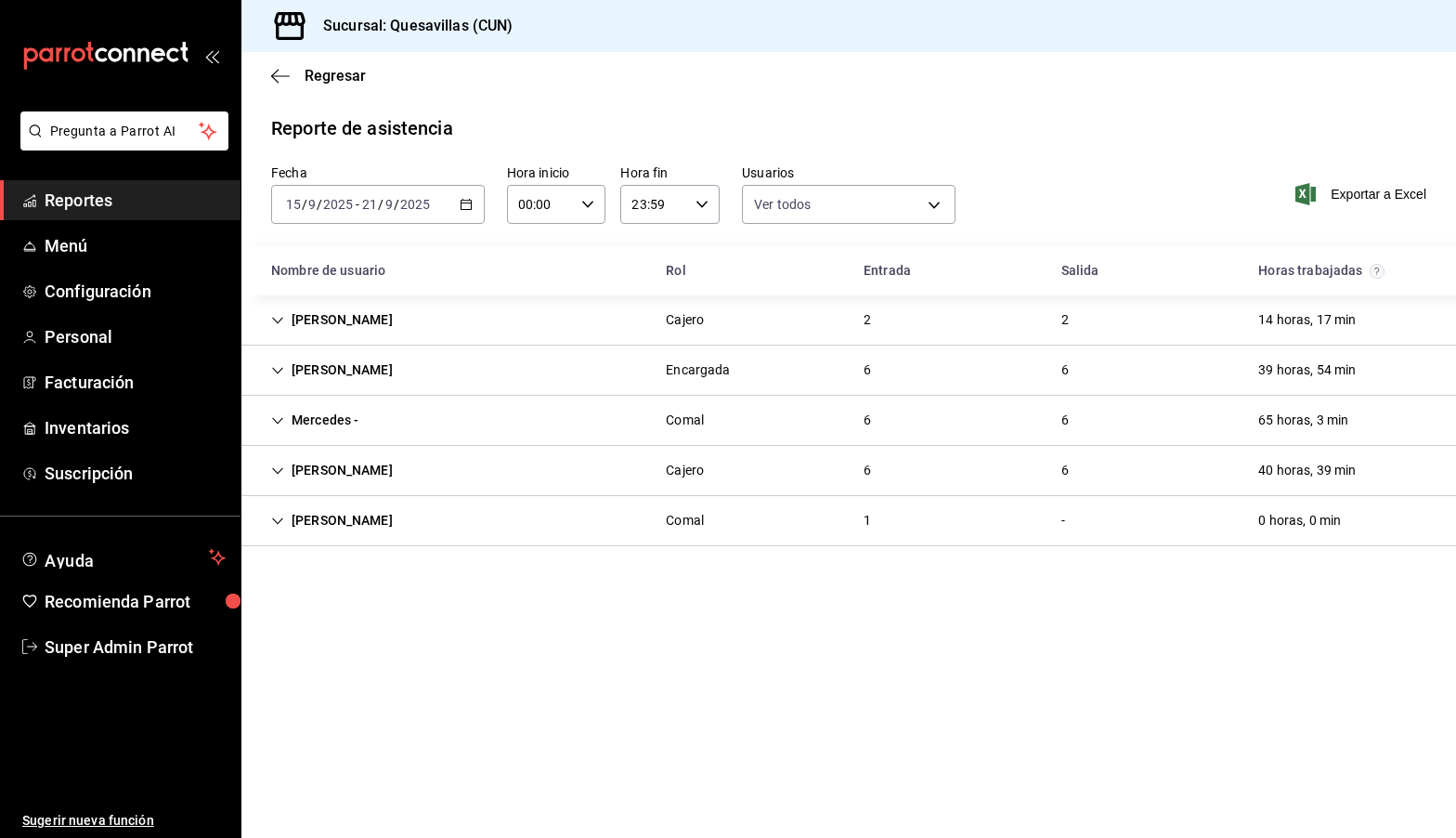
scroll to position [0, 0]
click at [1252, 325] on div "14 horas, 17 min" at bounding box center [1306, 320] width 127 height 34
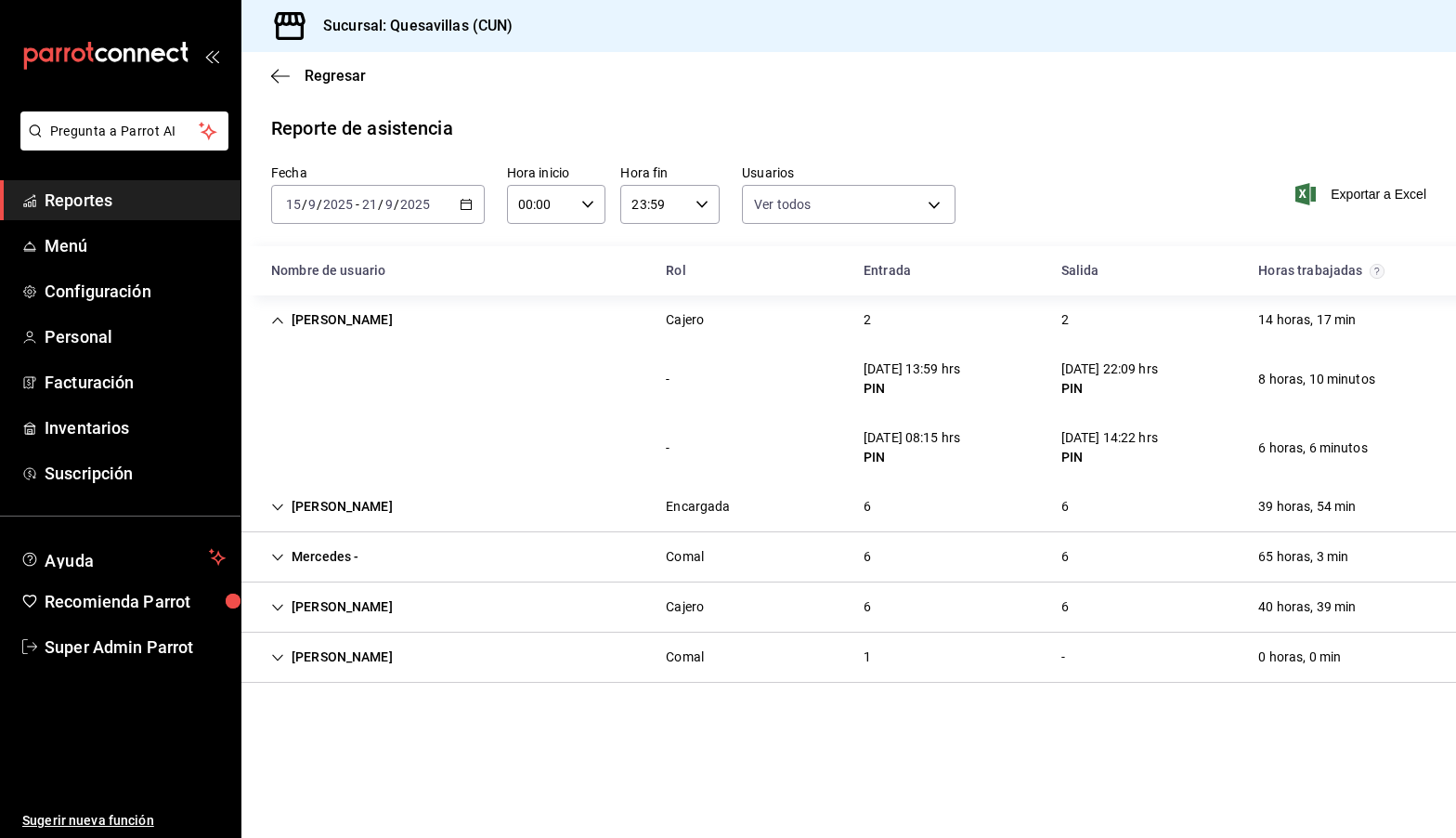
click at [631, 311] on div "[PERSON_NAME] 2 2 14 horas, 17 min" at bounding box center [849, 320] width 1215 height 50
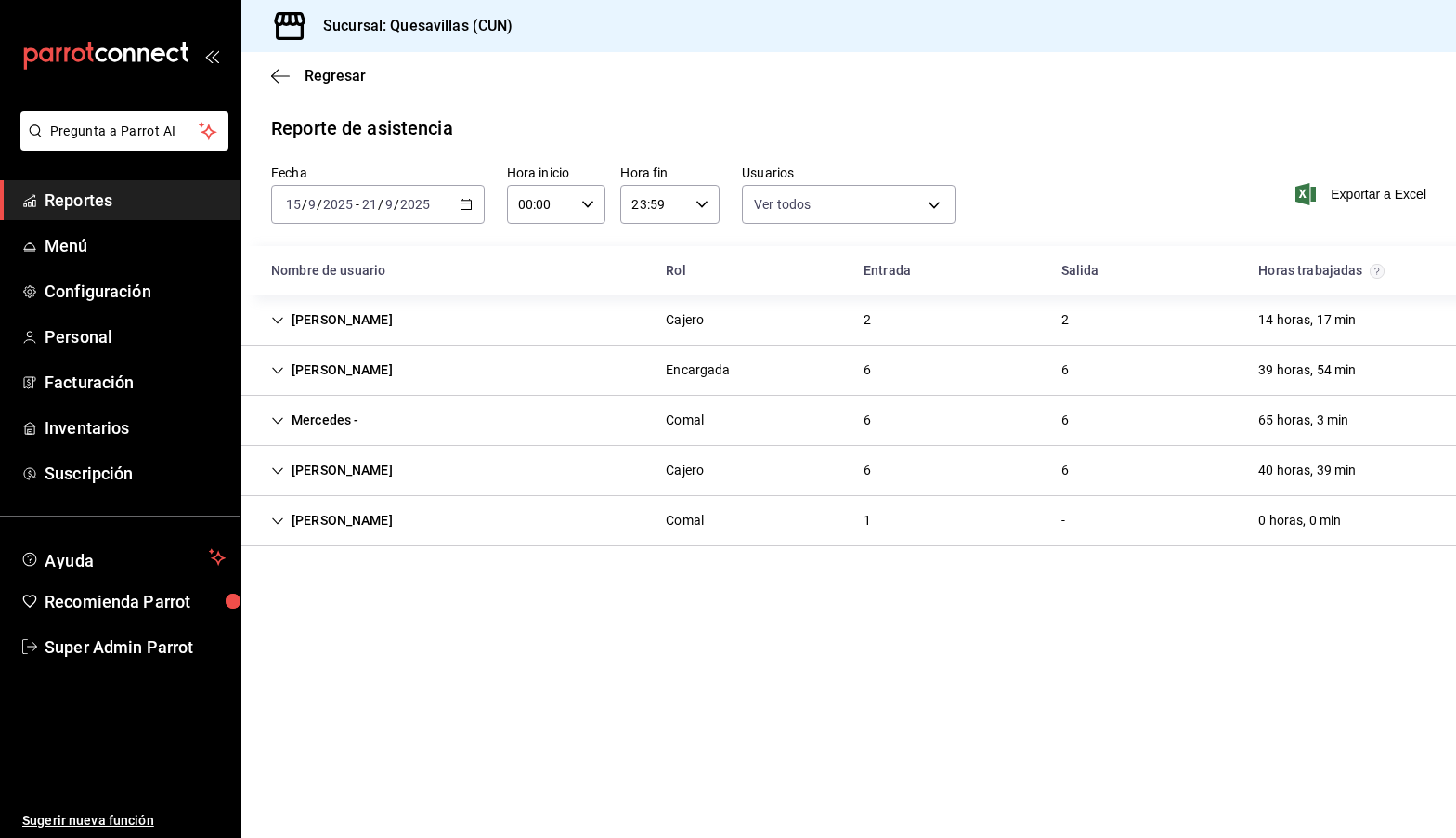
click at [1376, 627] on main "Regresar Reporte de asistencia Fecha [DATE] [DATE] - [DATE] [DATE] Hora inicio …" at bounding box center [849, 445] width 1215 height 786
click at [392, 517] on div "[PERSON_NAME]" at bounding box center [332, 521] width 152 height 34
click at [1205, 169] on div "Fecha [DATE] [DATE] - [DATE] [DATE] Hora inicio 00:00 Hora inicio Hora fin 23:5…" at bounding box center [849, 205] width 1215 height 82
click at [356, 458] on div "[PERSON_NAME]" at bounding box center [332, 470] width 152 height 34
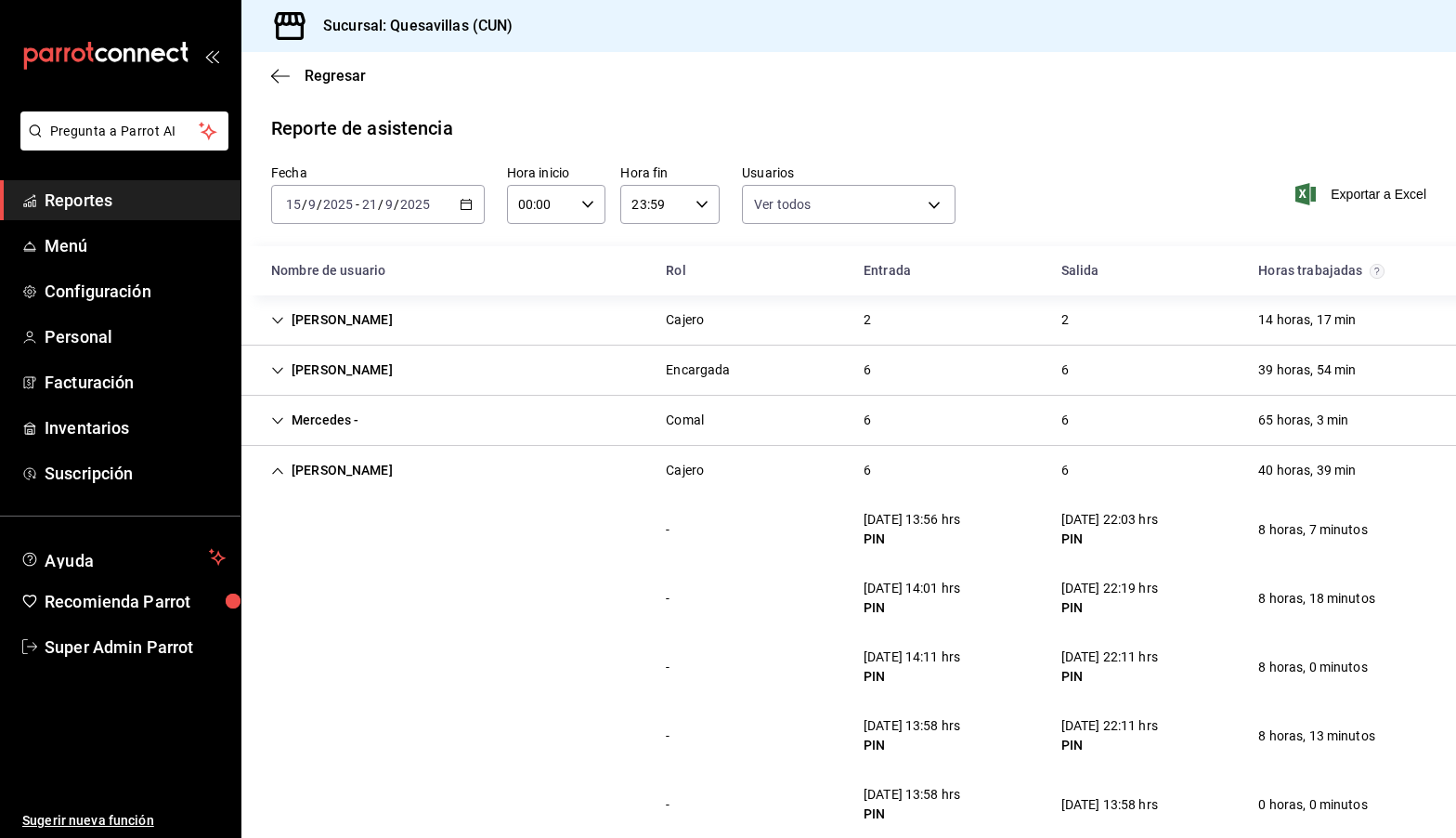
click at [323, 313] on div "[PERSON_NAME]" at bounding box center [332, 320] width 152 height 34
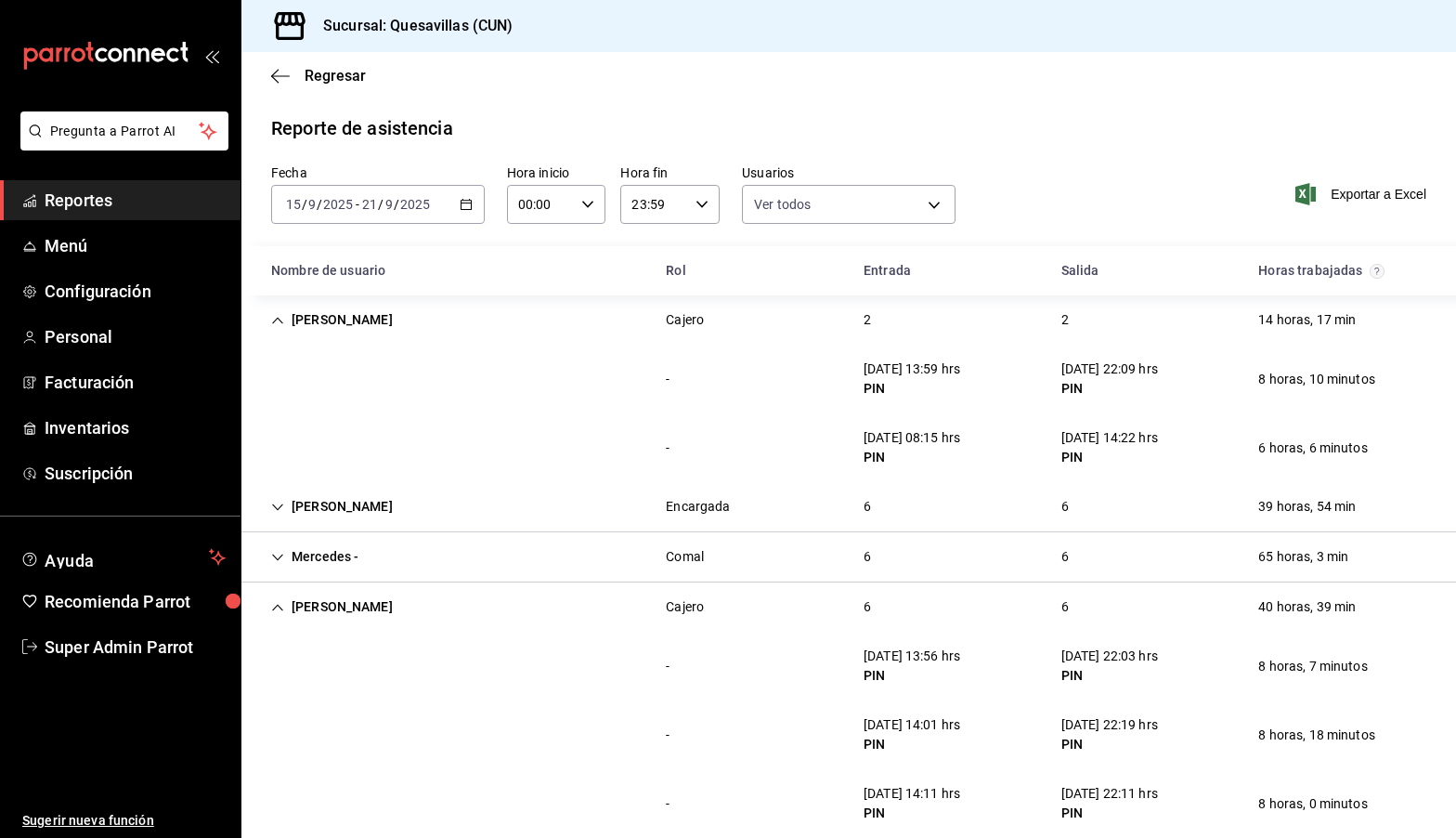
click at [323, 313] on div "[PERSON_NAME]" at bounding box center [332, 320] width 152 height 34
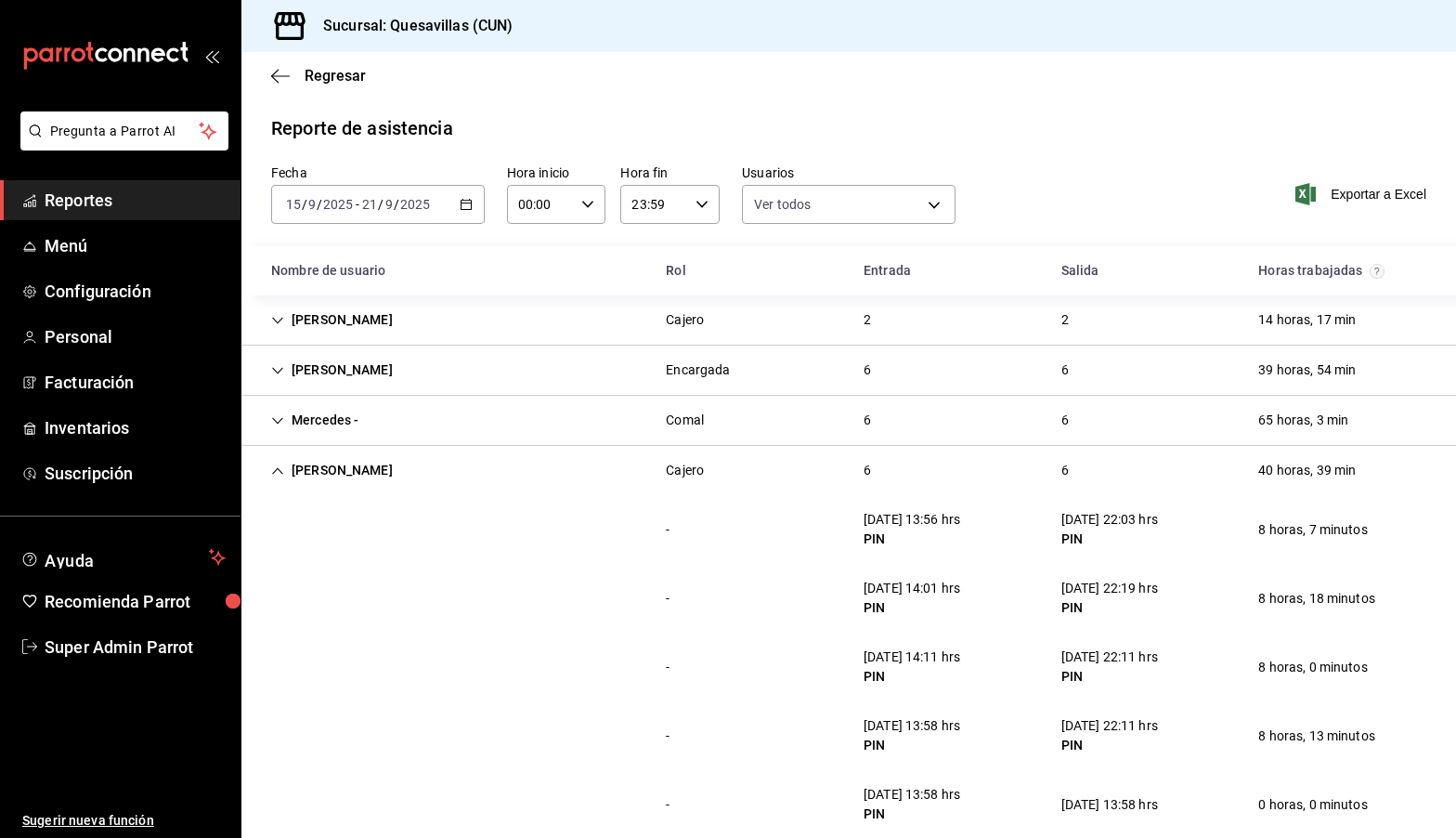
click at [849, 319] on div "2" at bounding box center [867, 320] width 37 height 34
